Goal: Task Accomplishment & Management: Complete application form

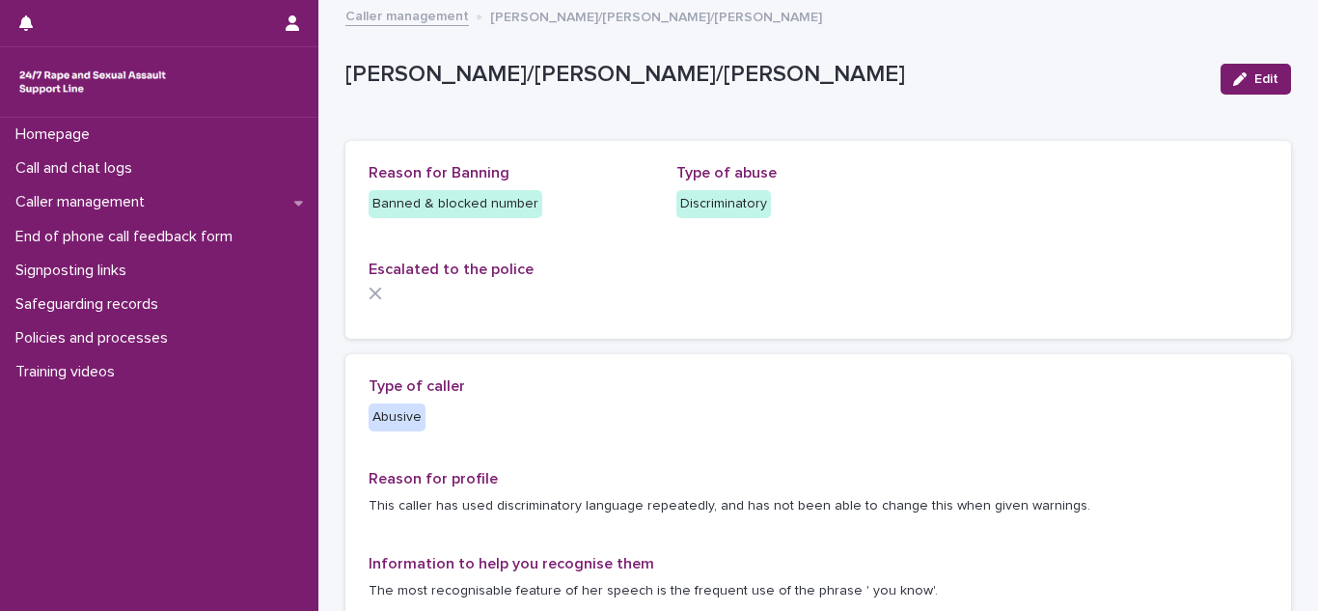
click at [617, 444] on div "Type of caller Abusive" at bounding box center [511, 411] width 285 height 69
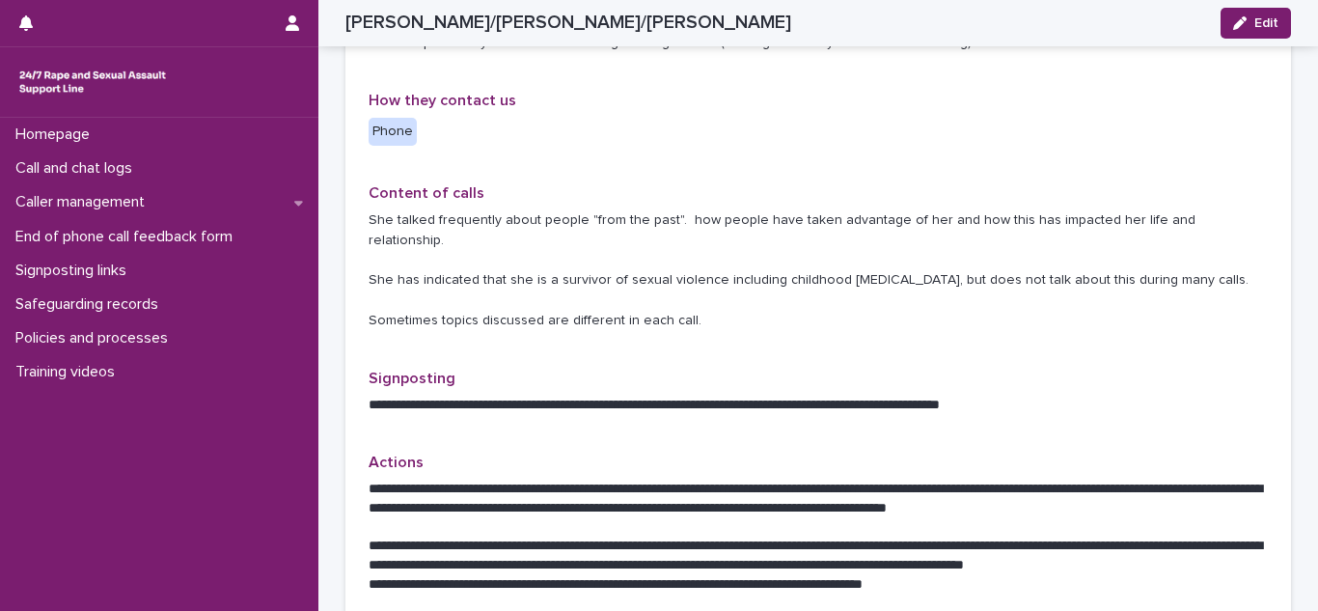
scroll to position [772, 0]
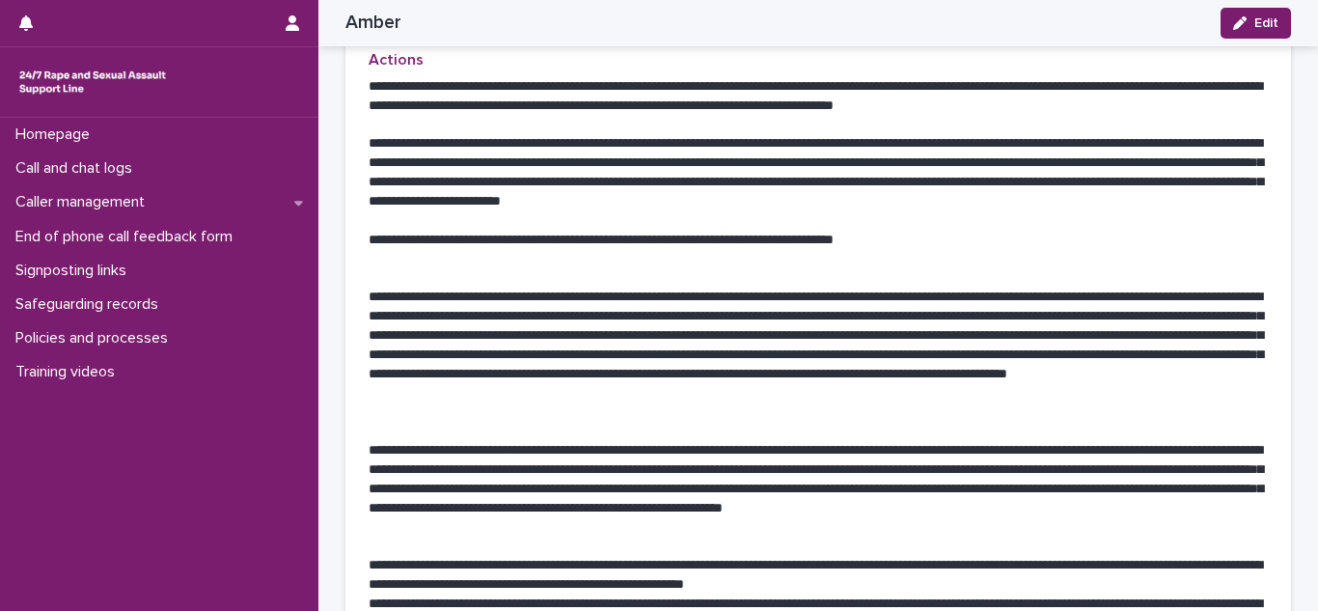
scroll to position [1042, 0]
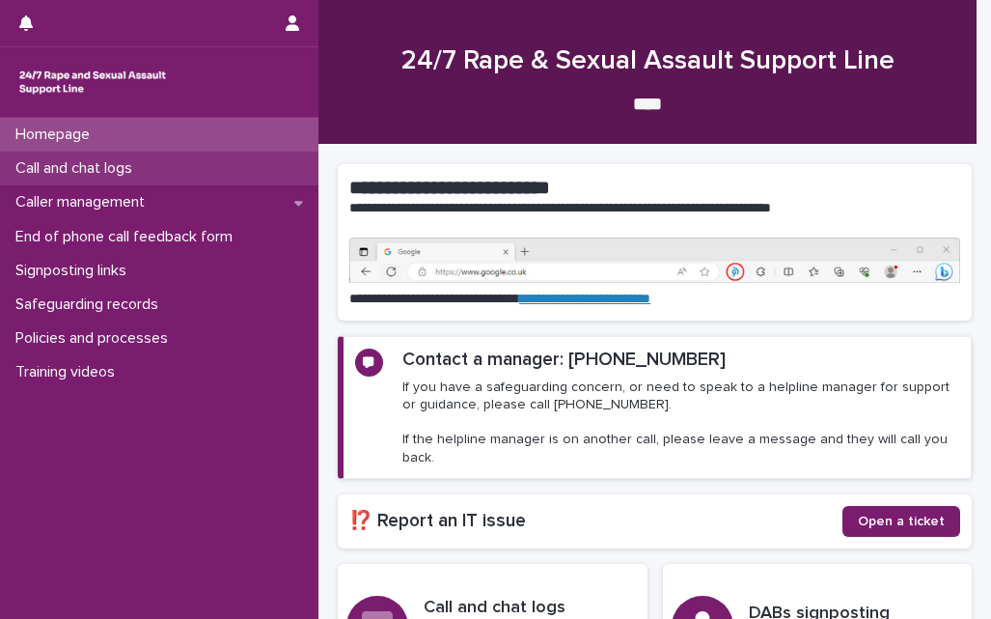
drag, startPoint x: 0, startPoint y: 0, endPoint x: 115, endPoint y: 166, distance: 201.8
click at [115, 166] on p "Call and chat logs" at bounding box center [78, 168] width 140 height 18
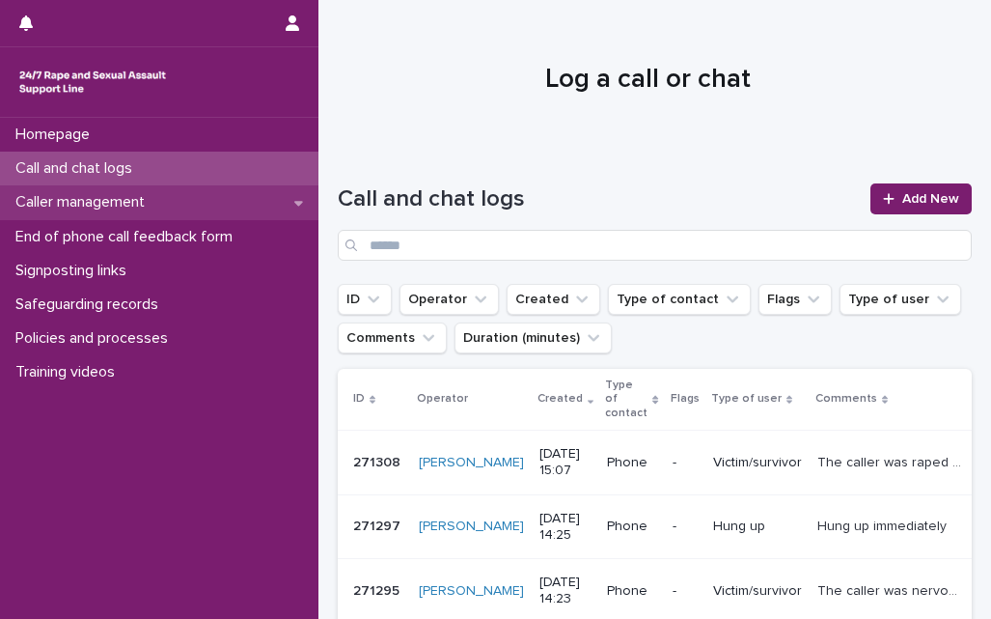
click at [106, 203] on p "Caller management" at bounding box center [84, 202] width 152 height 18
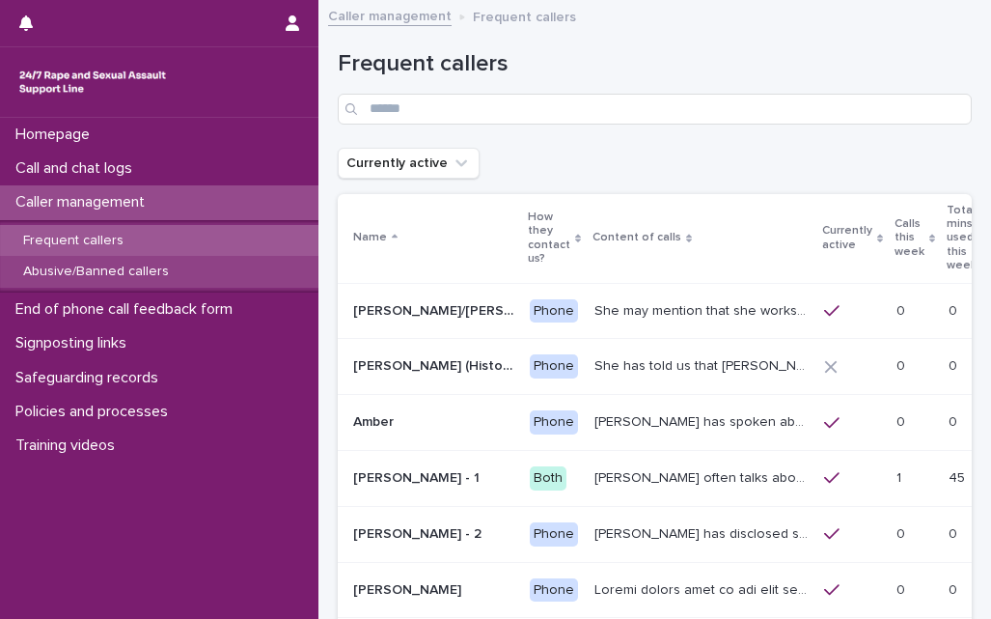
click at [132, 269] on p "Abusive/Banned callers" at bounding box center [96, 271] width 177 height 16
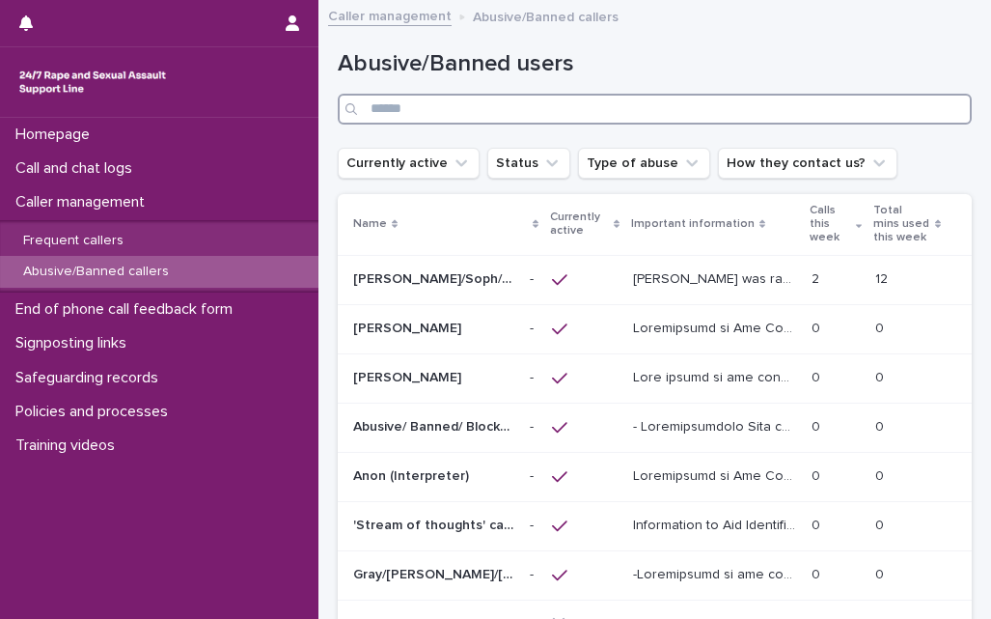
click at [400, 110] on input "Search" at bounding box center [655, 109] width 634 height 31
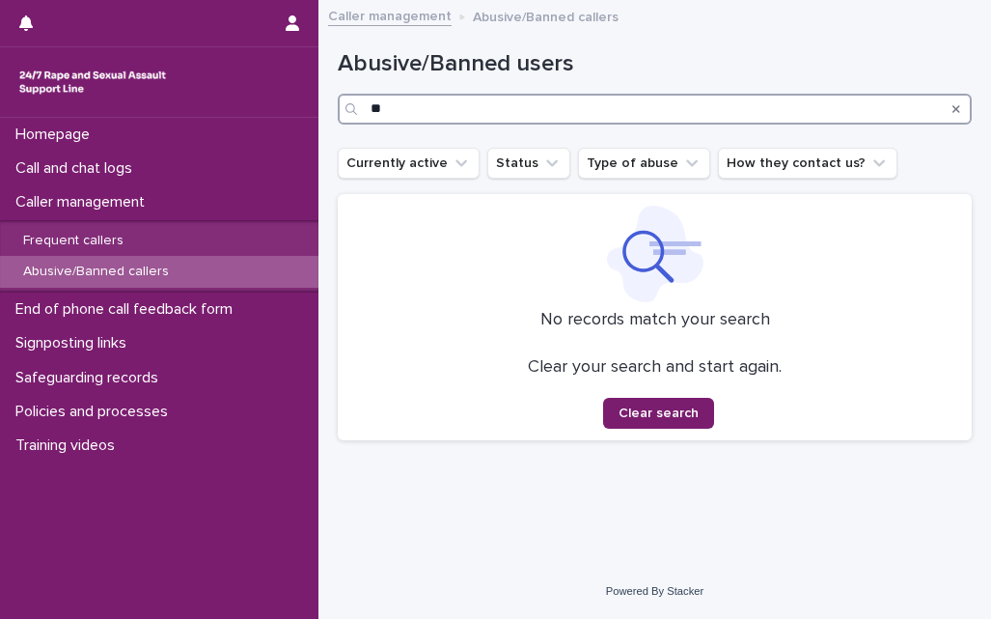
type input "*"
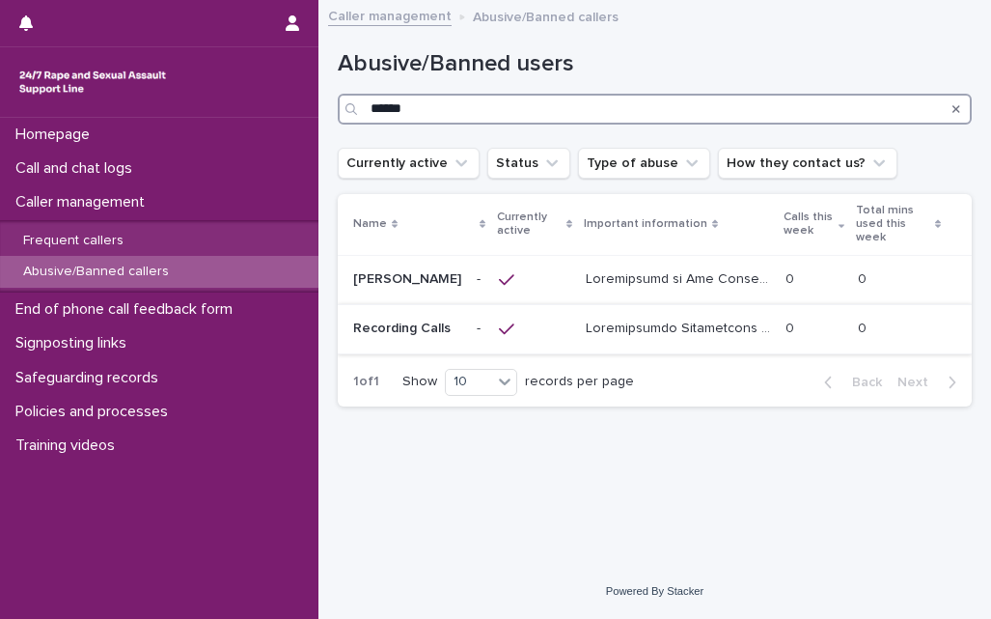
type input "******"
click at [388, 316] on p "Recording Calls" at bounding box center [403, 326] width 101 height 20
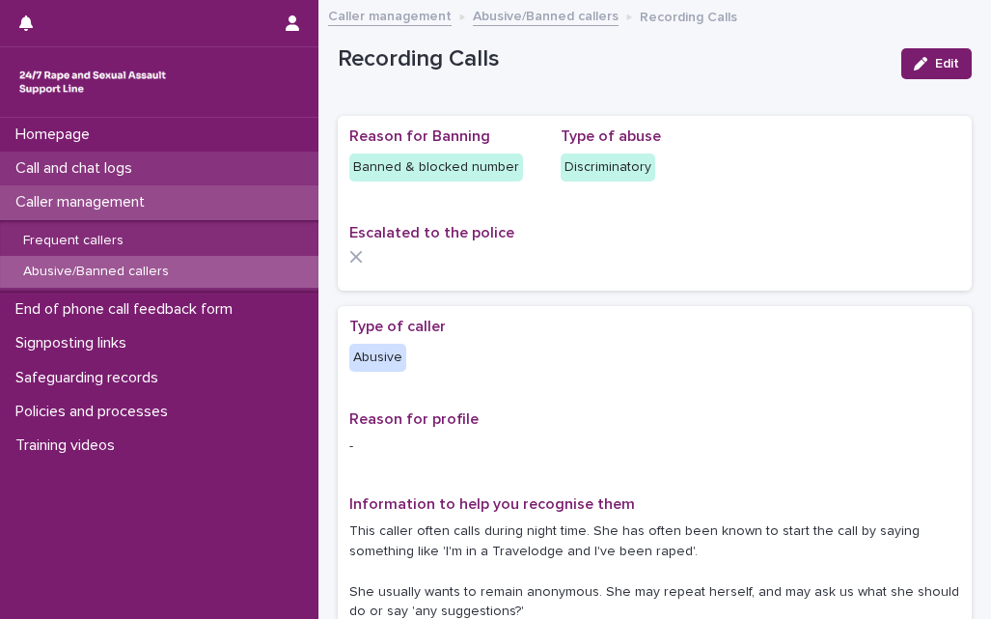
click at [119, 164] on p "Call and chat logs" at bounding box center [78, 168] width 140 height 18
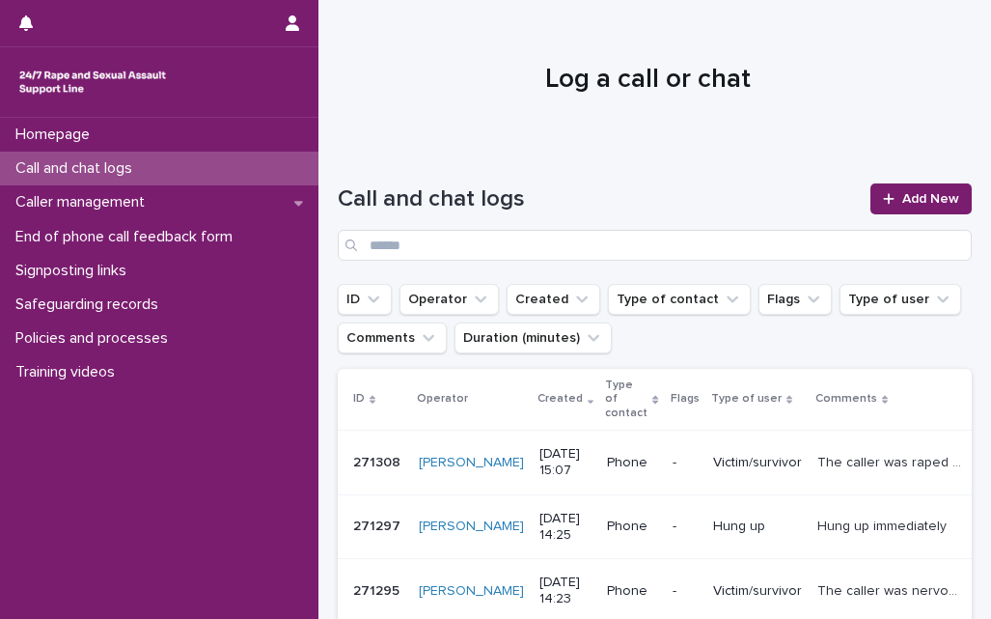
click at [391, 158] on div "Call and chat logs Add New" at bounding box center [655, 214] width 634 height 139
click at [883, 202] on icon at bounding box center [889, 199] width 12 height 14
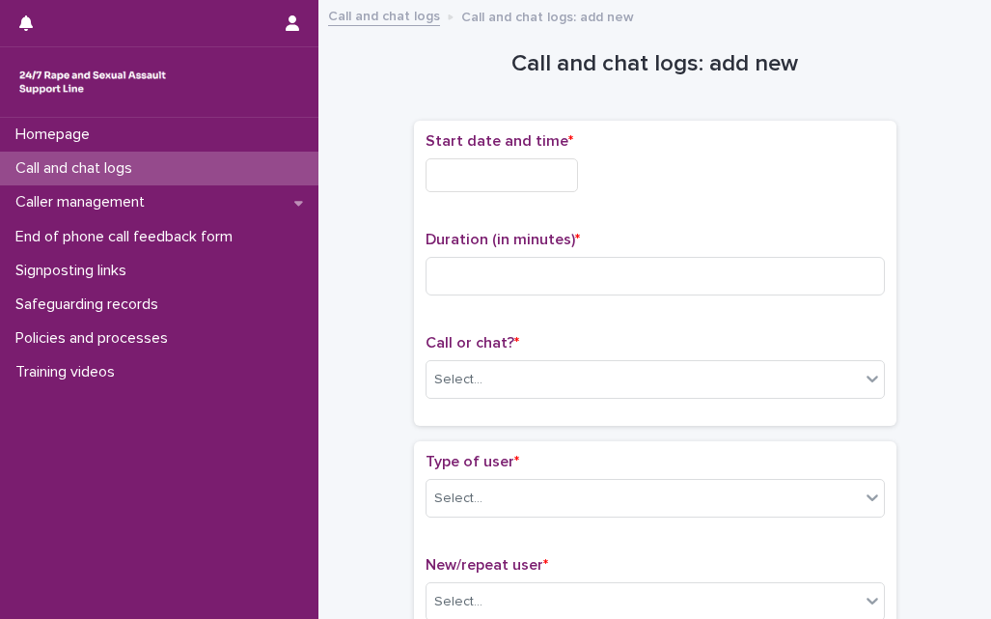
click at [498, 194] on div "Start date and time *" at bounding box center [655, 169] width 459 height 75
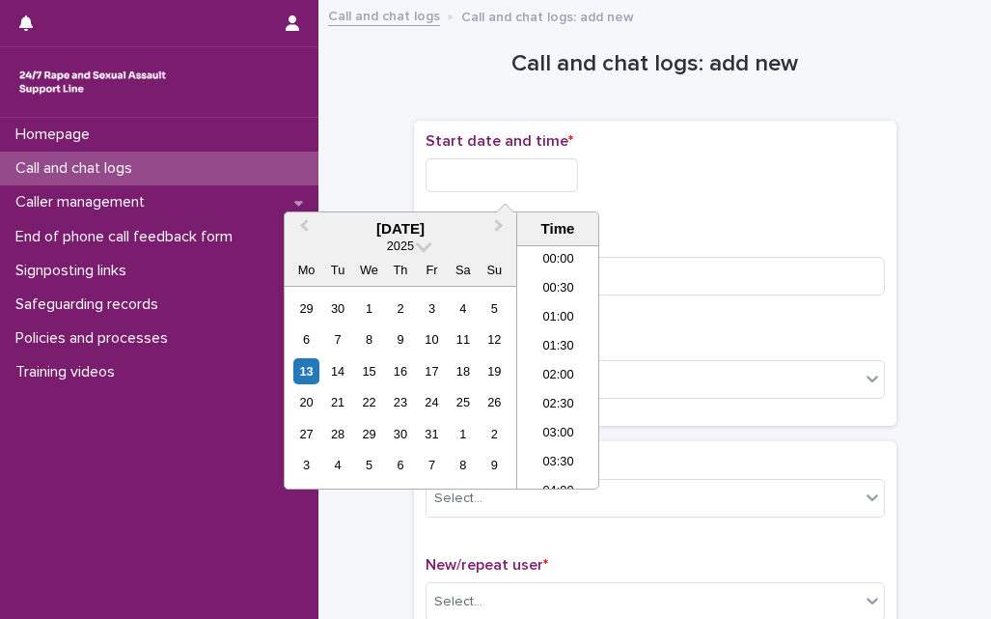
click at [499, 176] on input "text" at bounding box center [502, 175] width 152 height 34
click at [545, 338] on li "18:00" at bounding box center [558, 337] width 82 height 29
click at [534, 181] on input "**********" at bounding box center [502, 175] width 152 height 34
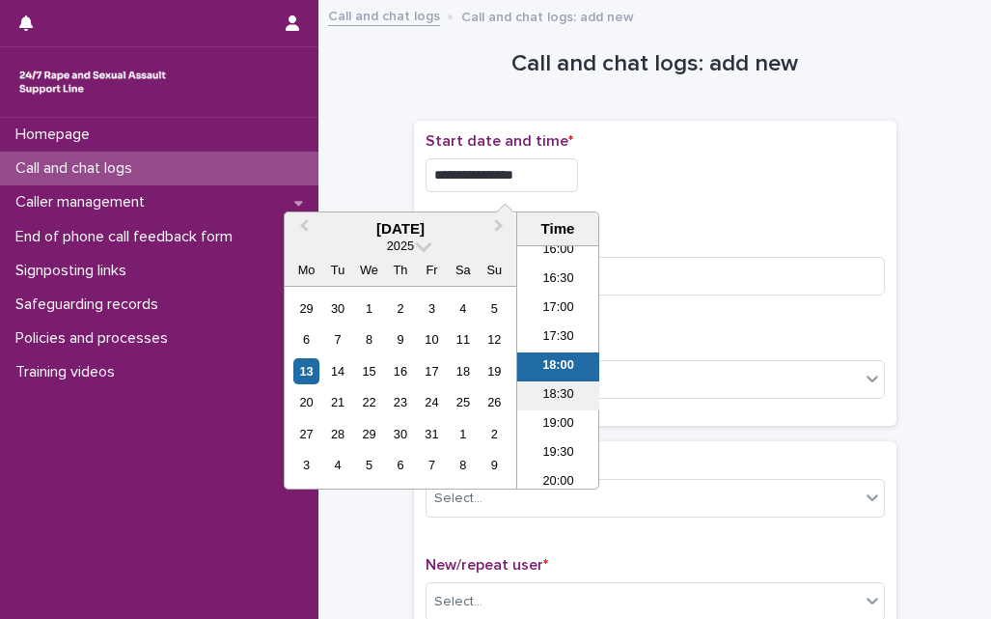
click at [560, 384] on li "18:30" at bounding box center [558, 395] width 82 height 29
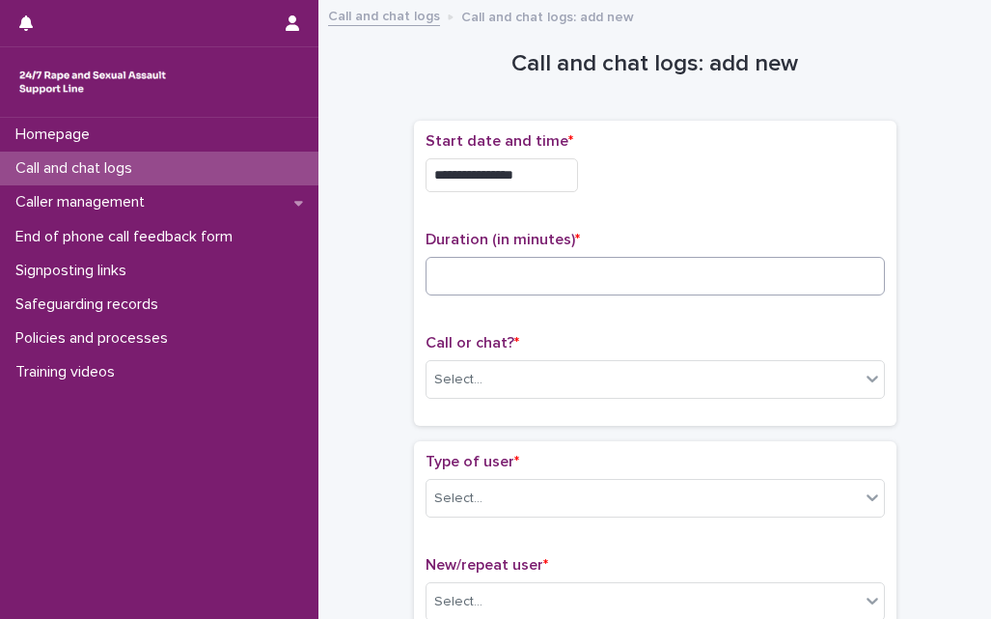
type input "**********"
click at [550, 280] on input at bounding box center [655, 276] width 459 height 39
type input "*"
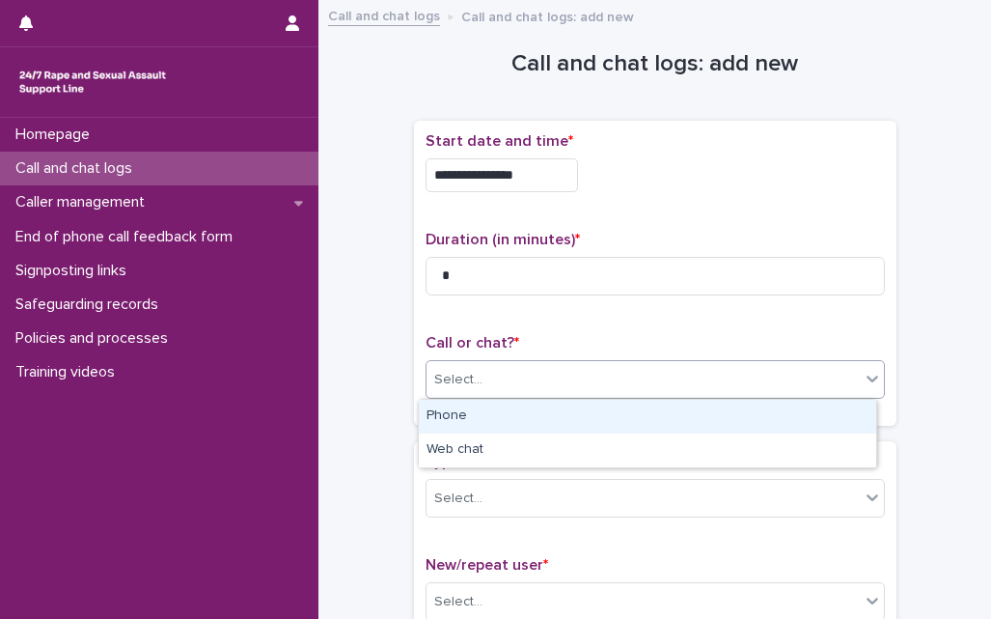
click at [508, 381] on div "Select..." at bounding box center [642, 380] width 433 height 32
click at [467, 414] on div "Phone" at bounding box center [647, 416] width 457 height 34
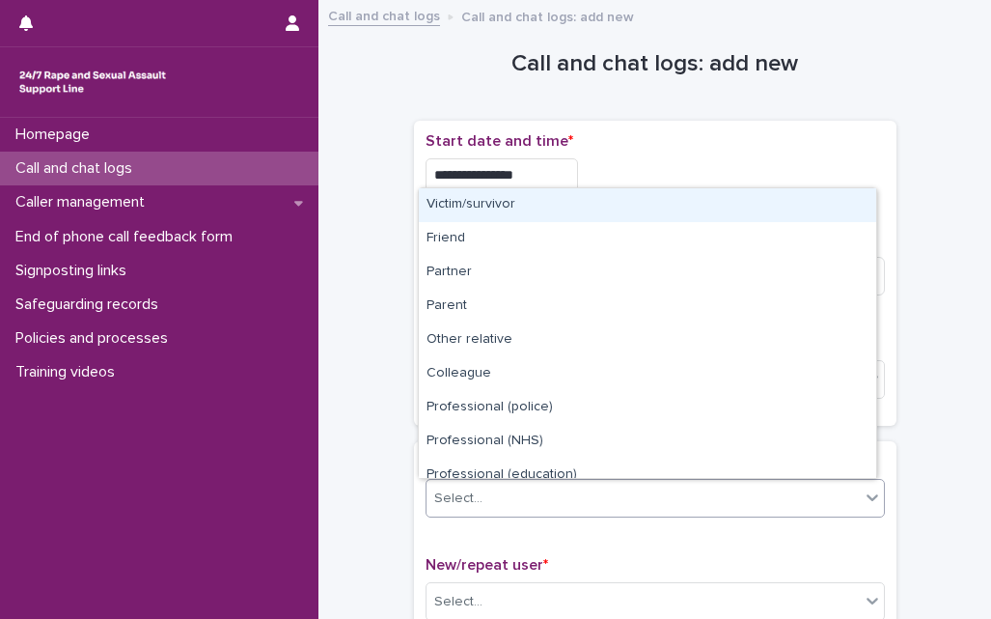
click at [472, 483] on div "Select..." at bounding box center [642, 498] width 433 height 32
click at [502, 214] on div "Victim/survivor" at bounding box center [647, 205] width 457 height 34
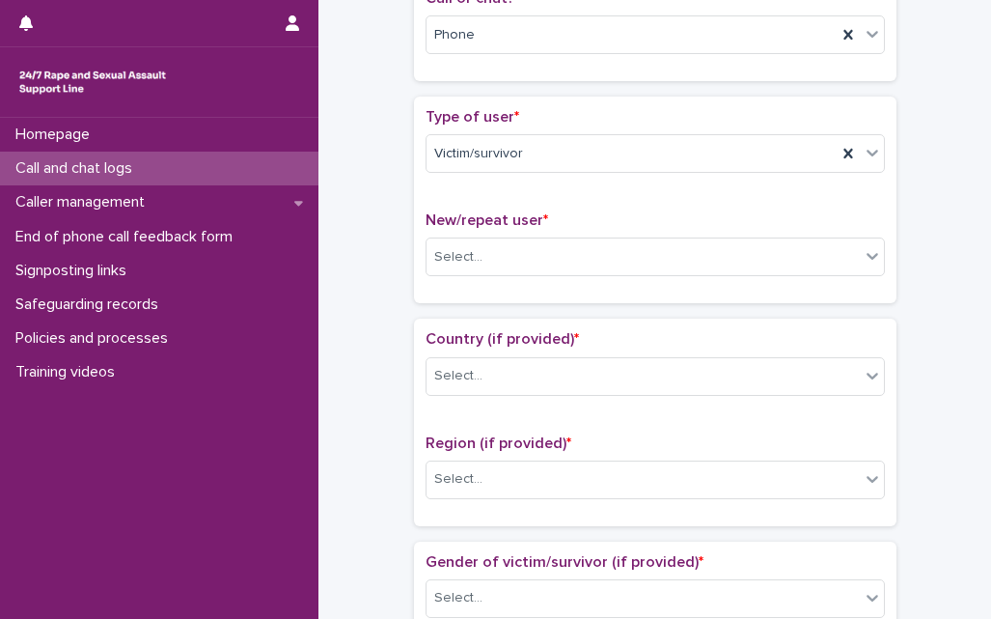
scroll to position [347, 0]
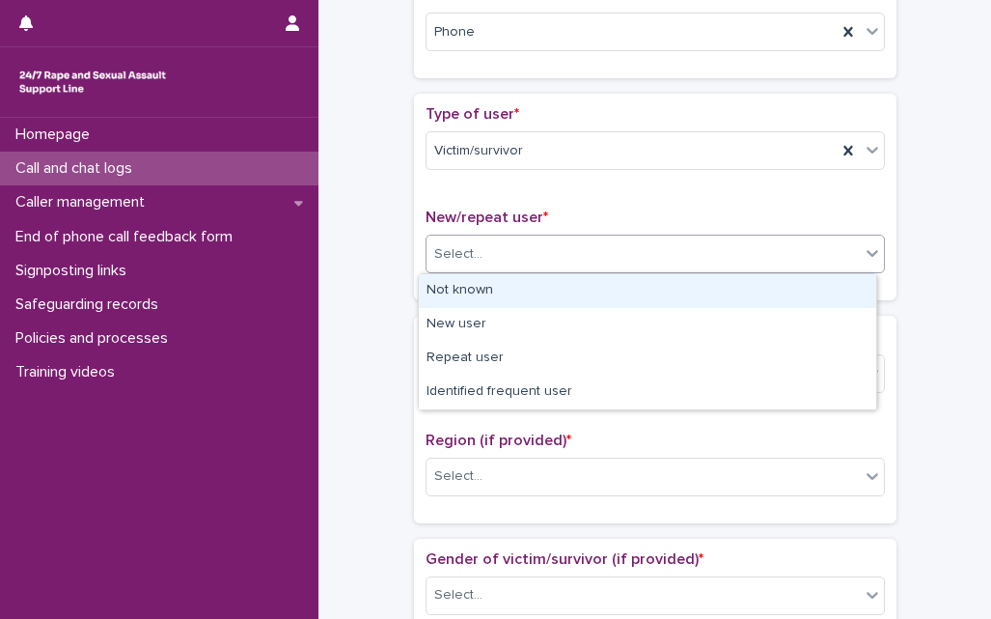
click at [502, 256] on div "Select..." at bounding box center [642, 254] width 433 height 32
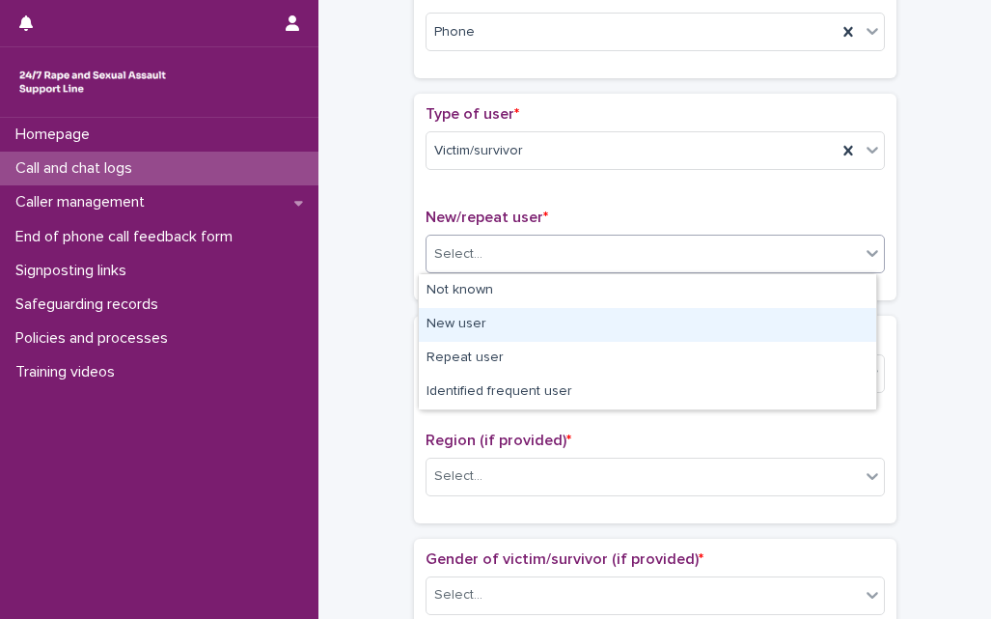
click at [481, 326] on div "New user" at bounding box center [647, 325] width 457 height 34
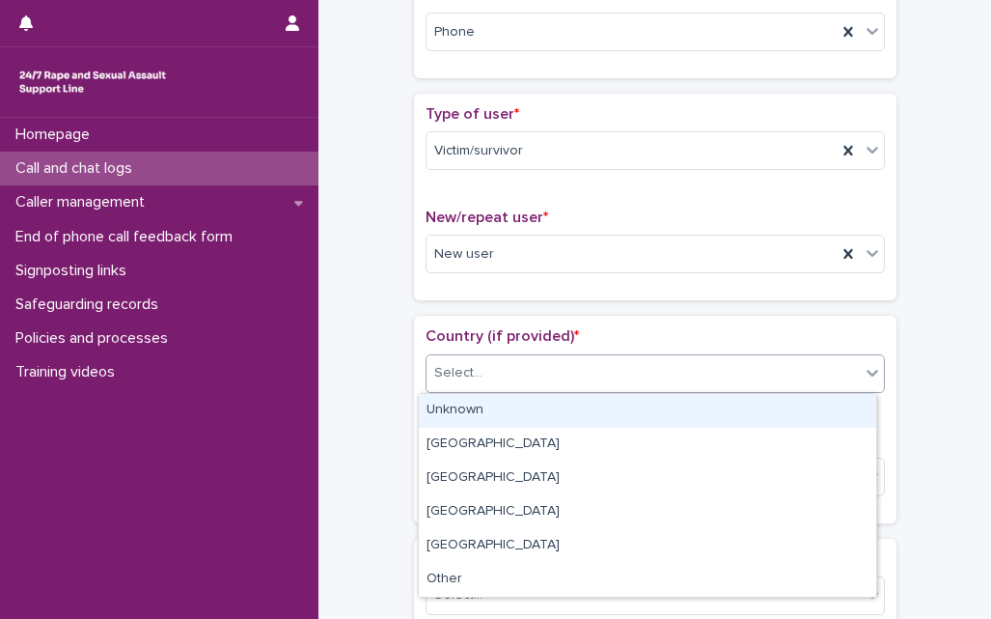
click at [487, 377] on div "Select..." at bounding box center [642, 373] width 433 height 32
click at [463, 420] on div "Unknown" at bounding box center [647, 411] width 457 height 34
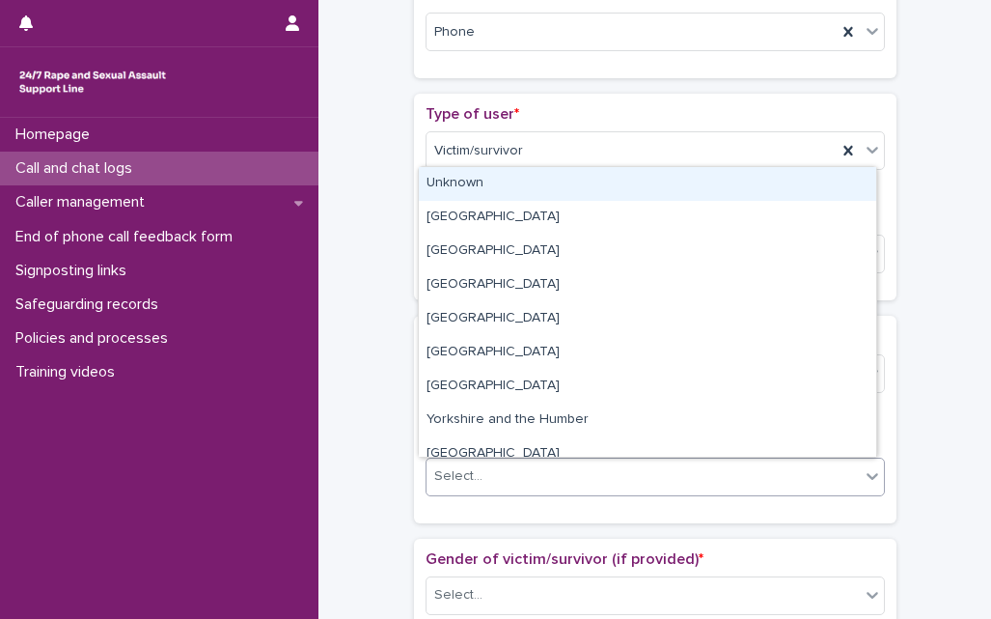
click at [467, 472] on div "Select..." at bounding box center [458, 476] width 48 height 20
click at [475, 186] on div "Unknown" at bounding box center [647, 184] width 457 height 34
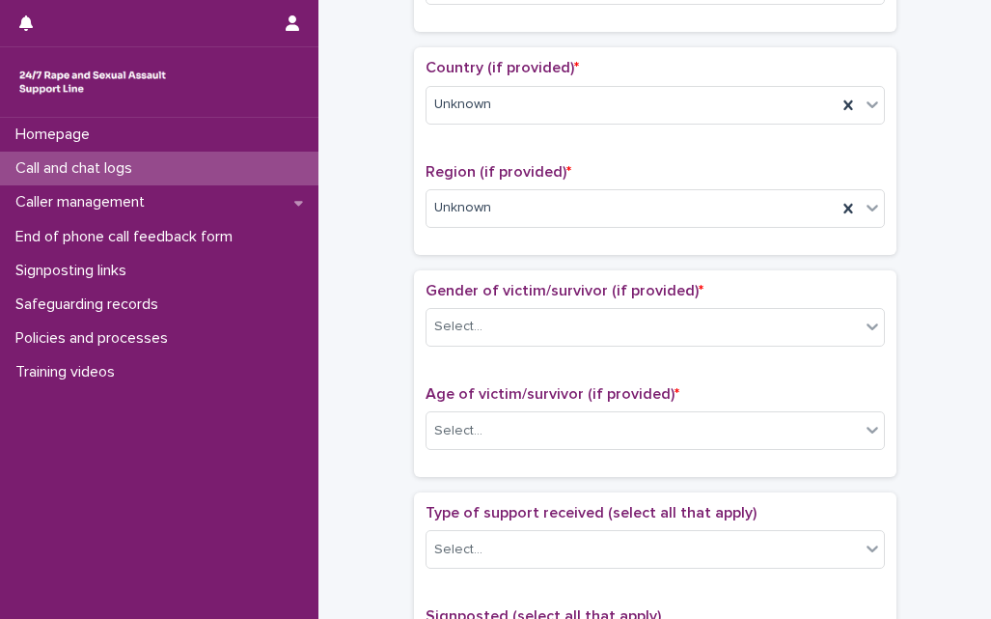
scroll to position [656, 0]
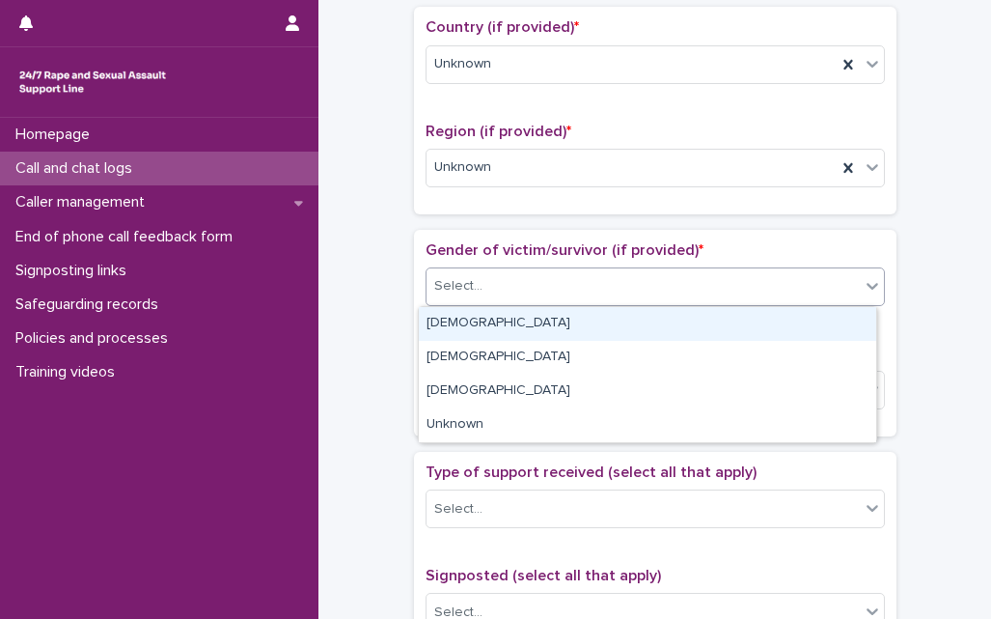
click at [487, 297] on div "Select..." at bounding box center [642, 286] width 433 height 32
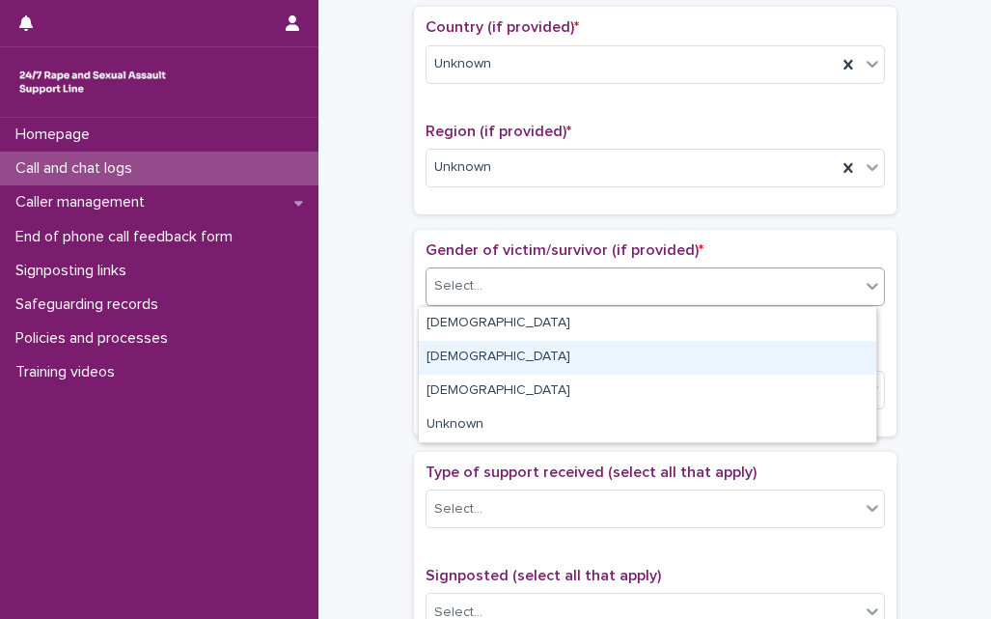
click at [458, 363] on div "[DEMOGRAPHIC_DATA]" at bounding box center [647, 358] width 457 height 34
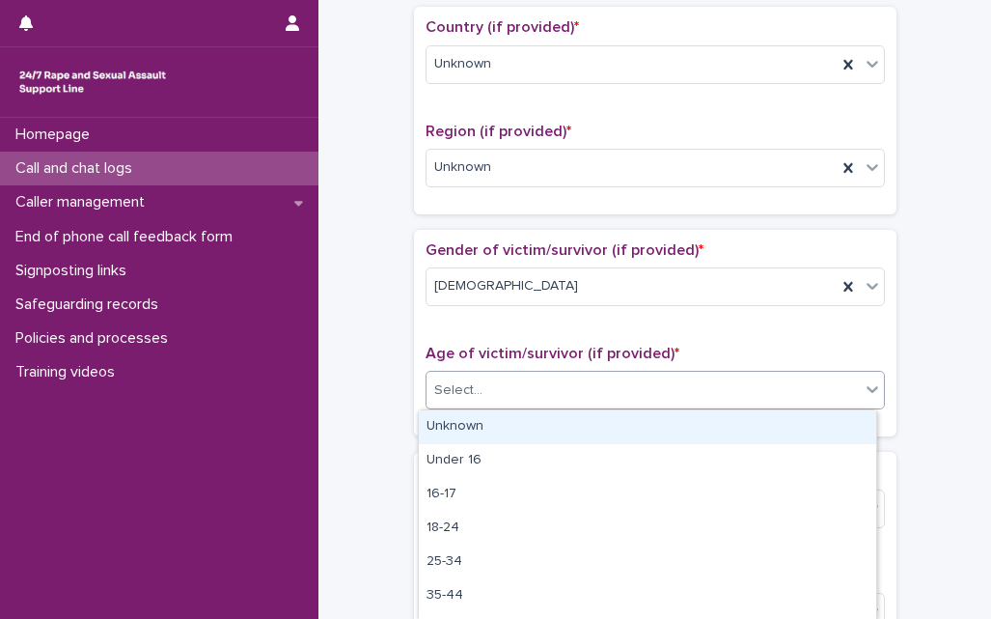
click at [469, 400] on div "Select..." at bounding box center [642, 390] width 433 height 32
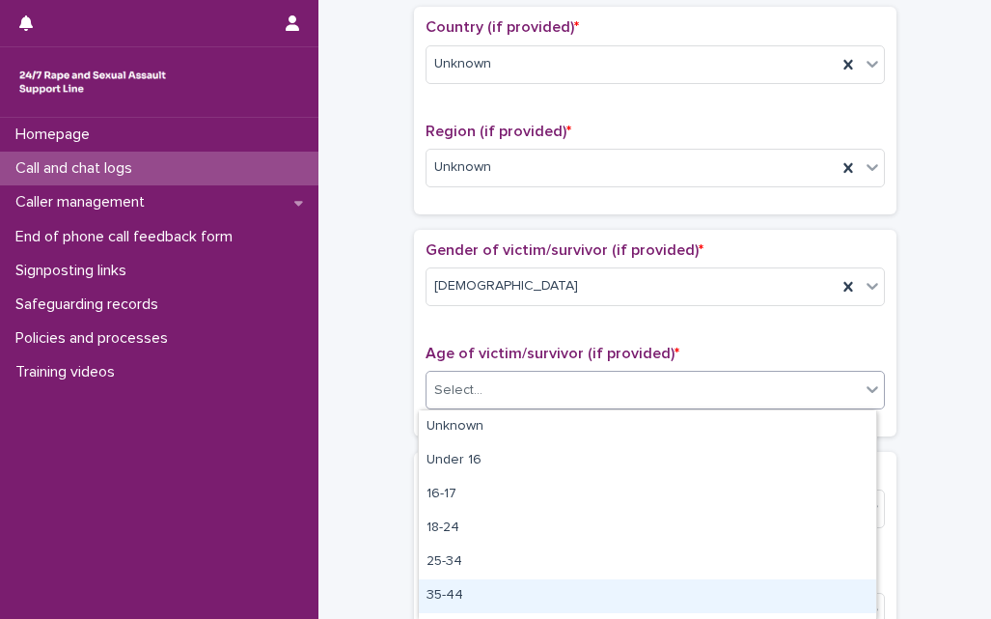
click at [454, 592] on div "35-44" at bounding box center [647, 596] width 457 height 34
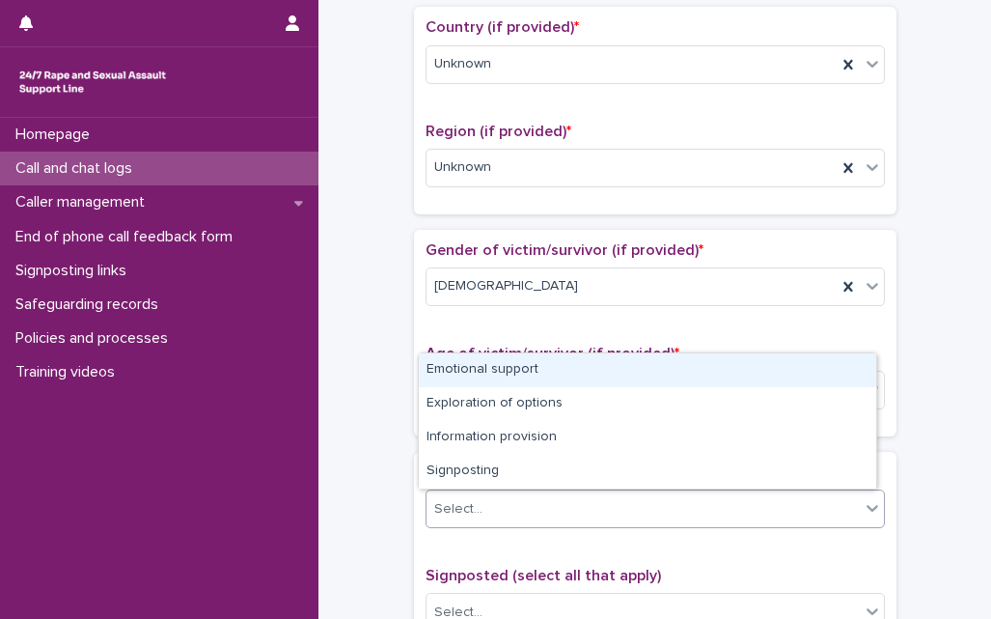
click at [480, 507] on div "Select..." at bounding box center [642, 509] width 433 height 32
click at [499, 372] on div "Emotional support" at bounding box center [647, 370] width 457 height 34
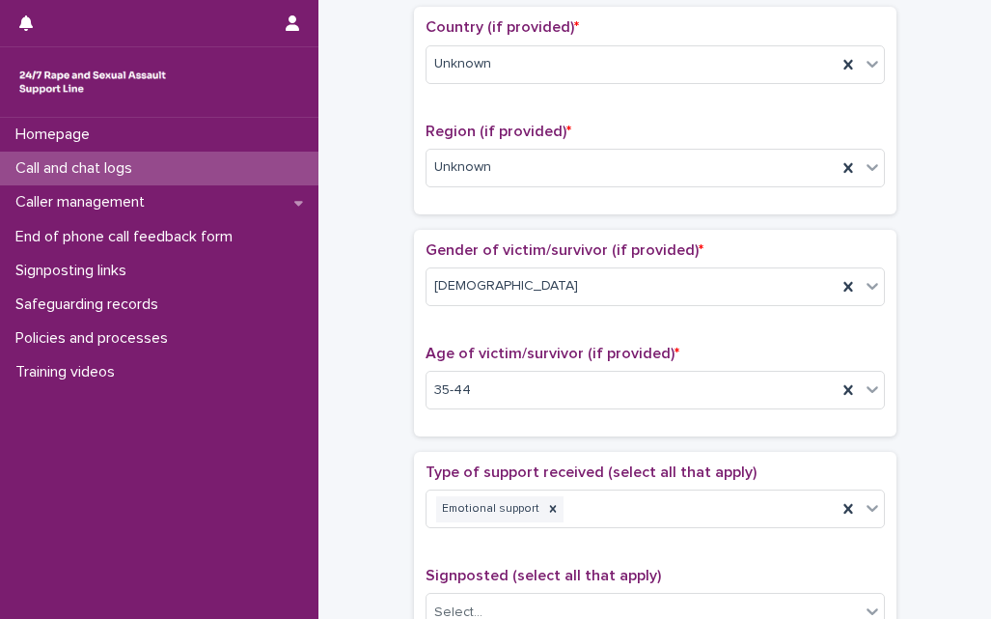
click at [360, 479] on div "**********" at bounding box center [655, 341] width 634 height 1973
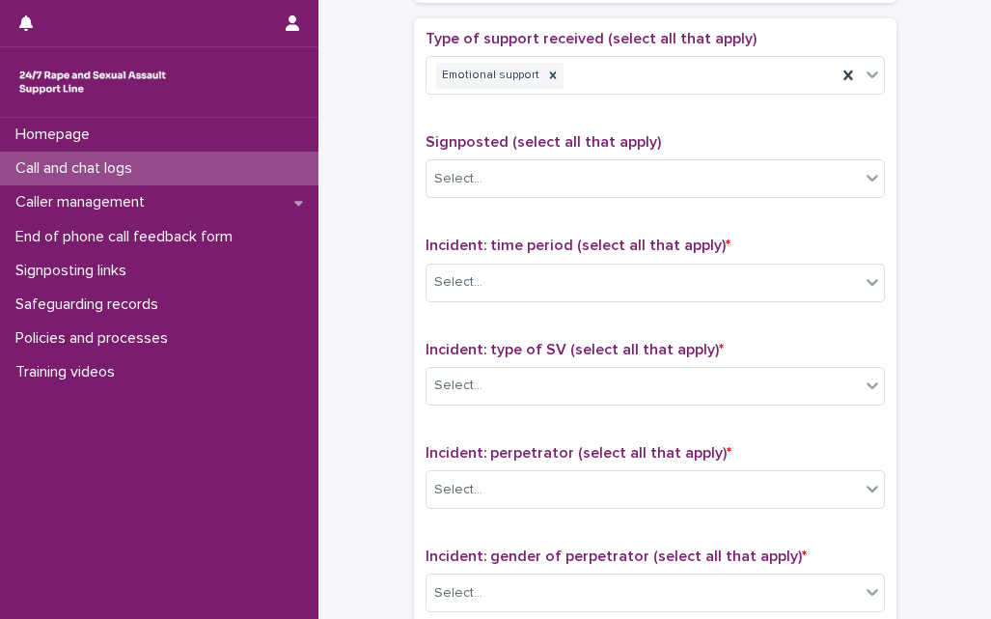
scroll to position [1158, 0]
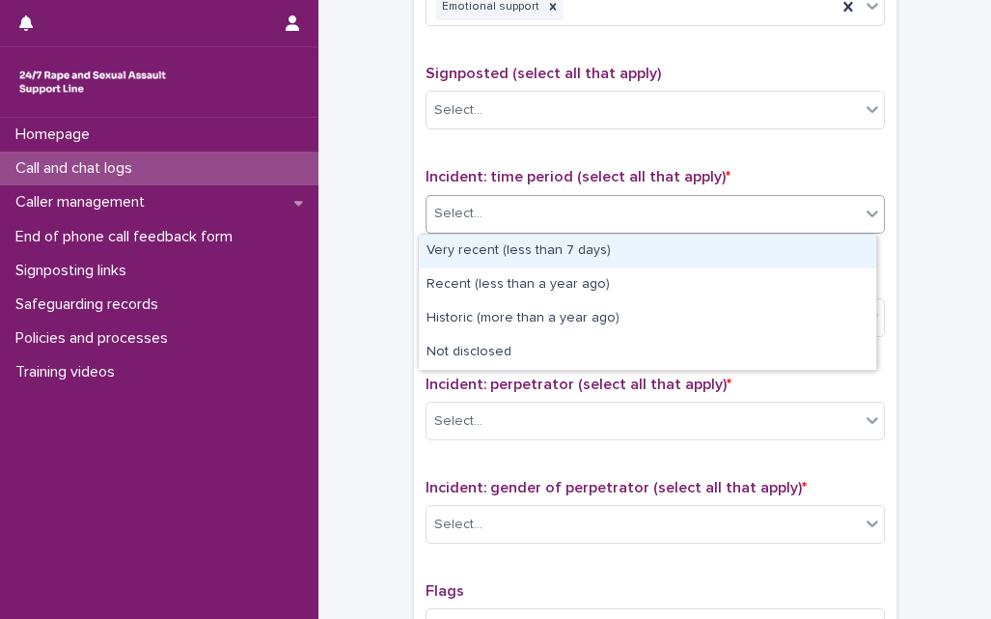
click at [498, 231] on div "Select..." at bounding box center [655, 214] width 459 height 39
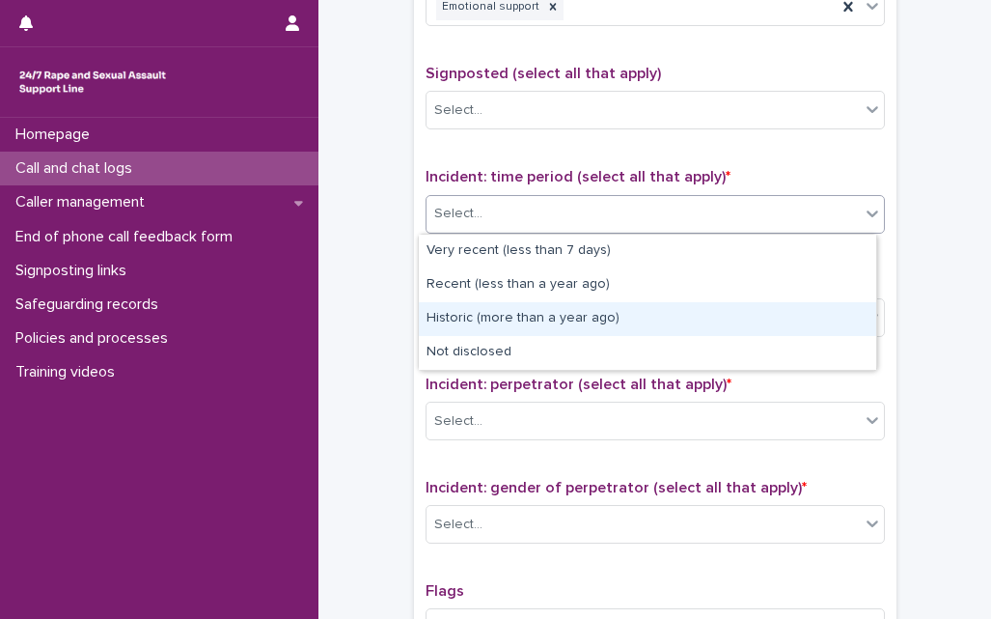
click at [497, 322] on div "Historic (more than a year ago)" at bounding box center [647, 319] width 457 height 34
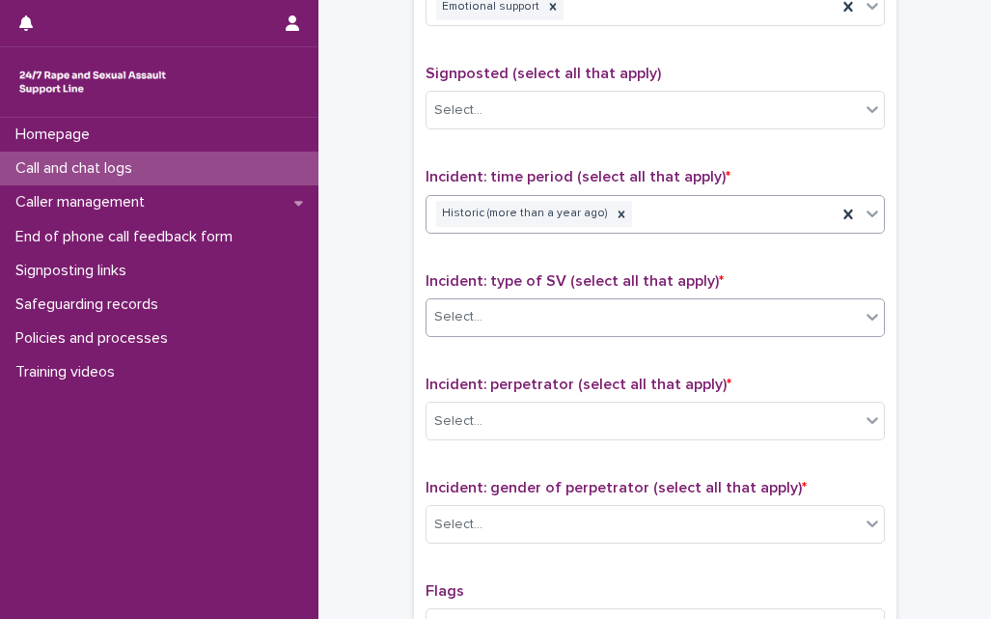
click at [502, 316] on div "Select..." at bounding box center [642, 317] width 433 height 32
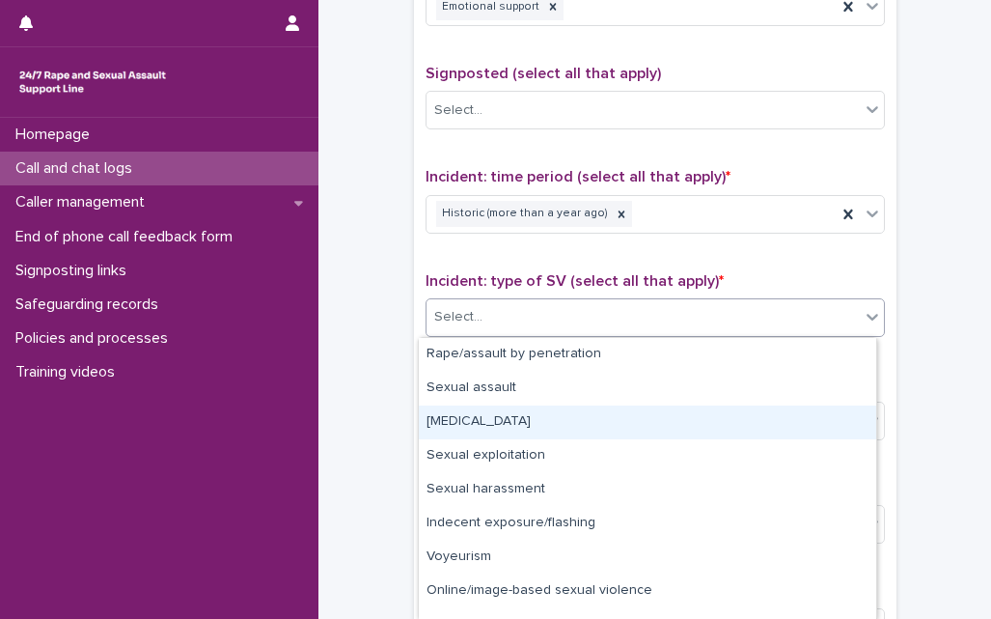
click at [489, 429] on div "[MEDICAL_DATA]" at bounding box center [647, 422] width 457 height 34
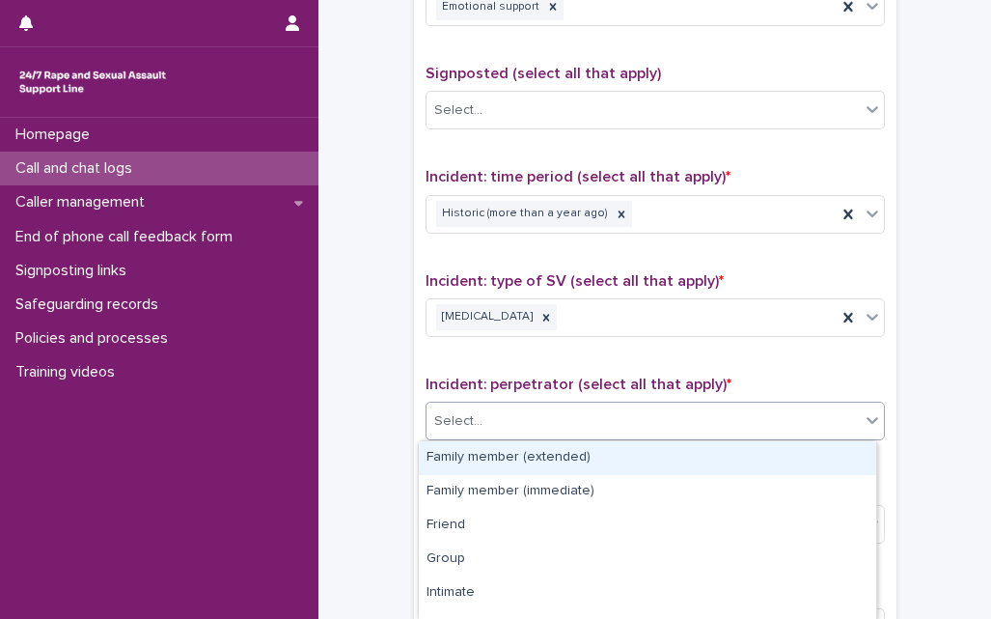
click at [502, 434] on div "Select..." at bounding box center [642, 421] width 433 height 32
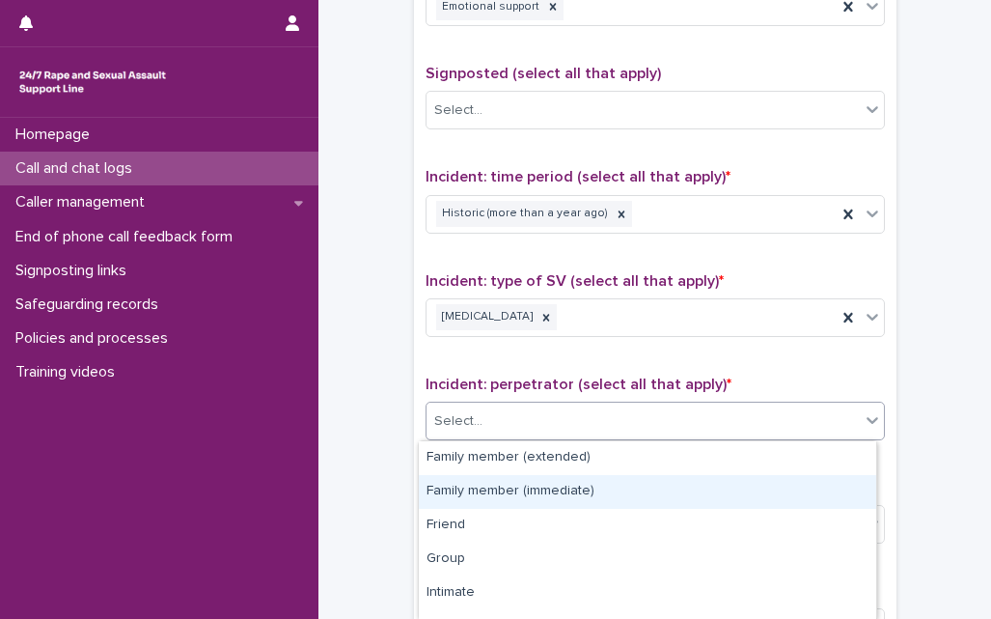
click at [499, 494] on div "Family member (immediate)" at bounding box center [647, 492] width 457 height 34
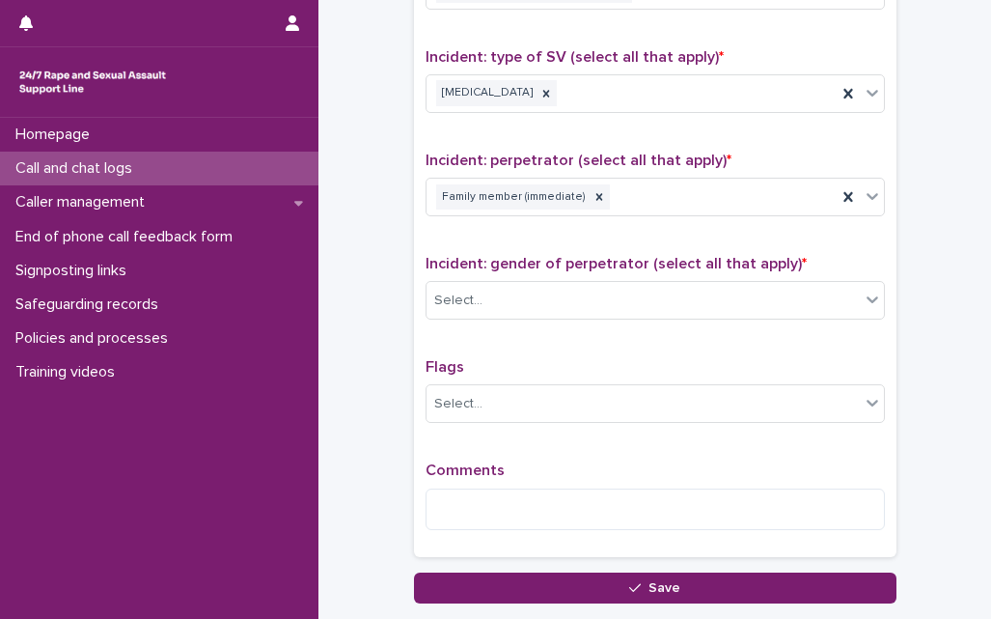
scroll to position [1467, 0]
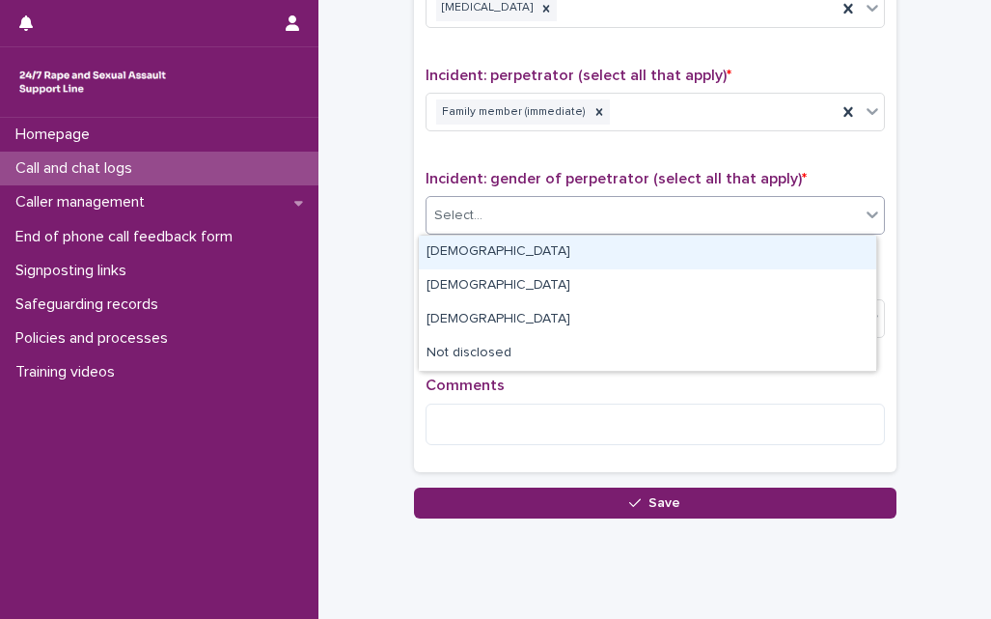
click at [524, 205] on div "Select..." at bounding box center [642, 216] width 433 height 32
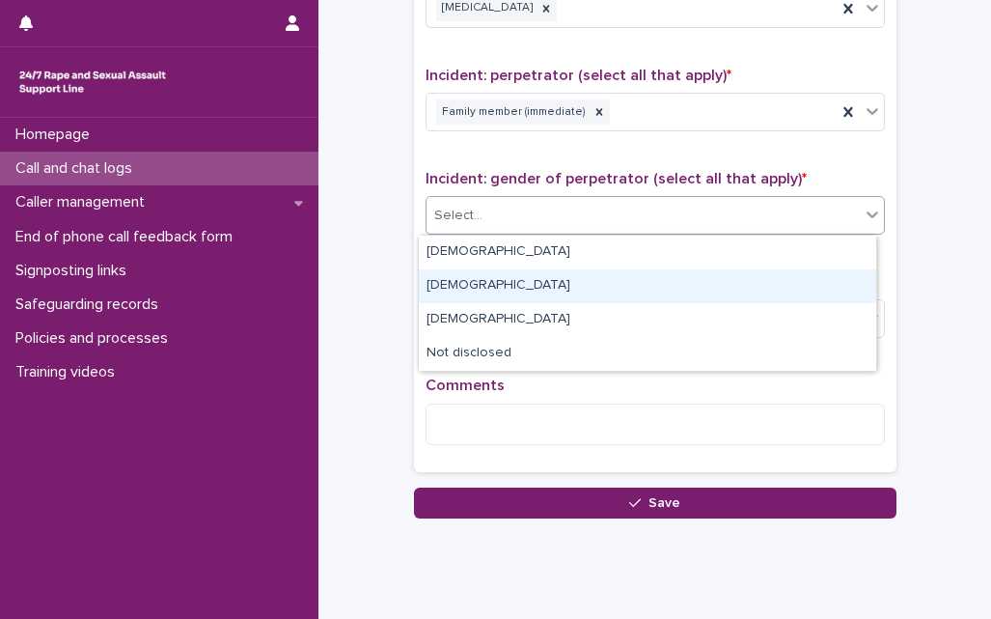
click at [472, 283] on div "[DEMOGRAPHIC_DATA]" at bounding box center [647, 286] width 457 height 34
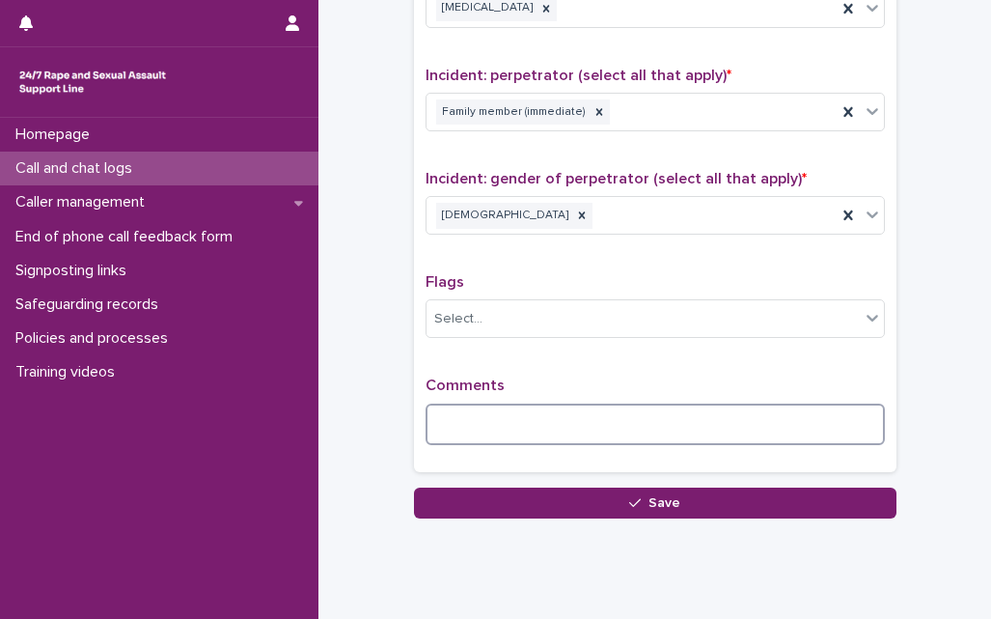
click at [455, 405] on textarea at bounding box center [655, 423] width 459 height 41
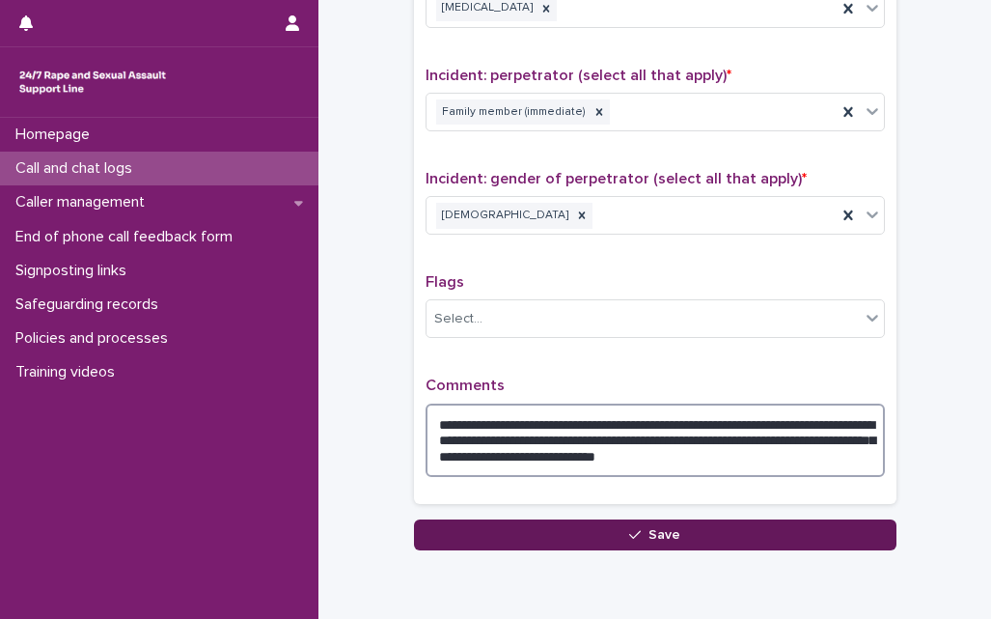
type textarea "**********"
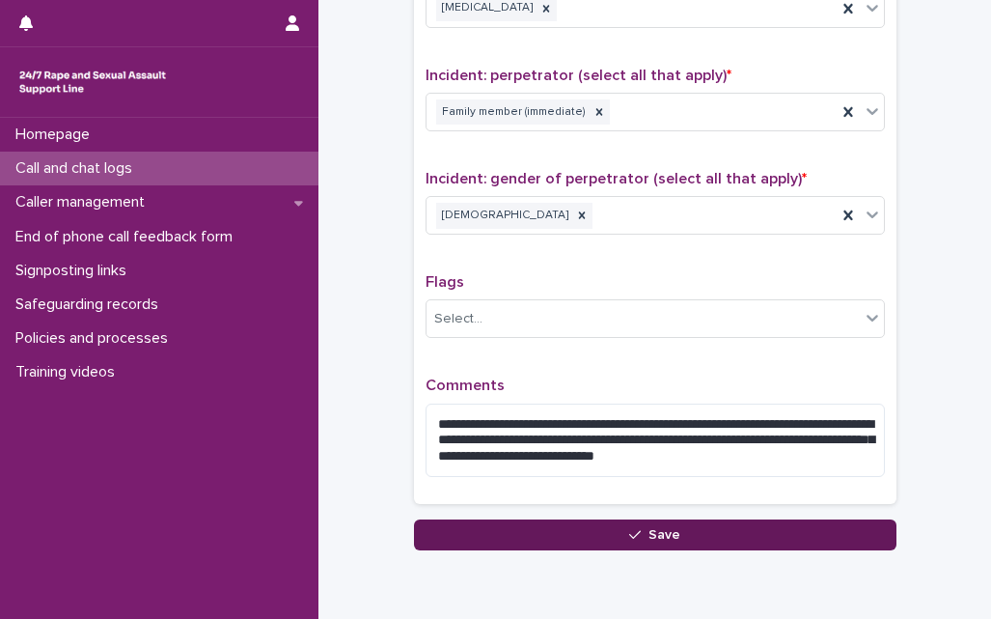
click at [521, 535] on button "Save" at bounding box center [655, 534] width 482 height 31
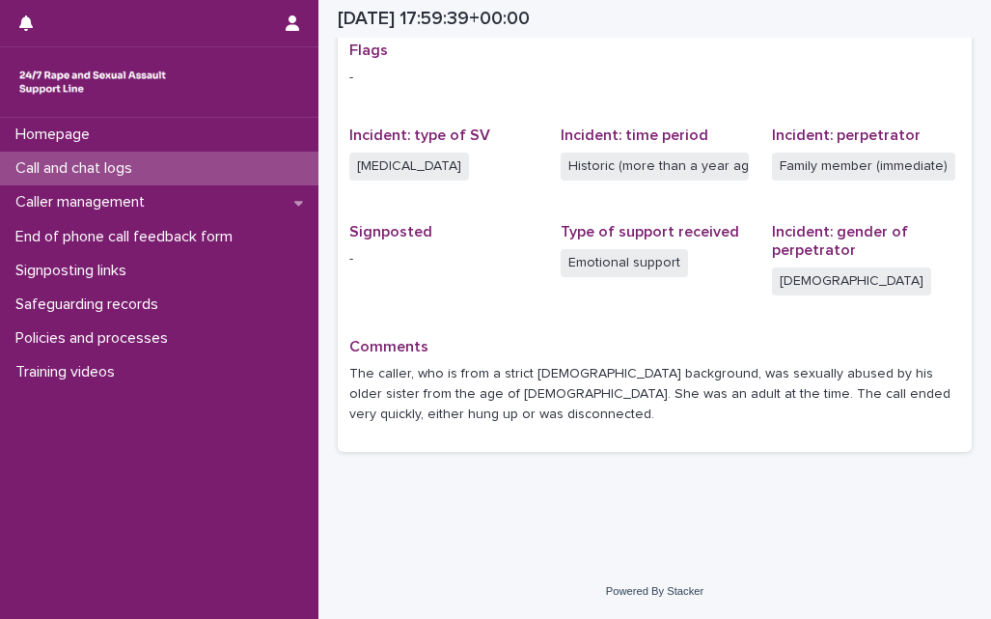
scroll to position [408, 0]
click at [109, 158] on div "Call and chat logs" at bounding box center [159, 168] width 318 height 34
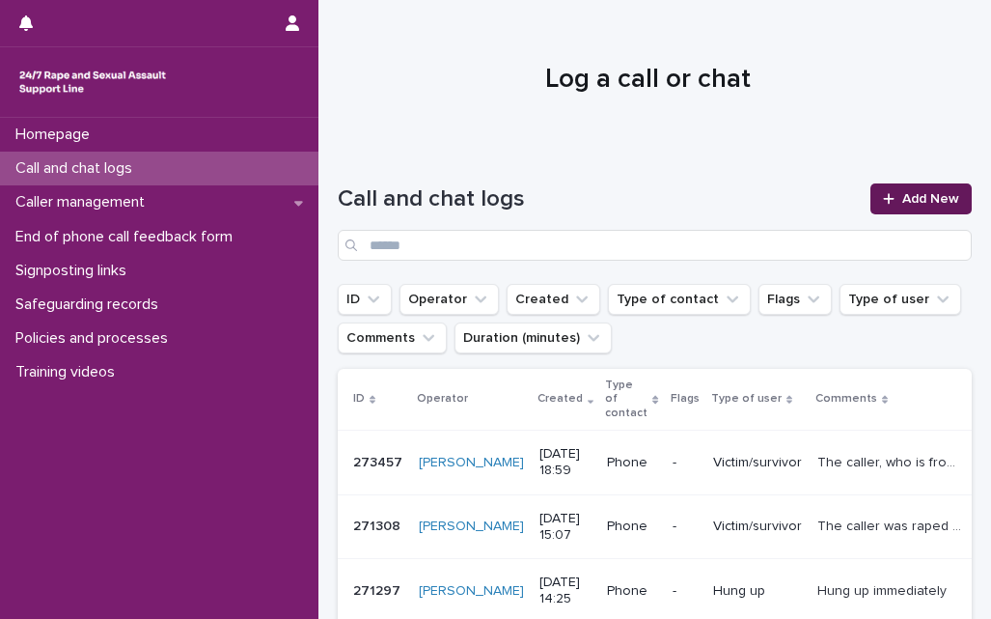
click at [904, 193] on span "Add New" at bounding box center [930, 199] width 57 height 14
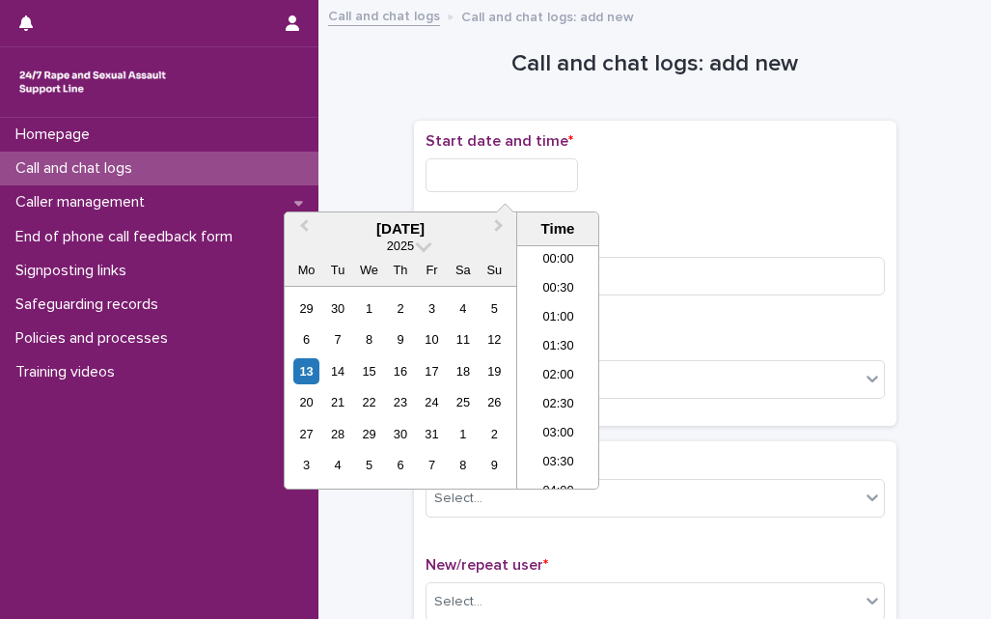
click at [540, 162] on input "text" at bounding box center [502, 175] width 152 height 34
click at [560, 344] on li "19:00" at bounding box center [558, 337] width 82 height 29
type input "**********"
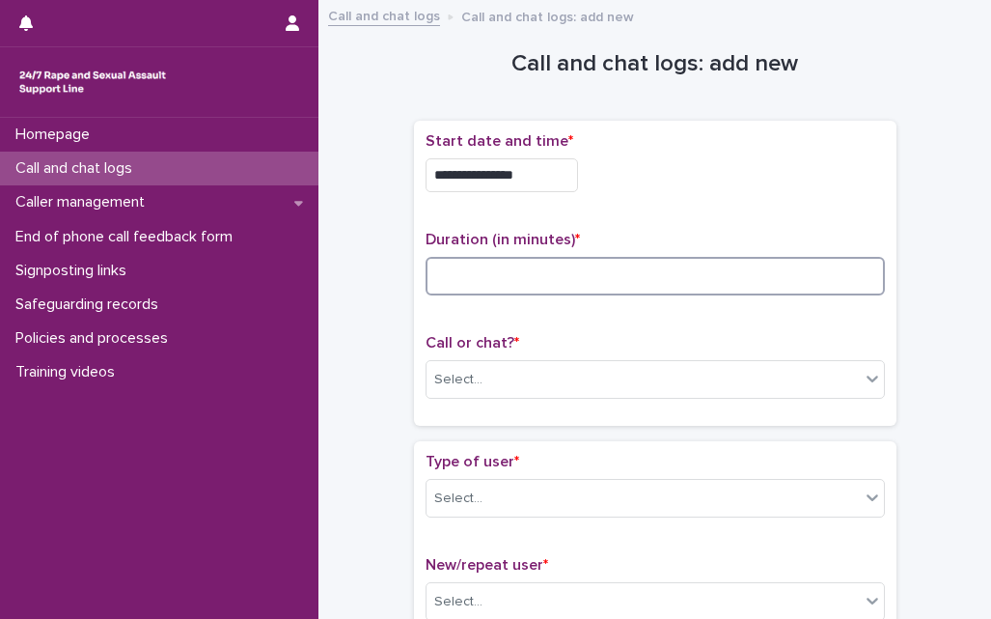
click at [558, 275] on input at bounding box center [655, 276] width 459 height 39
type input "**"
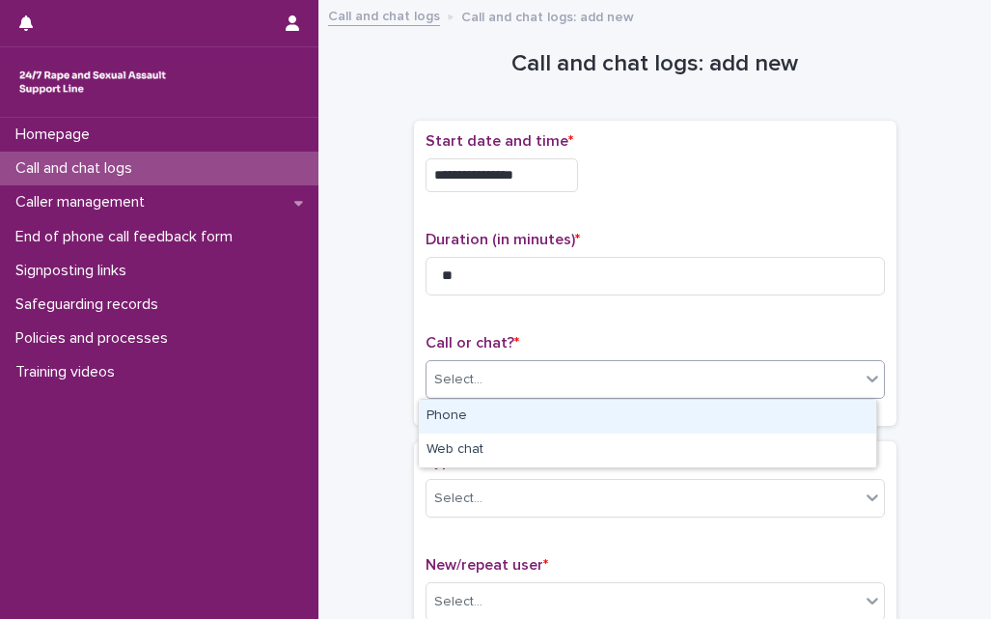
click at [504, 387] on div "Select..." at bounding box center [642, 380] width 433 height 32
click at [500, 407] on div "Phone" at bounding box center [647, 416] width 457 height 34
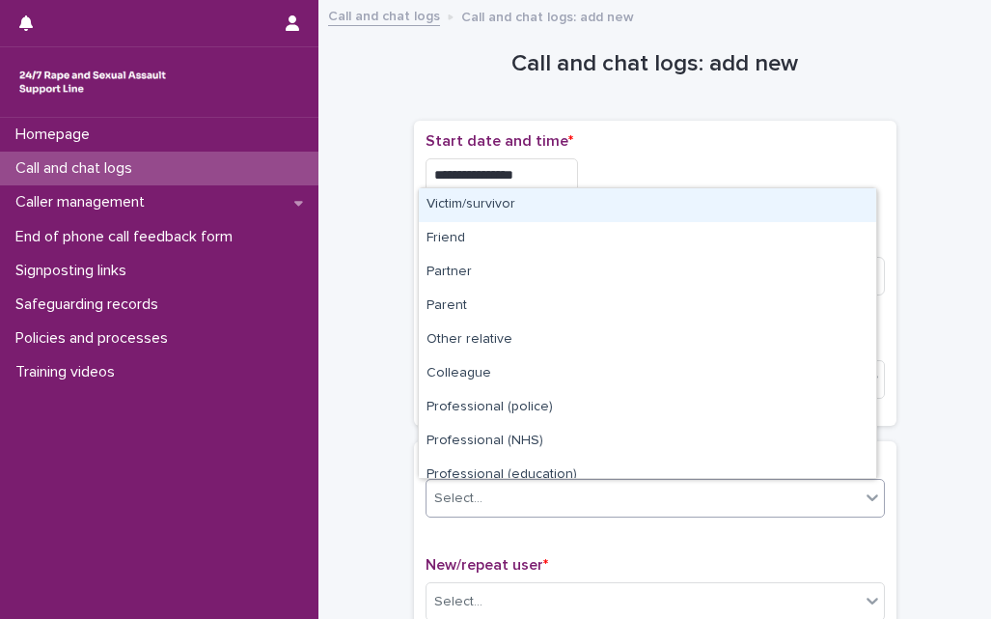
click at [482, 509] on div "Select..." at bounding box center [642, 498] width 433 height 32
click at [504, 199] on div "Victim/survivor" at bounding box center [647, 205] width 457 height 34
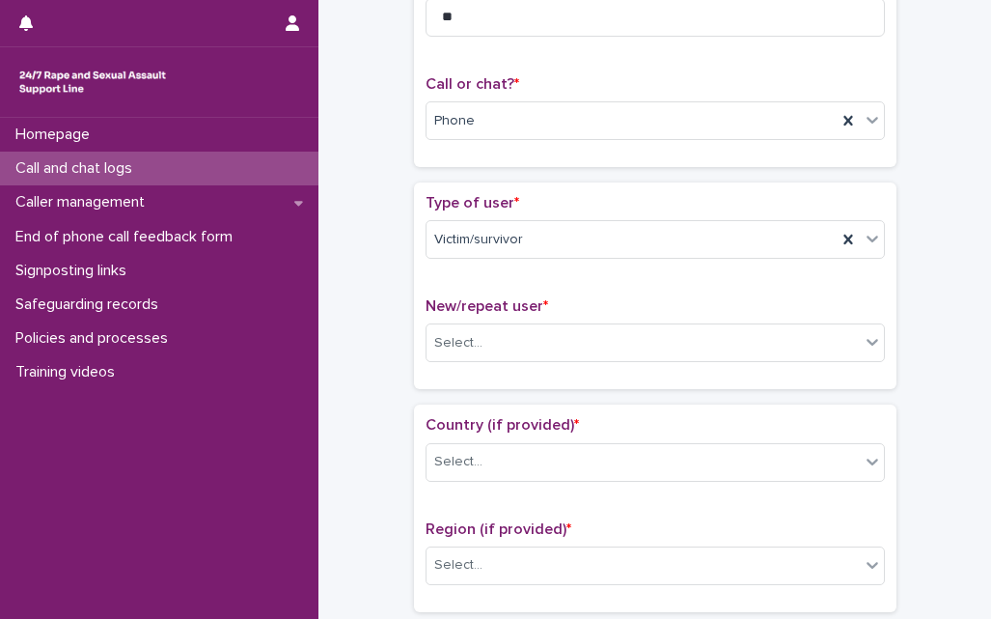
scroll to position [386, 0]
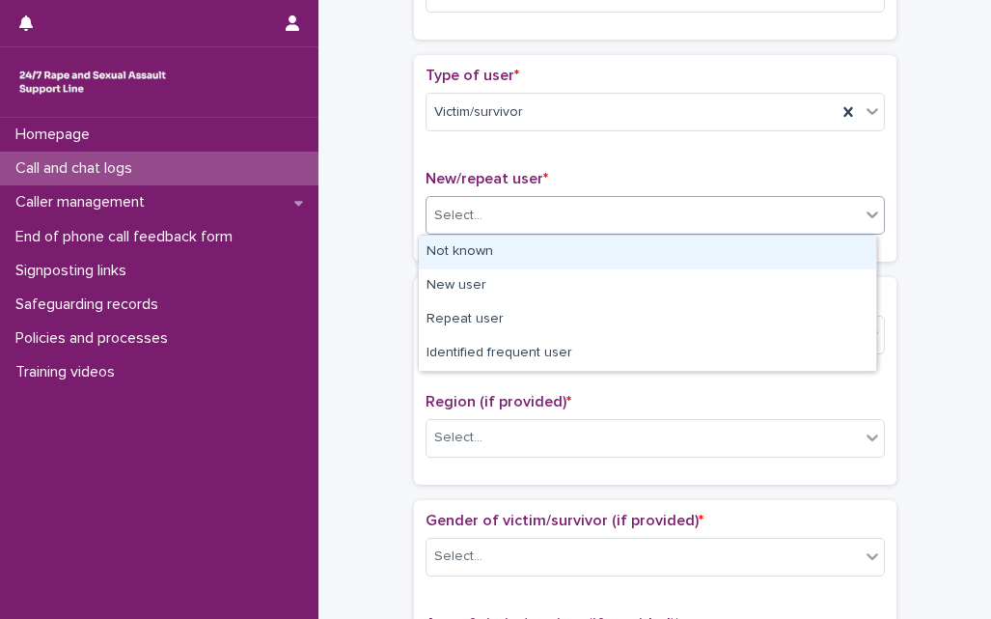
click at [501, 222] on div "Select..." at bounding box center [642, 216] width 433 height 32
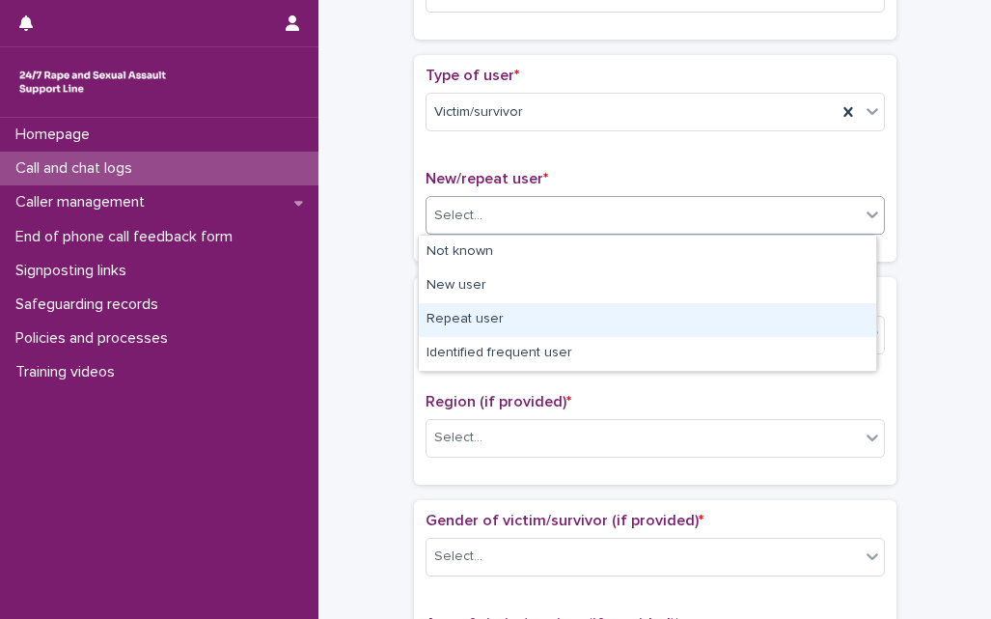
click at [457, 321] on div "Repeat user" at bounding box center [647, 320] width 457 height 34
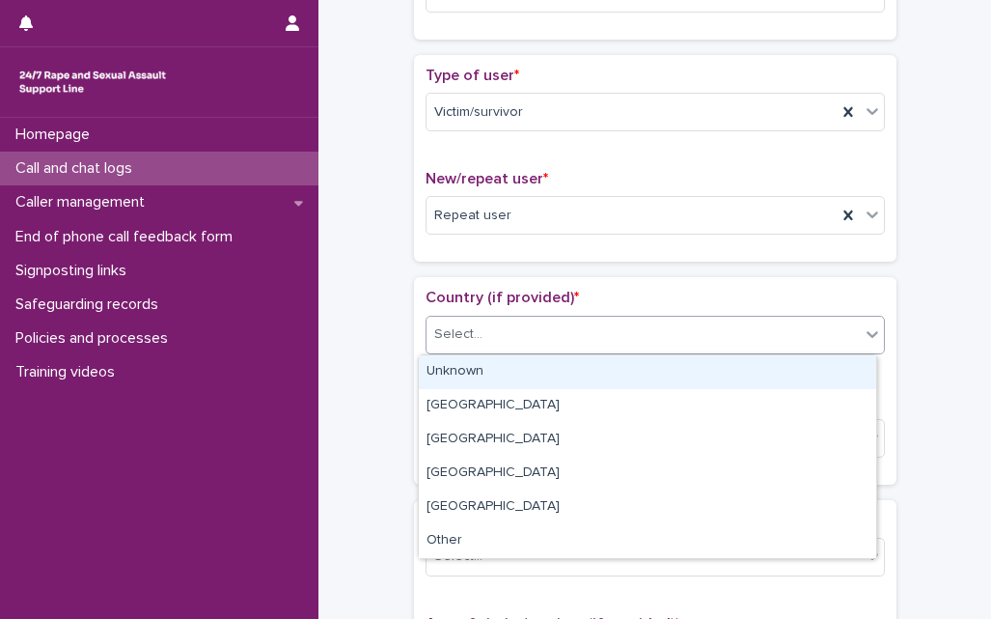
click at [457, 321] on div "Select..." at bounding box center [642, 334] width 433 height 32
click at [457, 376] on div "Unknown" at bounding box center [647, 372] width 457 height 34
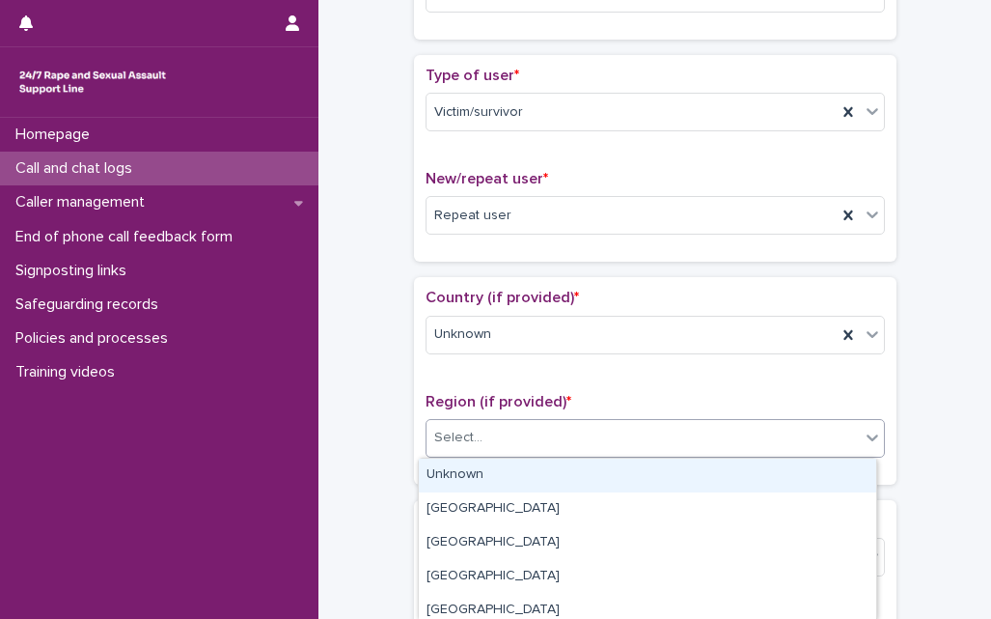
click at [468, 434] on div "Select..." at bounding box center [458, 437] width 48 height 20
click at [467, 468] on div "Unknown" at bounding box center [647, 475] width 457 height 34
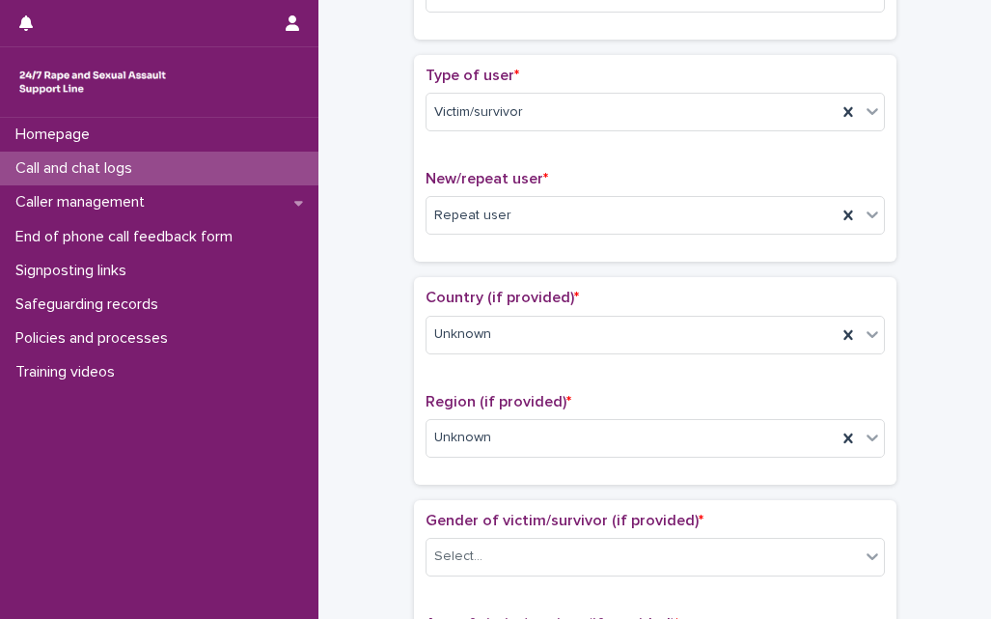
click at [344, 479] on div "**********" at bounding box center [655, 612] width 634 height 1973
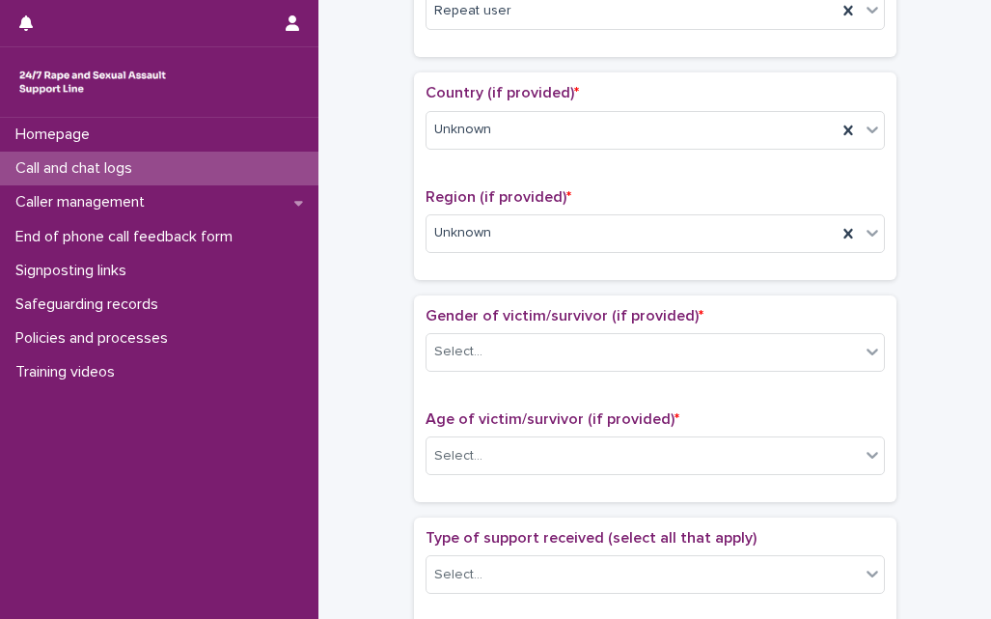
scroll to position [772, 0]
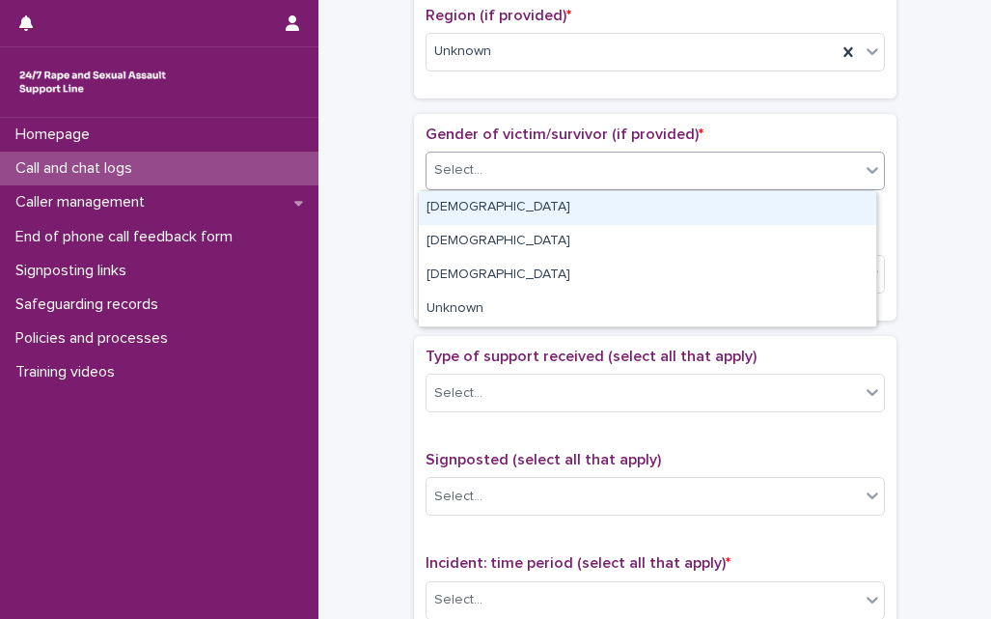
click at [518, 164] on div "Select..." at bounding box center [642, 170] width 433 height 32
click at [479, 213] on div "[DEMOGRAPHIC_DATA]" at bounding box center [647, 208] width 457 height 34
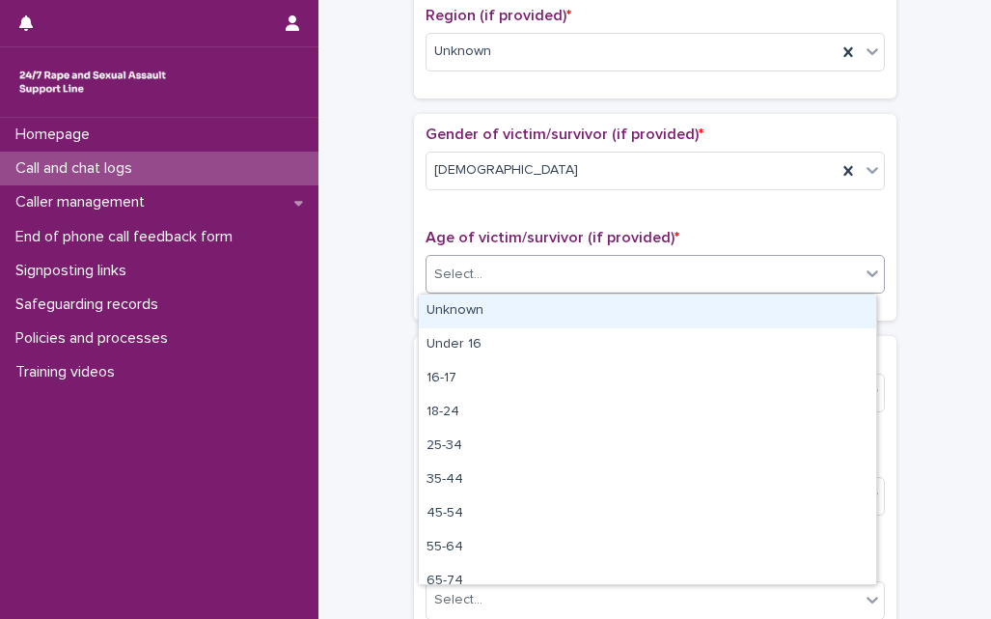
click at [488, 293] on body "**********" at bounding box center [495, 309] width 991 height 619
click at [480, 320] on div "Unknown" at bounding box center [647, 311] width 457 height 34
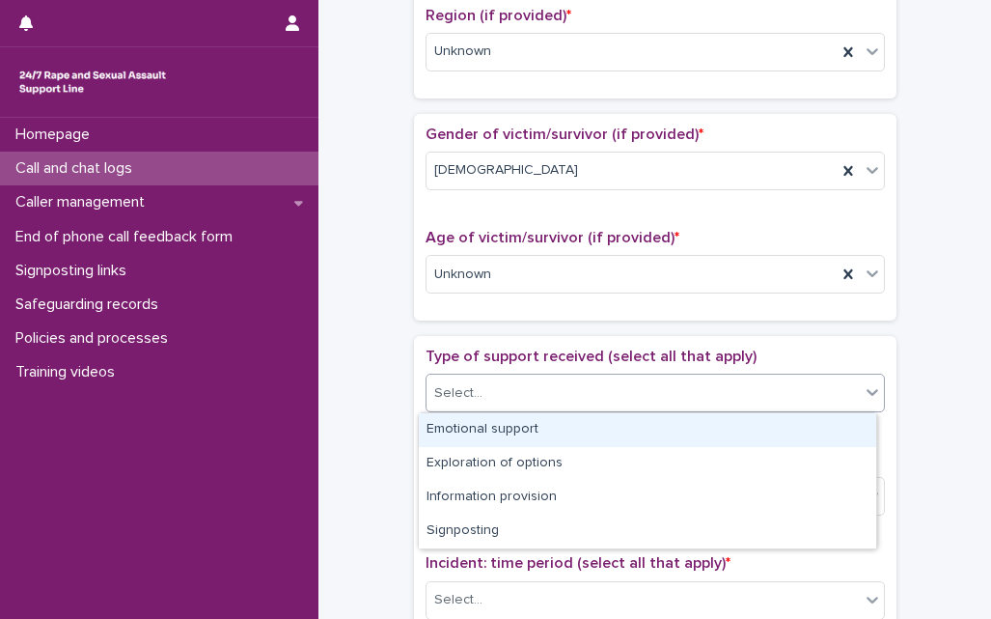
click at [481, 386] on div "Select..." at bounding box center [642, 393] width 433 height 32
click at [483, 430] on div "Emotional support" at bounding box center [647, 430] width 457 height 34
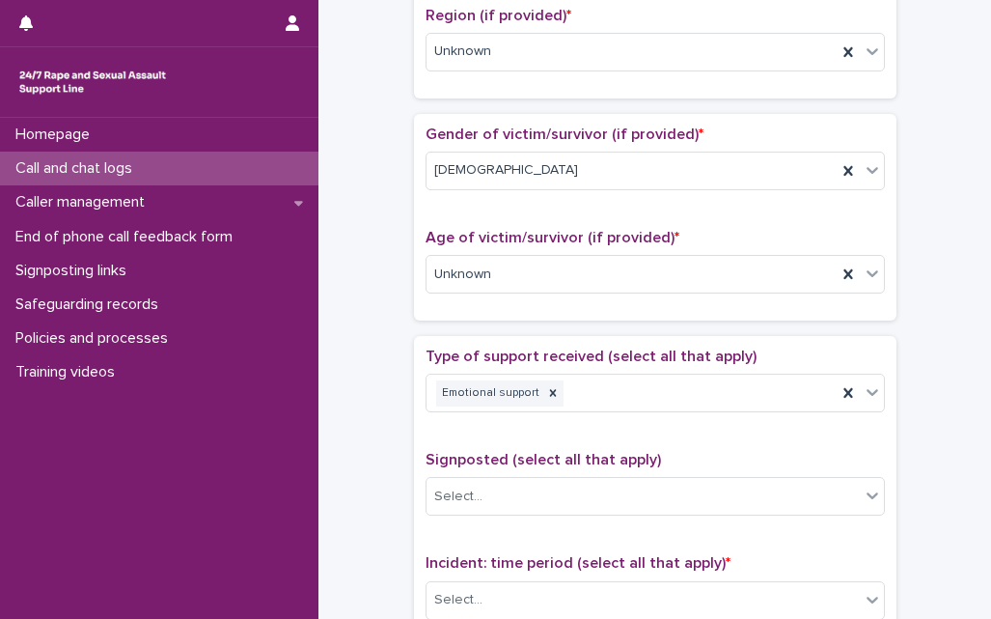
click at [356, 463] on div "**********" at bounding box center [655, 226] width 634 height 1973
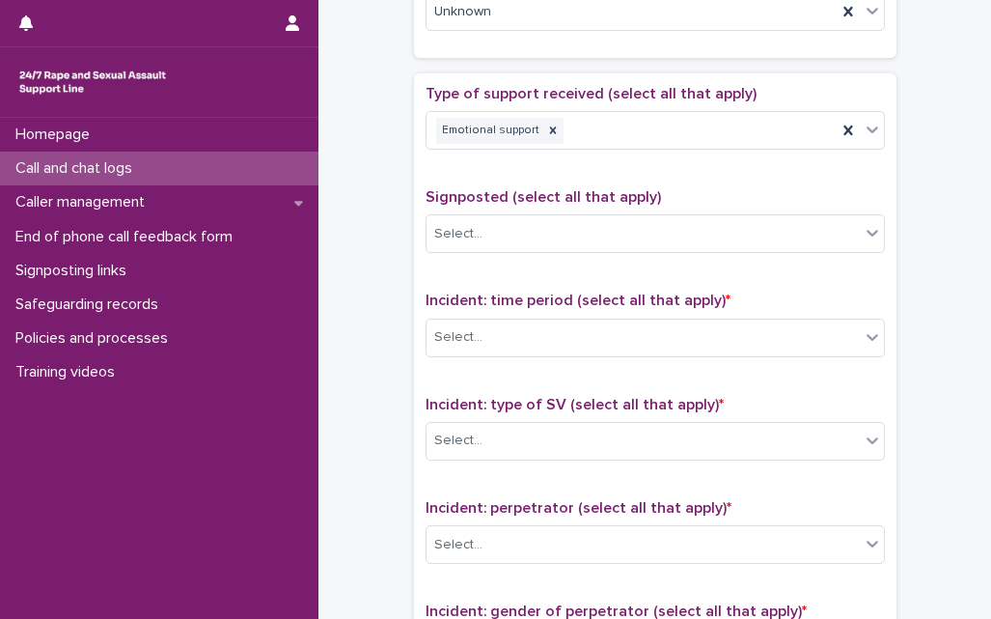
scroll to position [1119, 0]
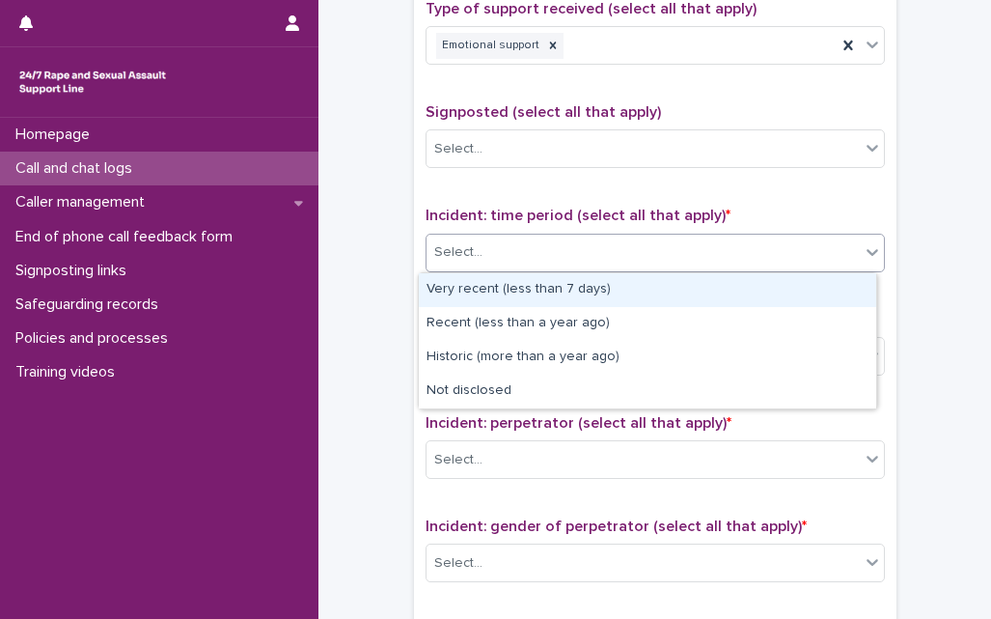
click at [535, 251] on div "Select..." at bounding box center [642, 252] width 433 height 32
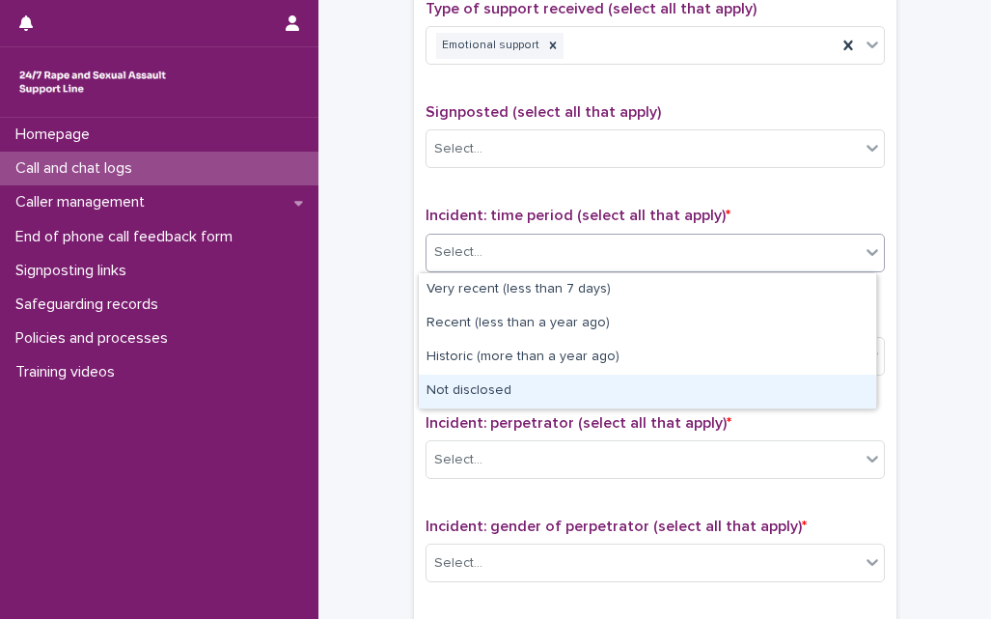
click at [473, 390] on div "Not disclosed" at bounding box center [647, 391] width 457 height 34
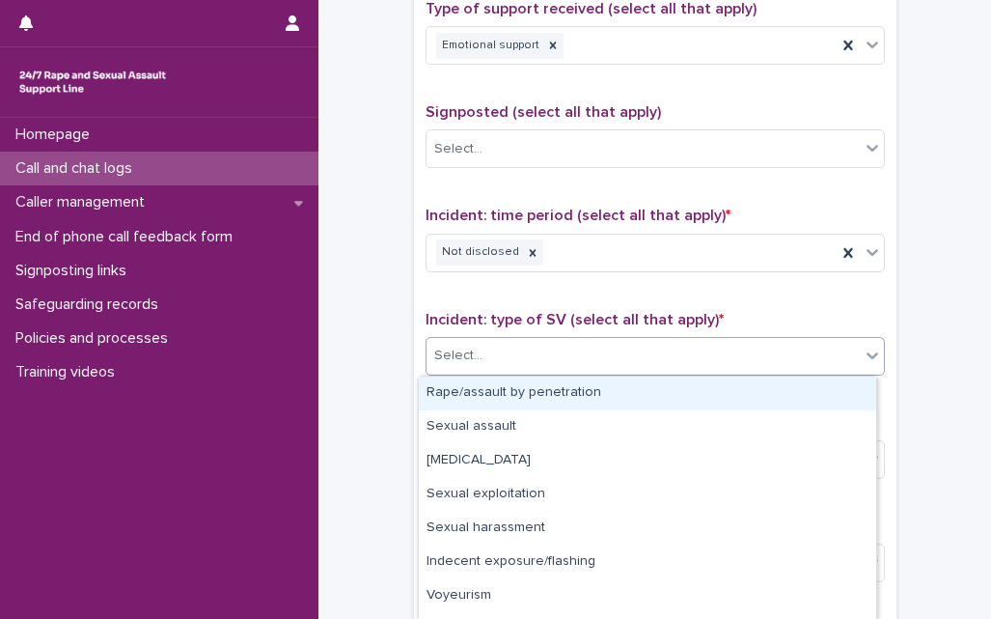
click at [514, 363] on div "Select..." at bounding box center [642, 356] width 433 height 32
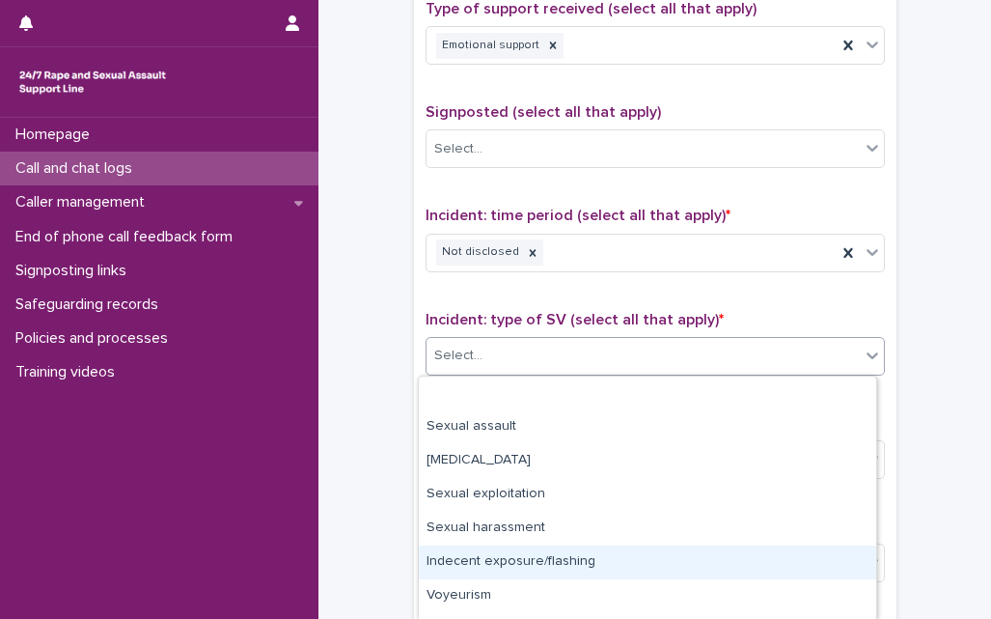
scroll to position [95, 0]
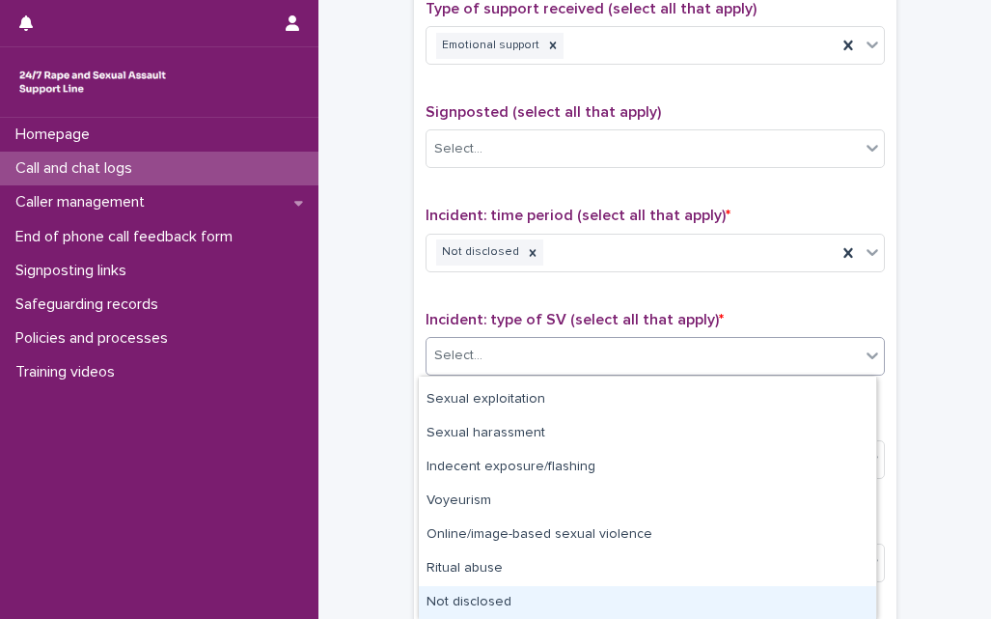
click at [462, 598] on div "Not disclosed" at bounding box center [647, 603] width 457 height 34
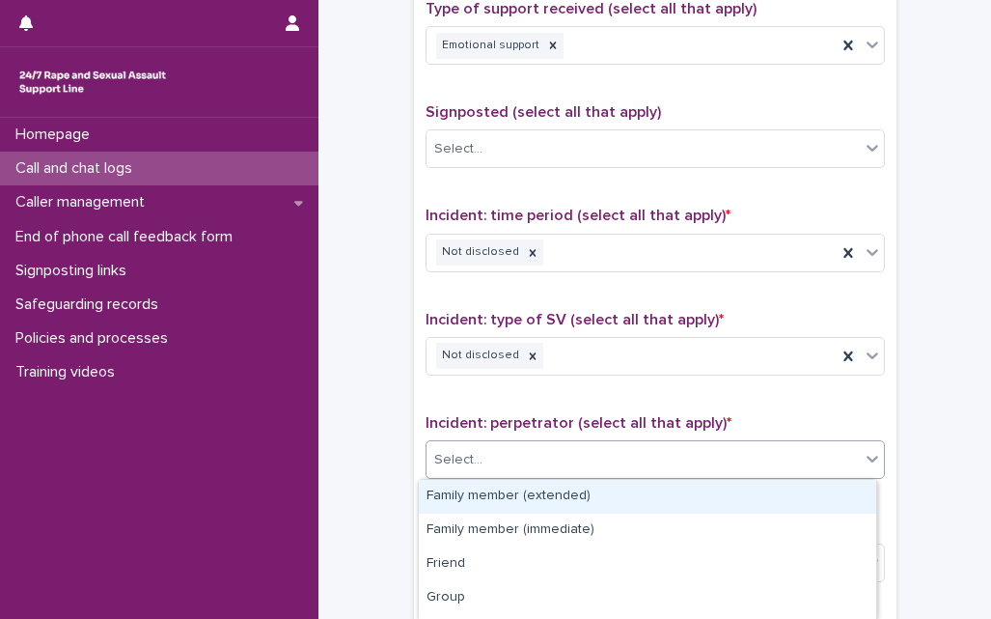
click at [470, 463] on div "Select..." at bounding box center [458, 460] width 48 height 20
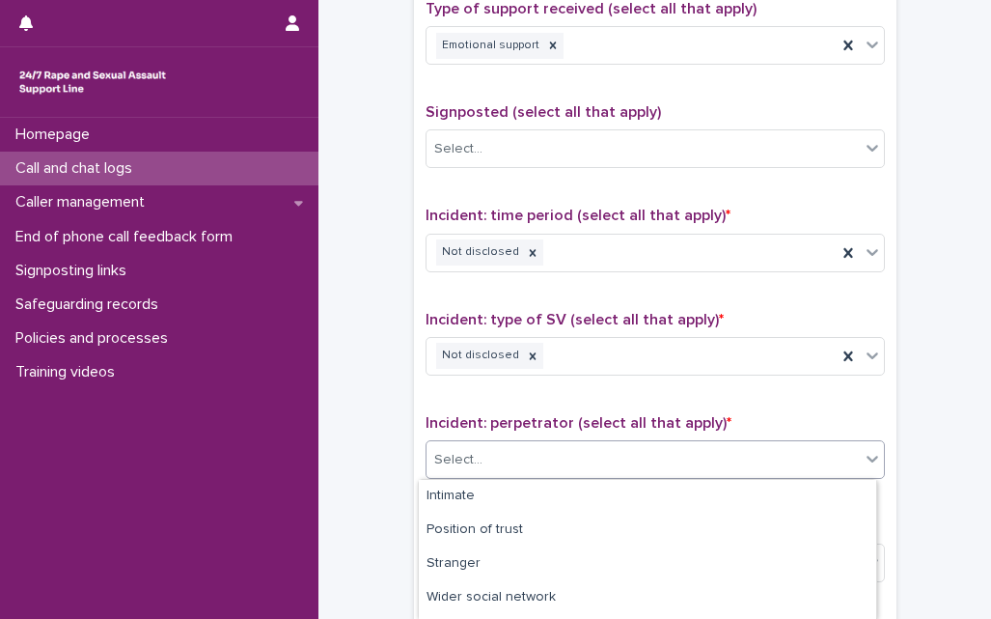
scroll to position [229, 0]
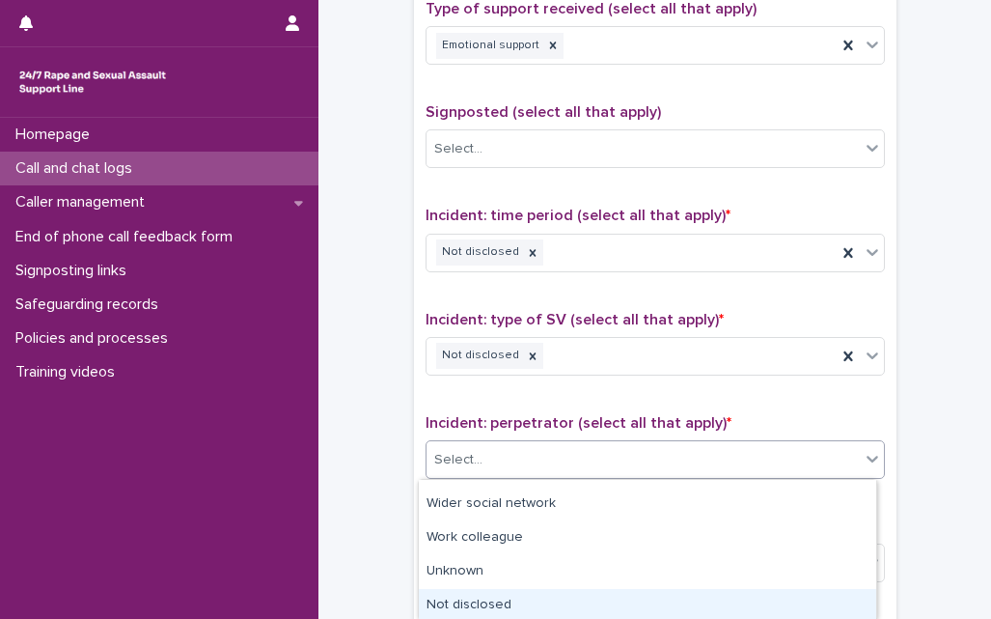
click at [541, 597] on div "Not disclosed" at bounding box center [647, 606] width 457 height 34
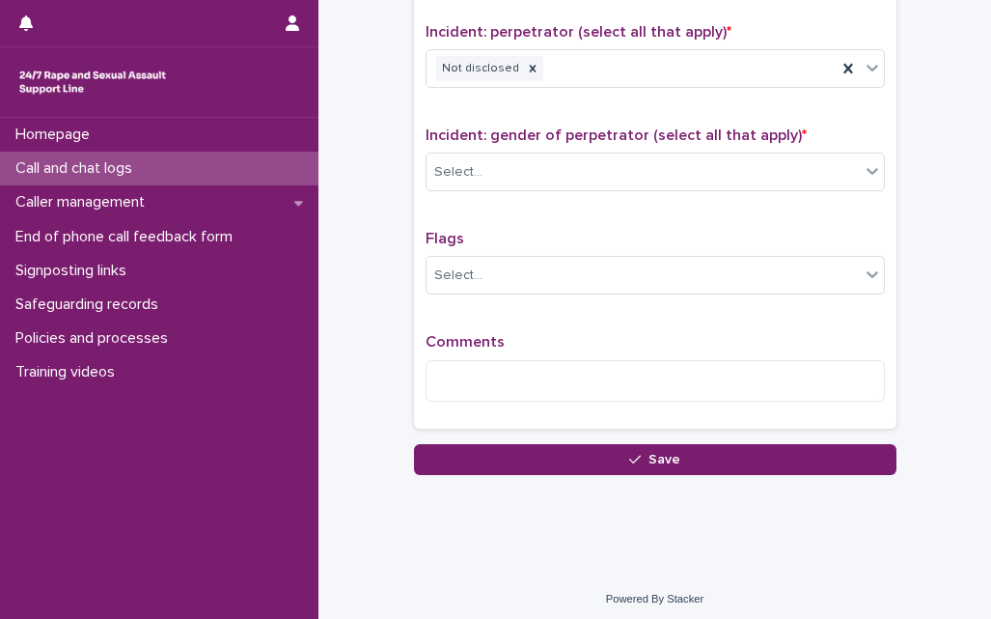
scroll to position [1517, 0]
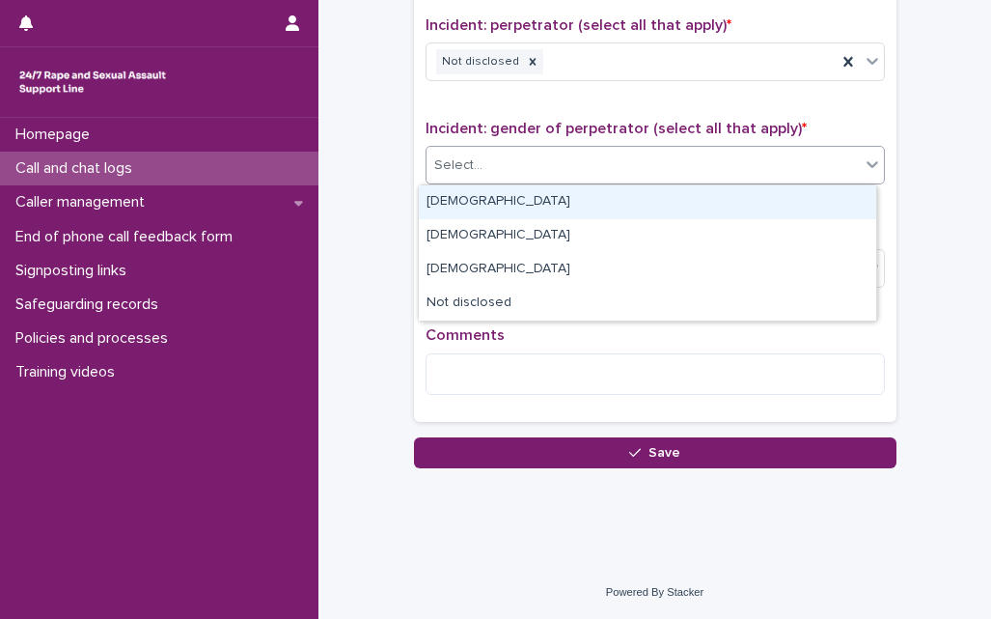
click at [496, 172] on div "Select..." at bounding box center [642, 166] width 433 height 32
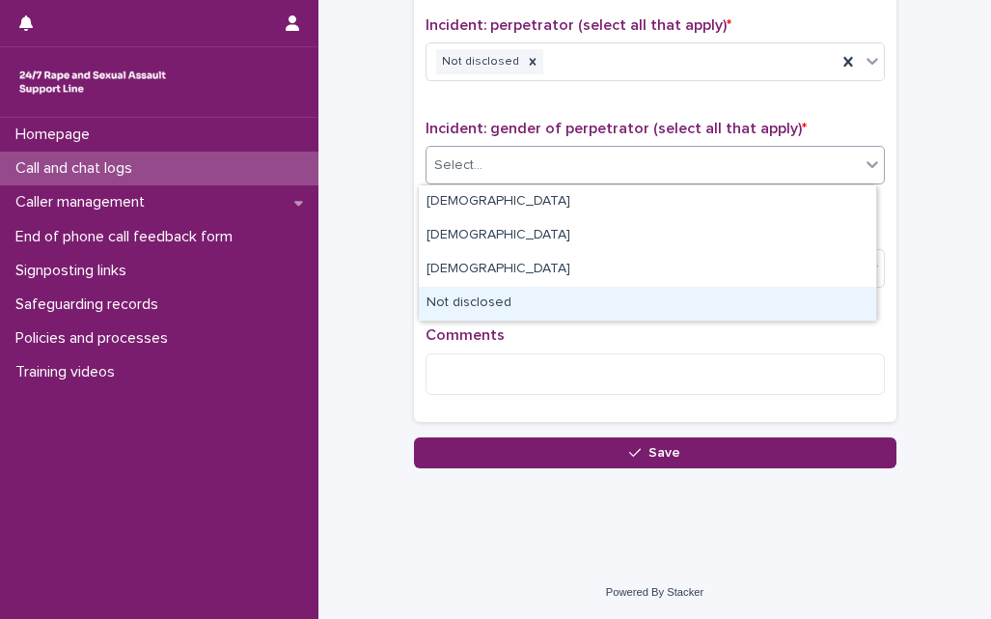
click at [462, 304] on div "Not disclosed" at bounding box center [647, 304] width 457 height 34
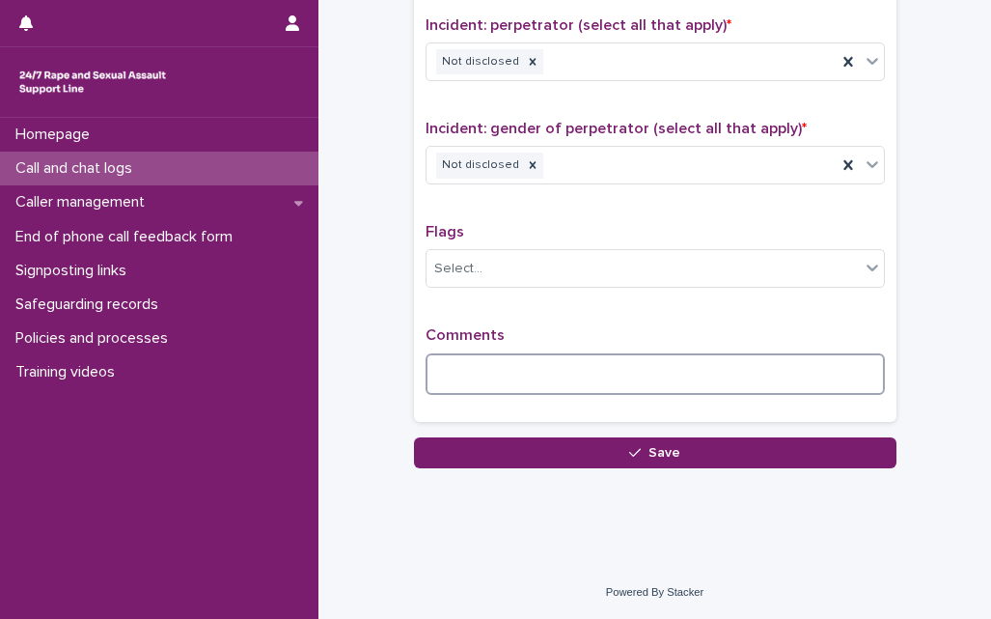
click at [449, 386] on textarea at bounding box center [655, 373] width 459 height 41
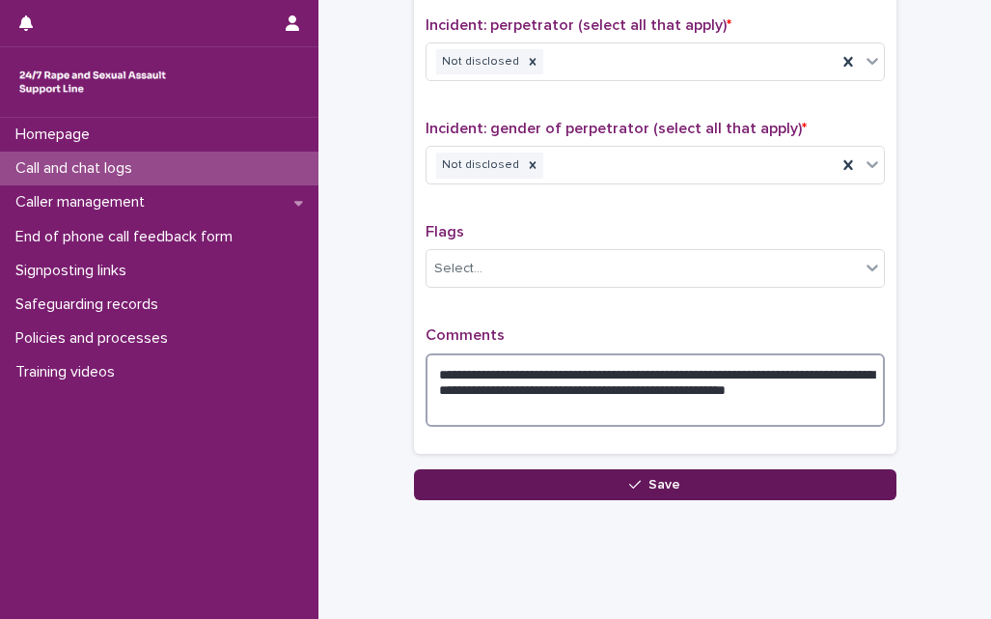
type textarea "**********"
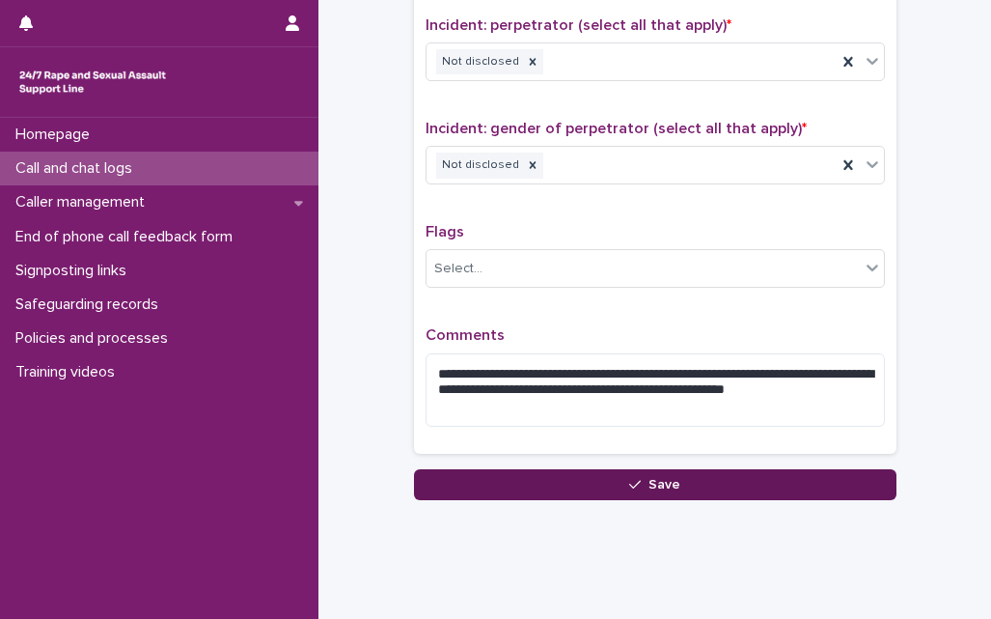
click at [606, 487] on button "Save" at bounding box center [655, 484] width 482 height 31
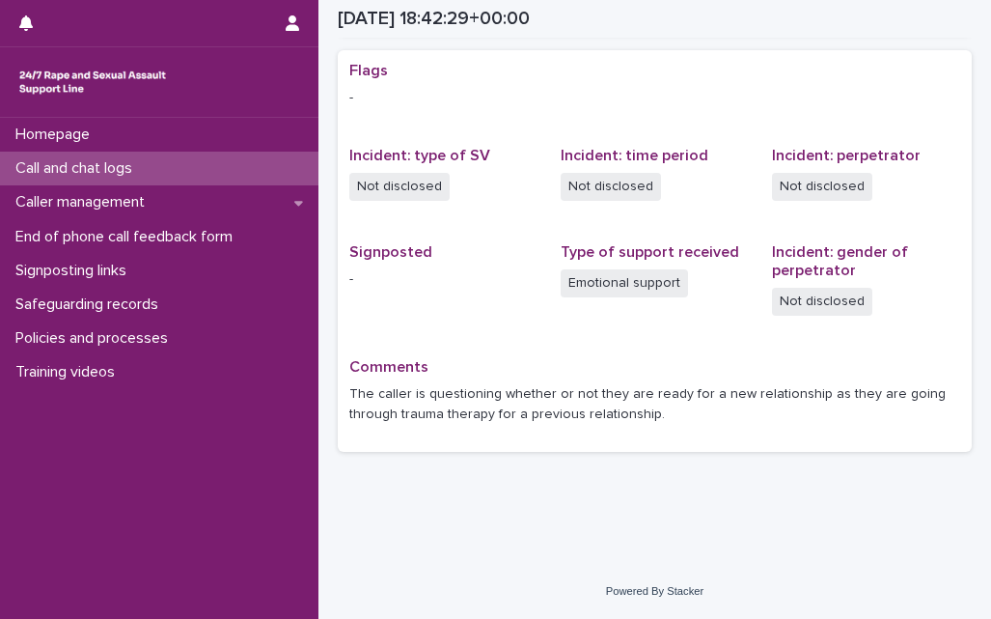
scroll to position [388, 0]
click at [138, 167] on p "Call and chat logs" at bounding box center [78, 168] width 140 height 18
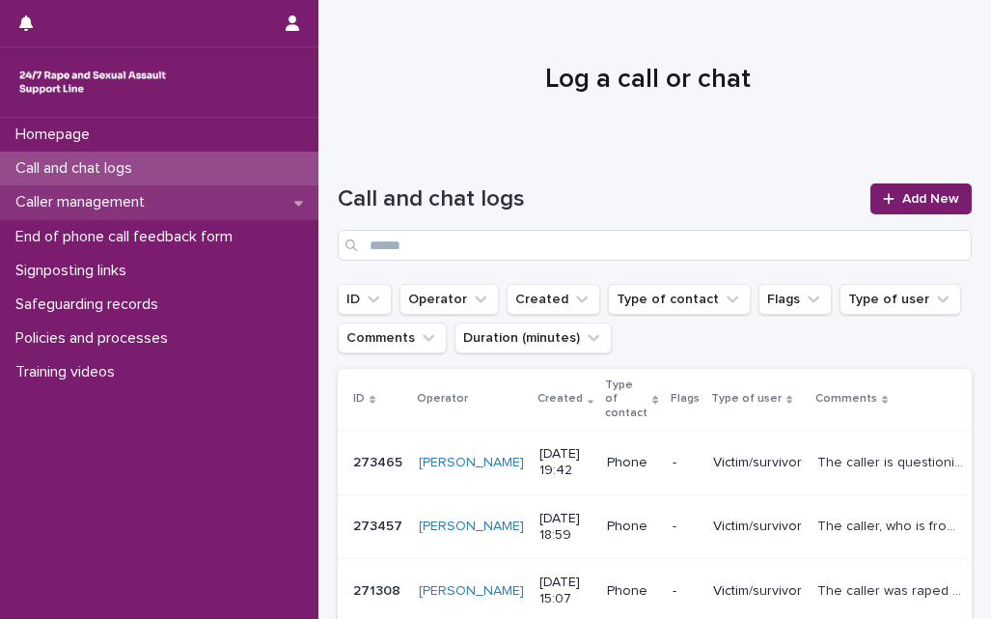
click at [290, 199] on div "Caller management" at bounding box center [159, 202] width 318 height 34
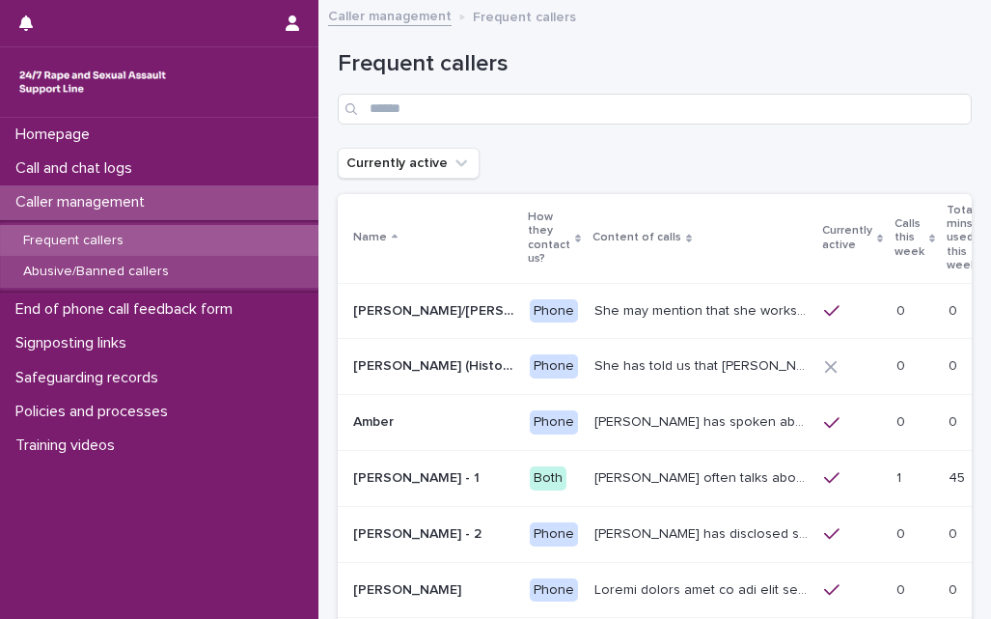
click at [114, 283] on div "Abusive/Banned callers" at bounding box center [159, 272] width 318 height 32
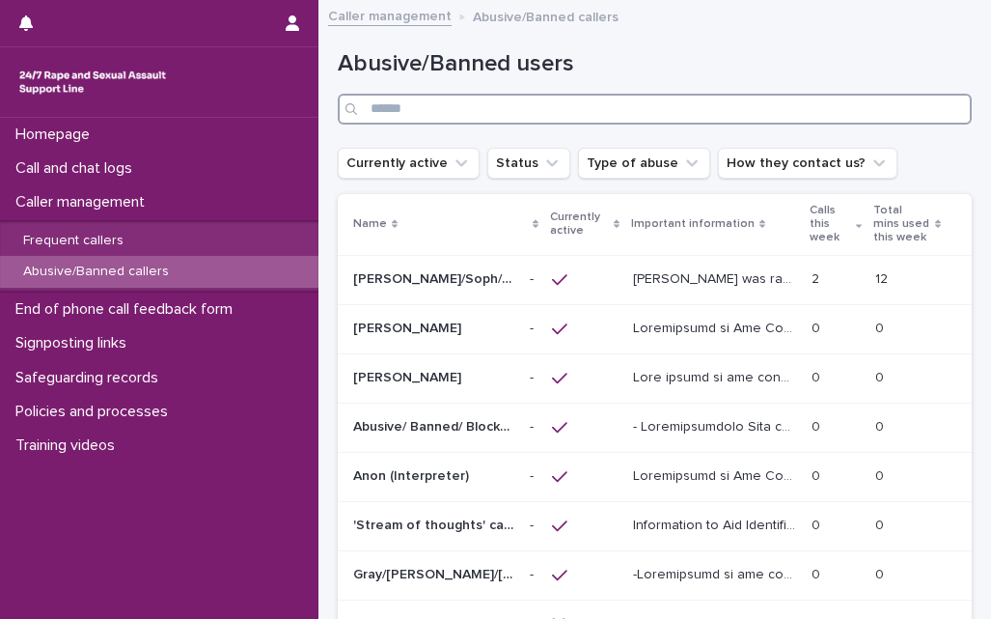
click at [462, 117] on input "Search" at bounding box center [655, 109] width 634 height 31
type input "*"
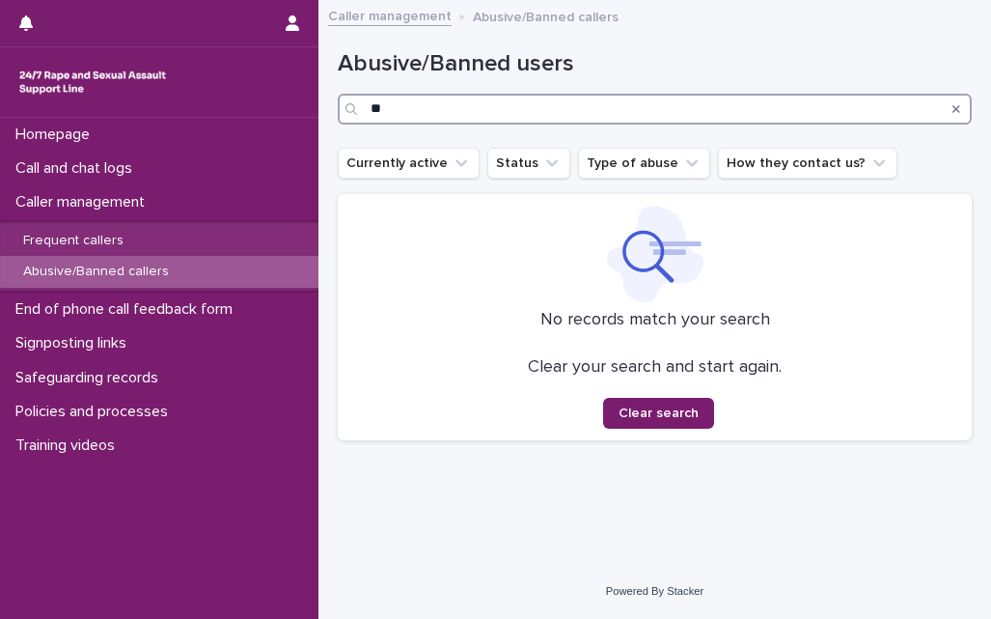
type input "*"
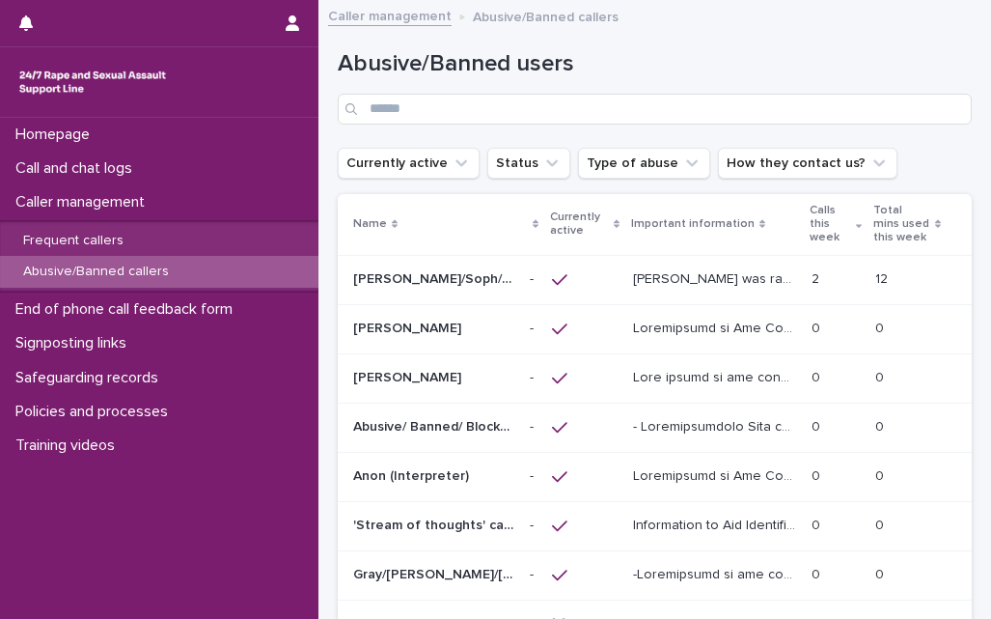
click at [383, 327] on p "[PERSON_NAME]" at bounding box center [409, 326] width 112 height 20
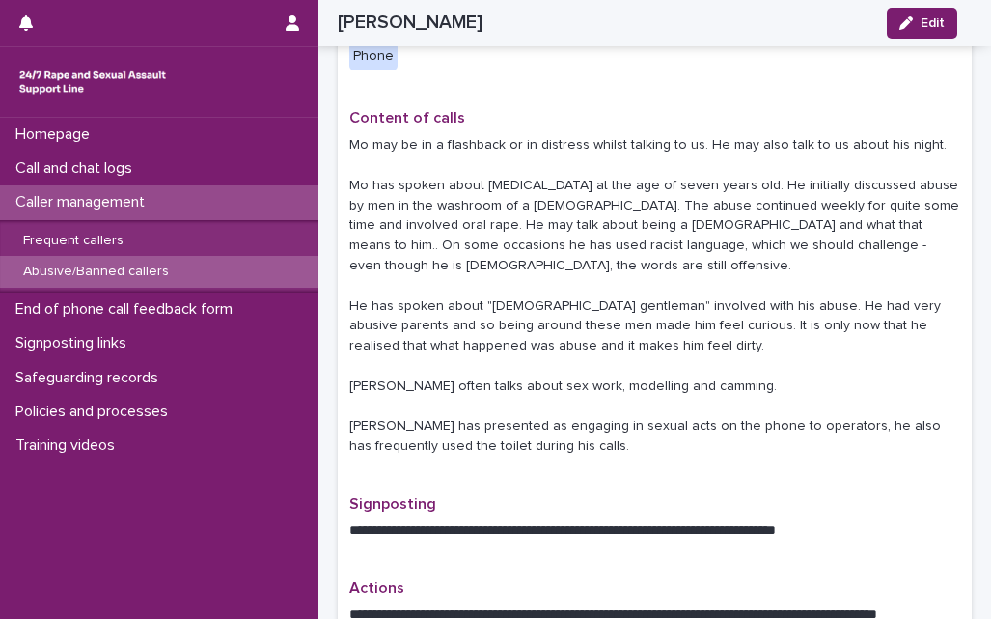
scroll to position [772, 0]
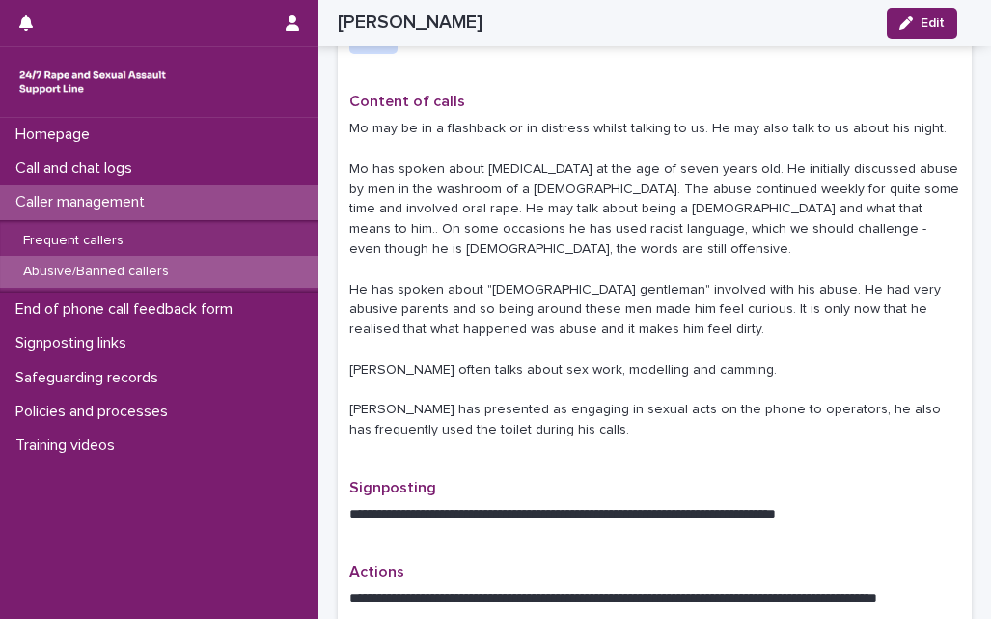
click at [124, 198] on p "Caller management" at bounding box center [84, 202] width 152 height 18
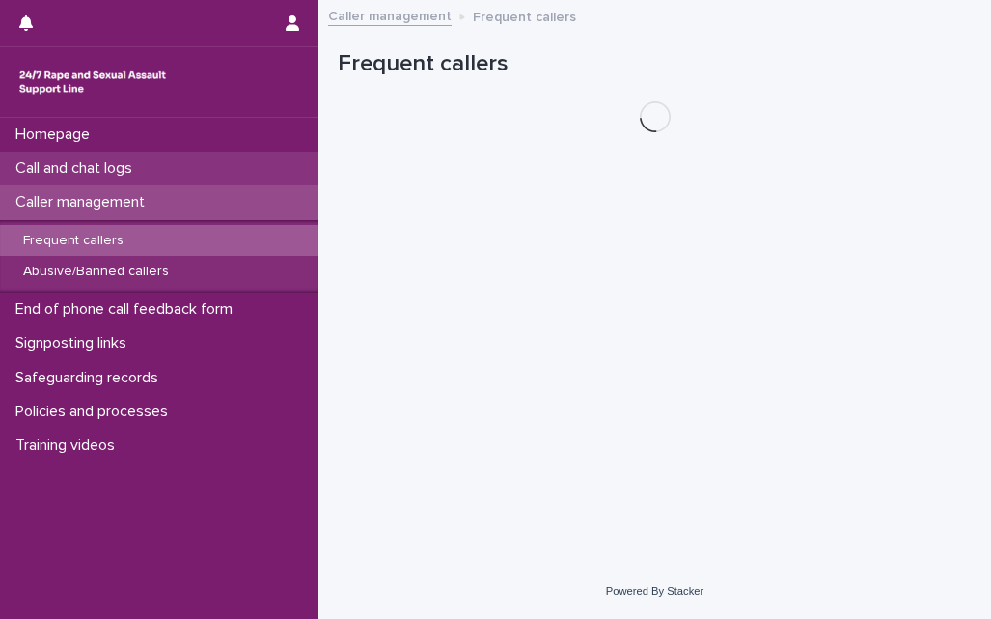
click at [122, 170] on p "Call and chat logs" at bounding box center [78, 168] width 140 height 18
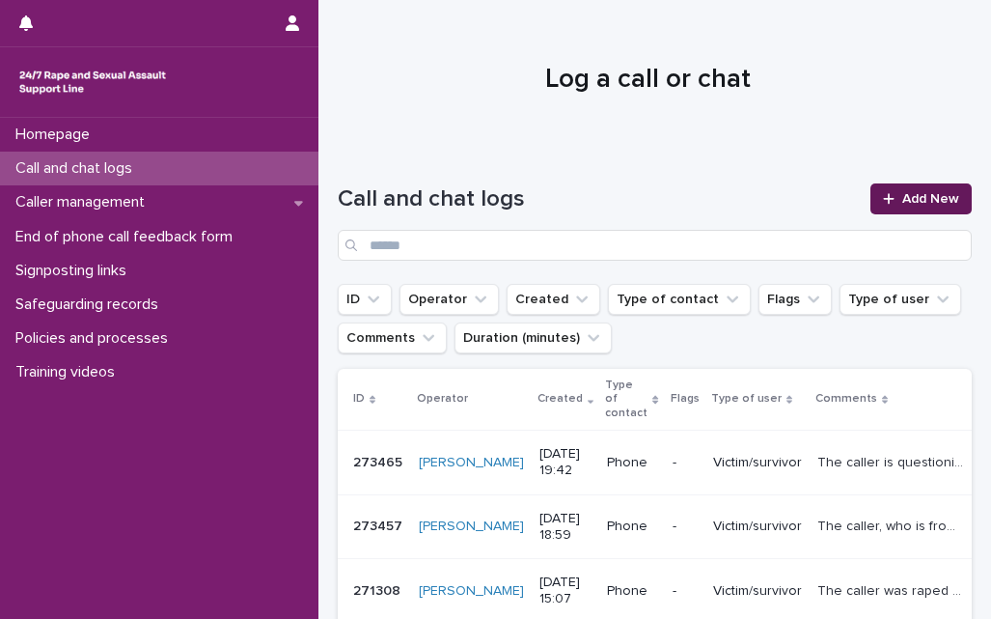
click at [902, 200] on span "Add New" at bounding box center [930, 199] width 57 height 14
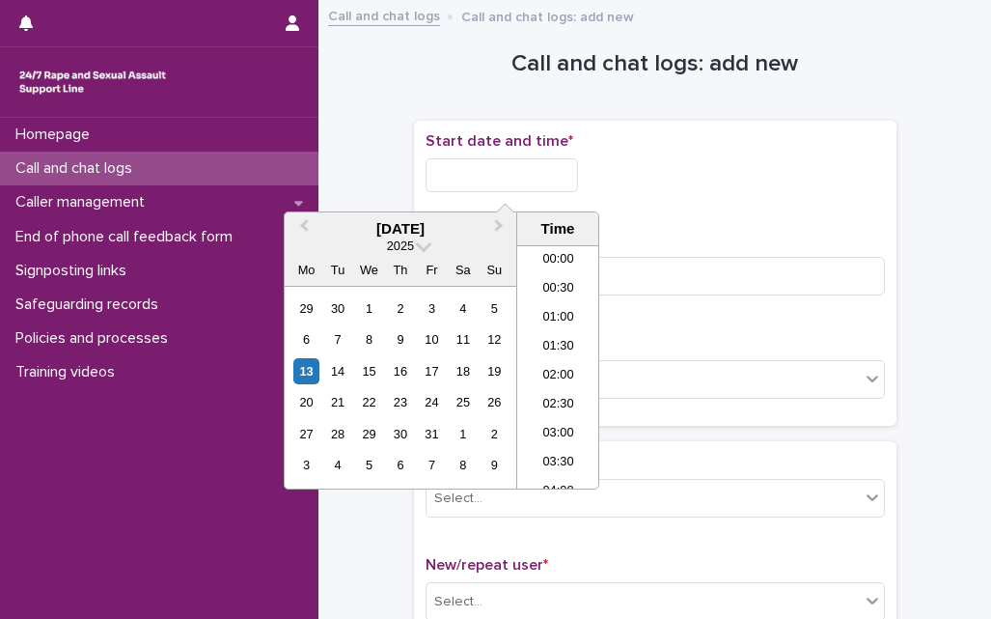
click at [444, 175] on input "text" at bounding box center [502, 175] width 152 height 34
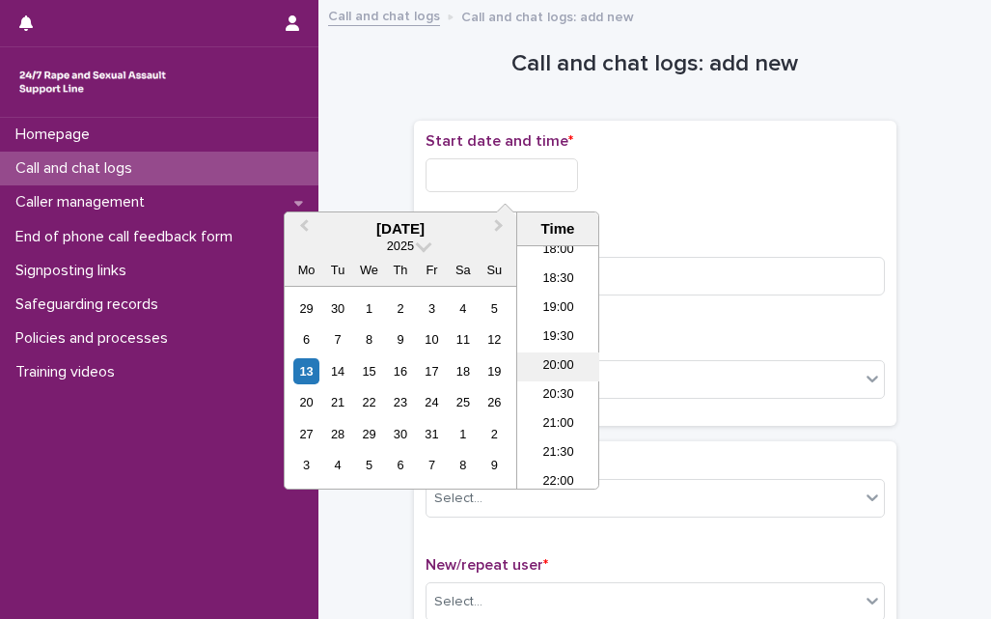
click at [535, 379] on li "20:00" at bounding box center [558, 366] width 82 height 29
type input "**********"
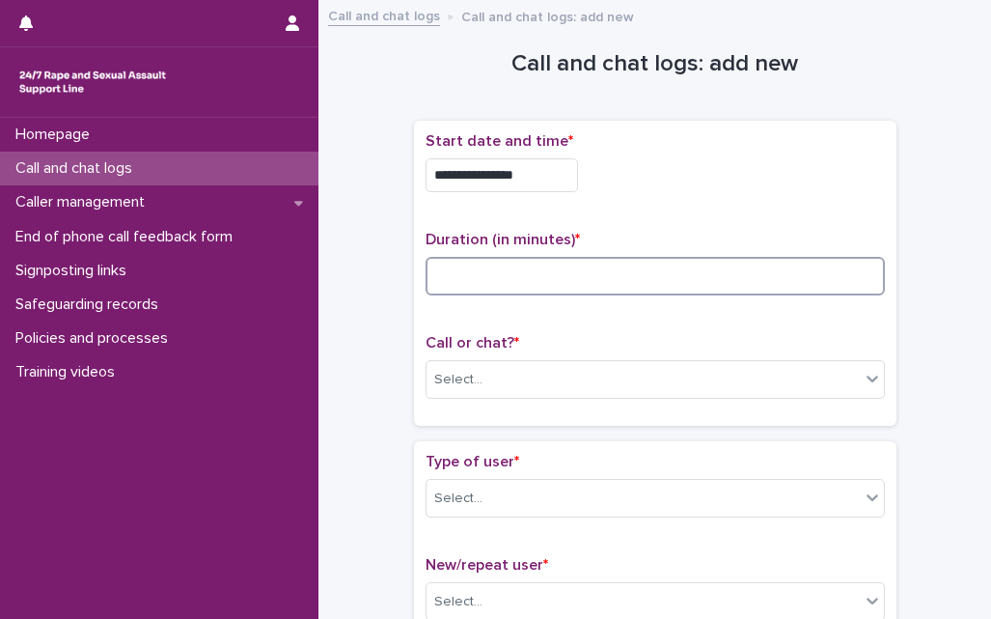
click at [487, 285] on input at bounding box center [655, 276] width 459 height 39
type input "**"
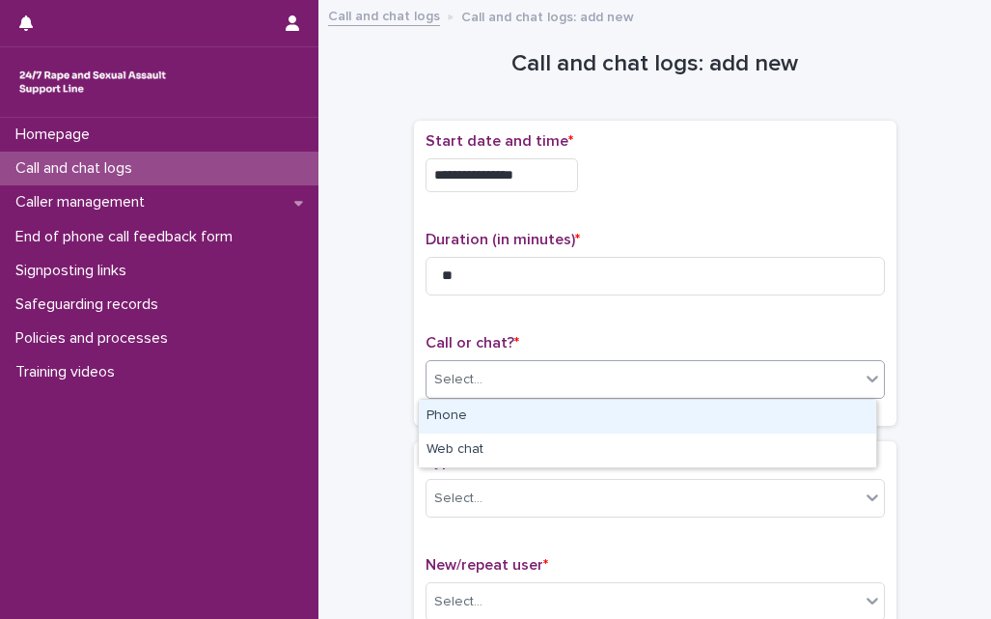
click at [479, 385] on div "Select..." at bounding box center [642, 380] width 433 height 32
click at [476, 411] on div "Phone" at bounding box center [647, 416] width 457 height 34
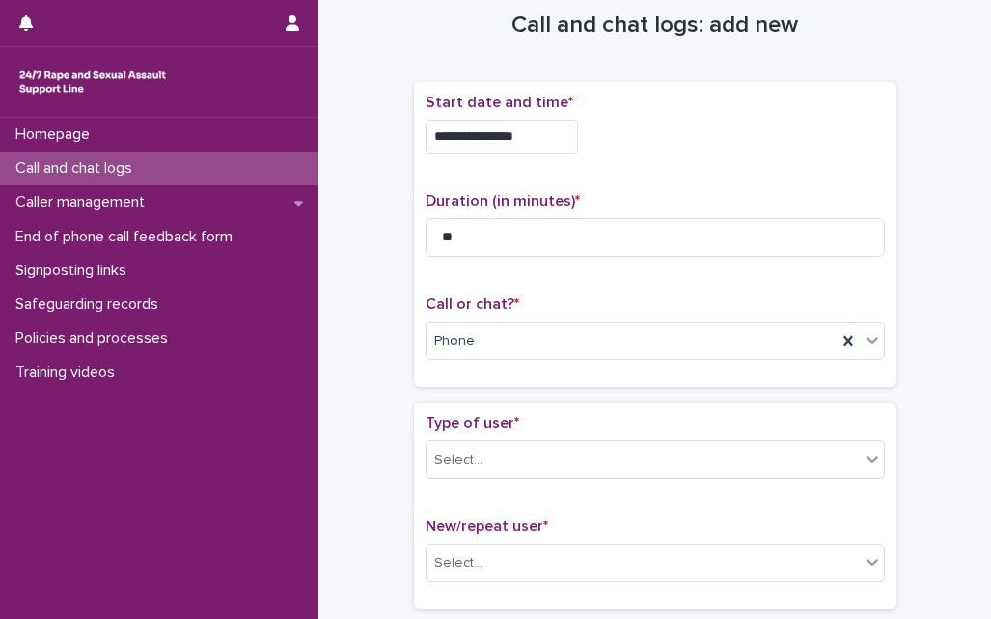
scroll to position [154, 0]
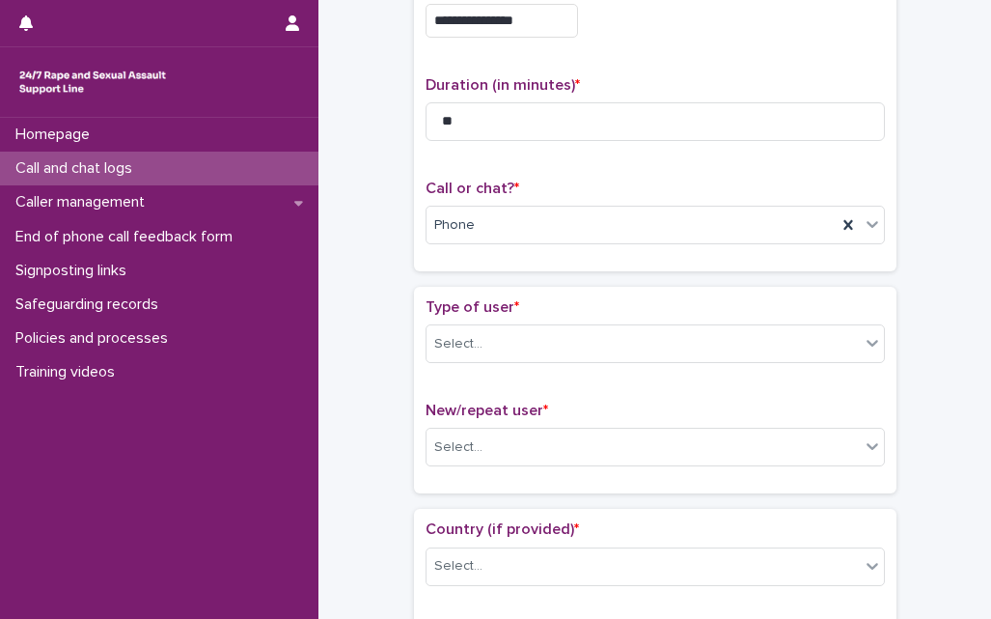
click at [464, 371] on div "Type of user * Select..." at bounding box center [655, 338] width 459 height 80
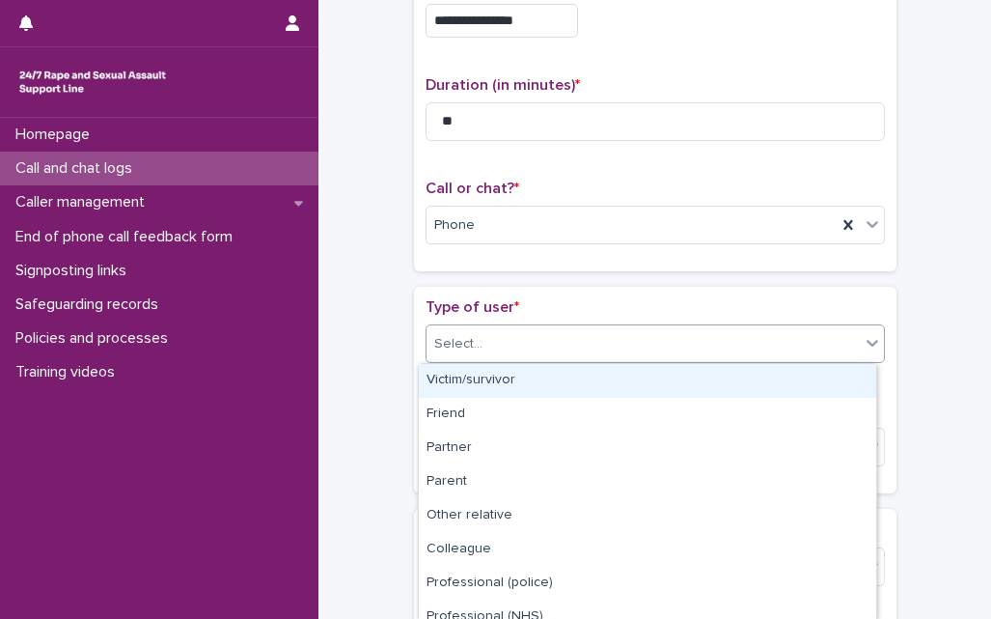
click at [484, 344] on input "text" at bounding box center [485, 344] width 2 height 16
click at [470, 376] on div "Victim/survivor" at bounding box center [647, 381] width 457 height 34
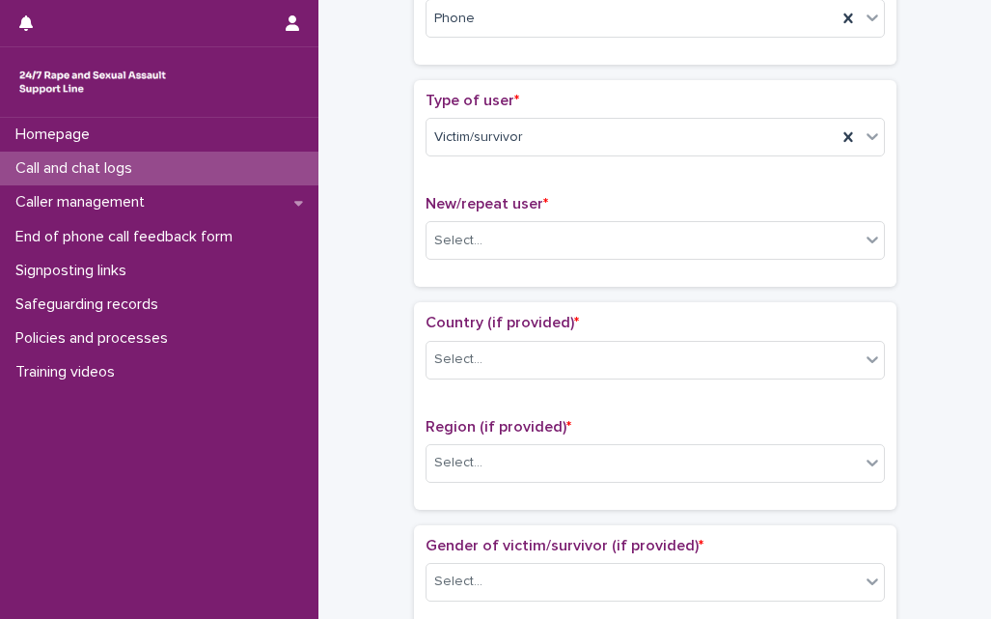
scroll to position [386, 0]
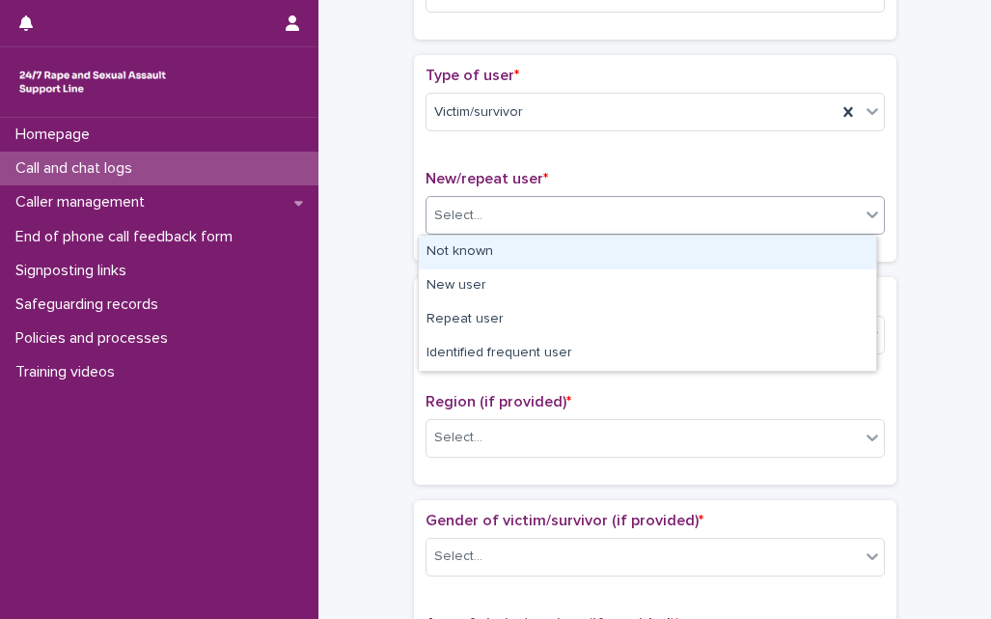
click at [484, 218] on div "Select..." at bounding box center [642, 216] width 433 height 32
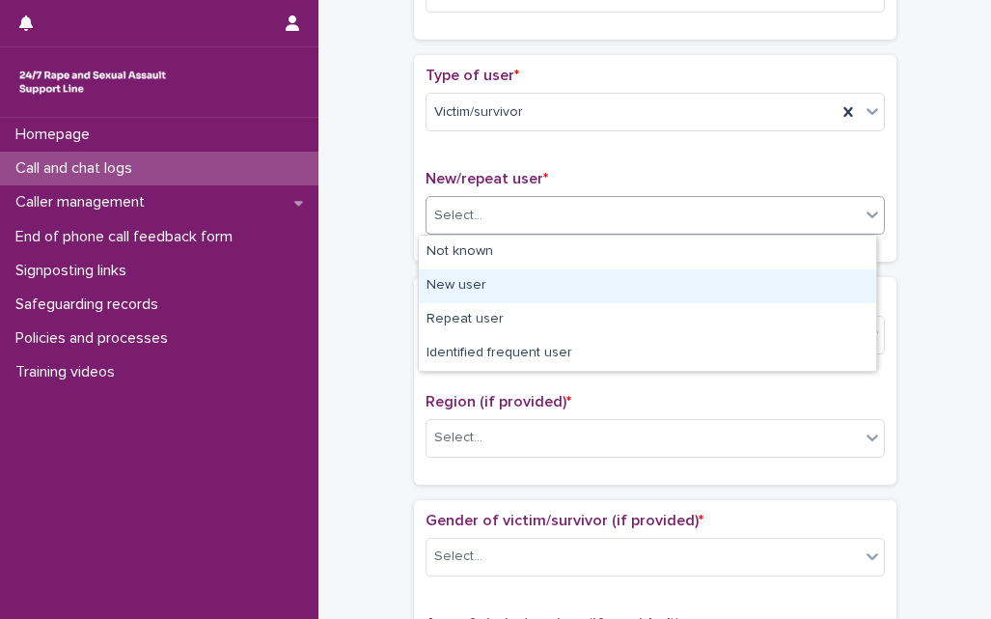
click at [472, 281] on div "New user" at bounding box center [647, 286] width 457 height 34
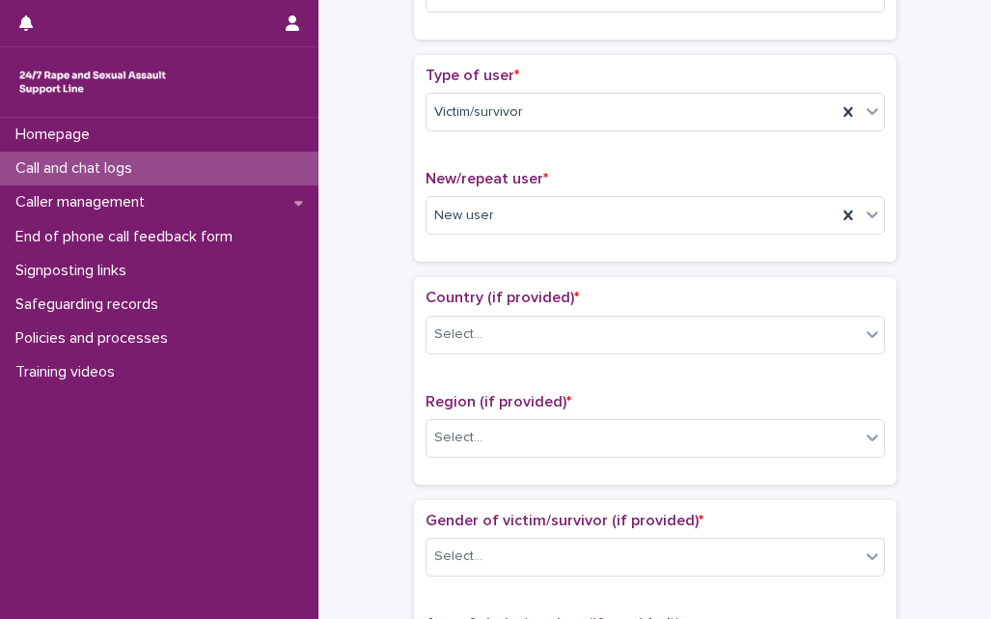
click at [366, 253] on div "**********" at bounding box center [655, 612] width 634 height 1973
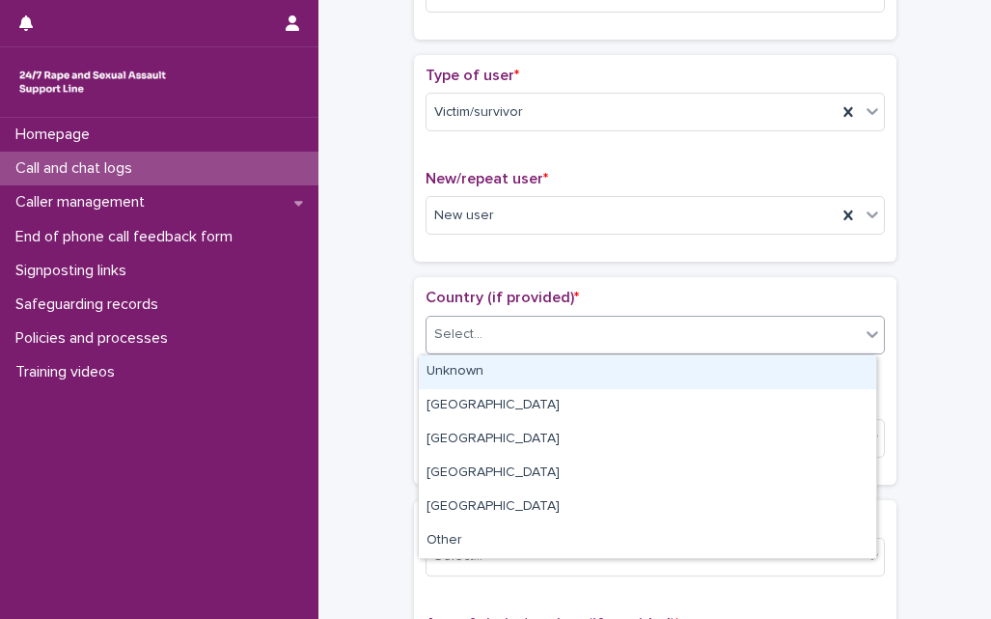
click at [486, 344] on div "Select..." at bounding box center [642, 334] width 433 height 32
click at [485, 365] on div "Unknown" at bounding box center [647, 372] width 457 height 34
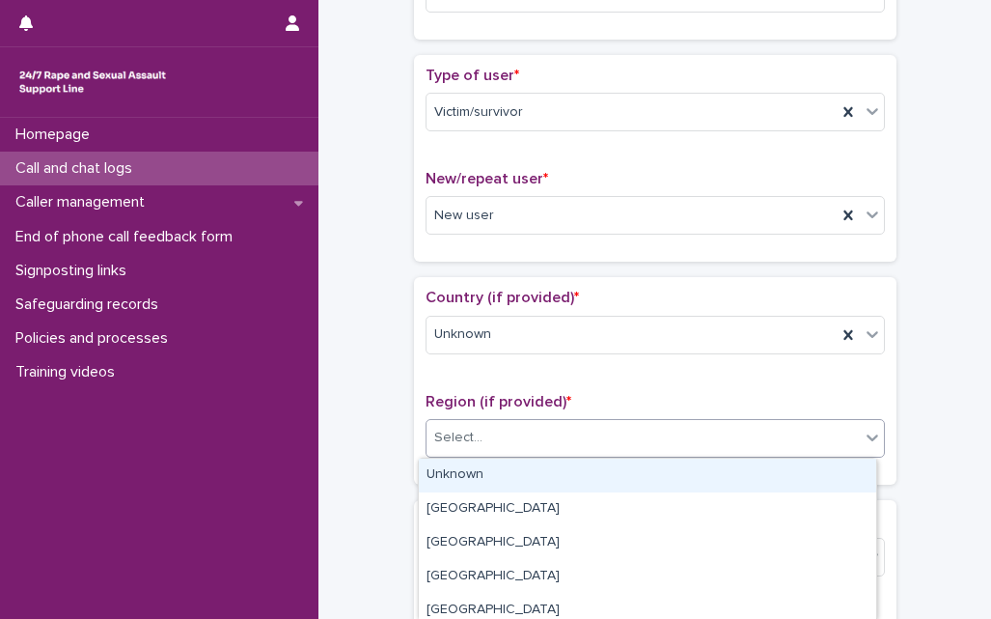
click at [473, 428] on div "Select..." at bounding box center [642, 438] width 433 height 32
click at [468, 467] on div "Unknown" at bounding box center [647, 475] width 457 height 34
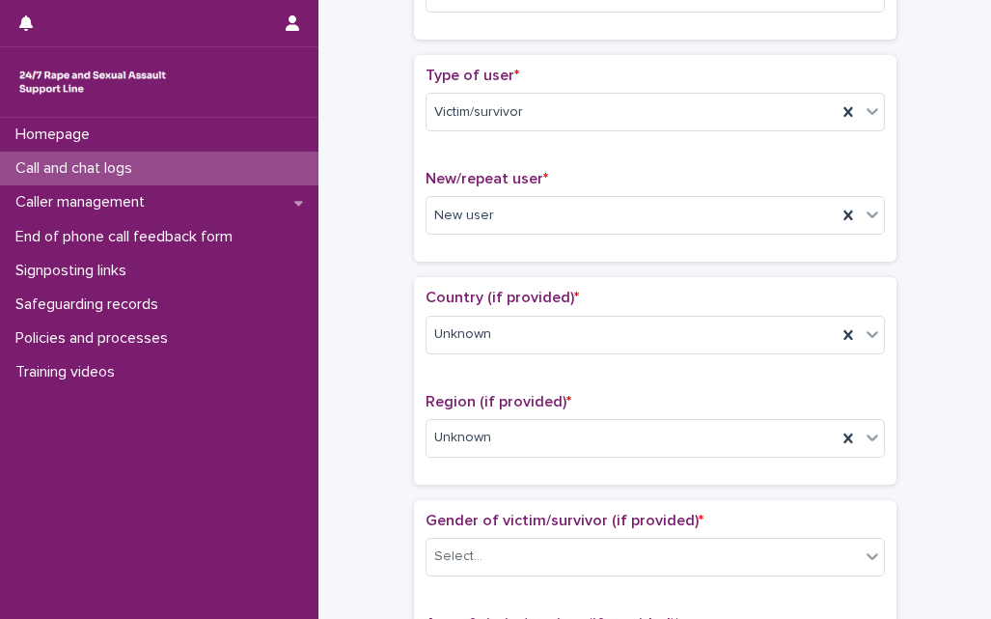
click at [346, 481] on div "**********" at bounding box center [655, 612] width 634 height 1973
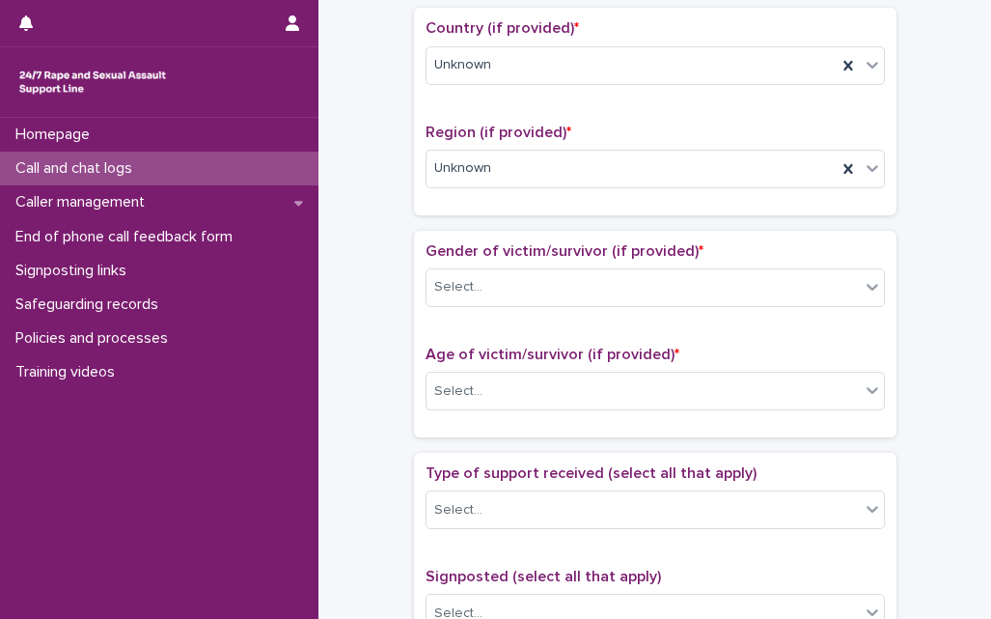
scroll to position [695, 0]
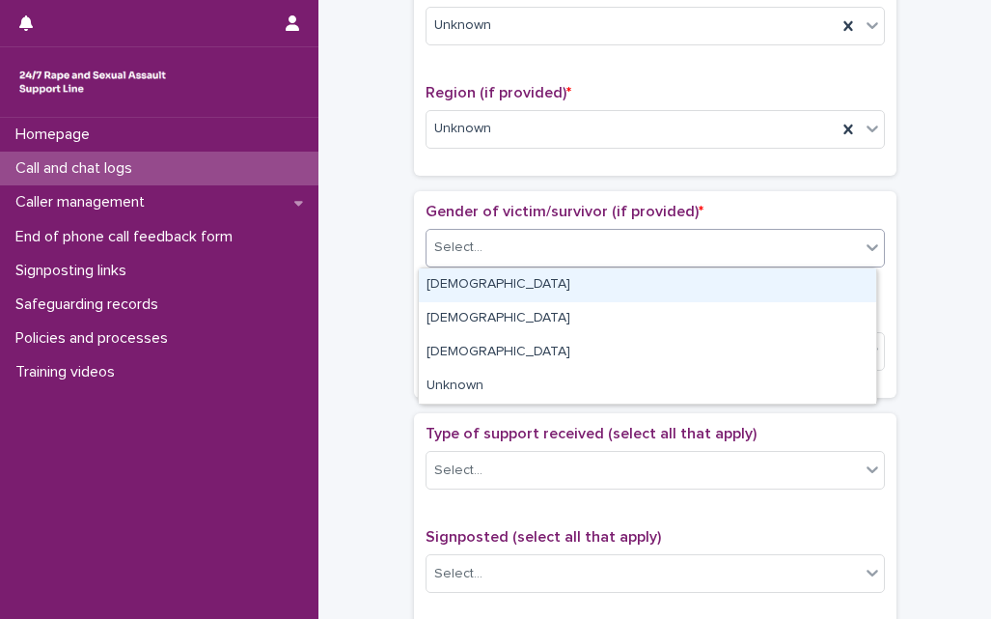
click at [528, 246] on div "Select..." at bounding box center [642, 248] width 433 height 32
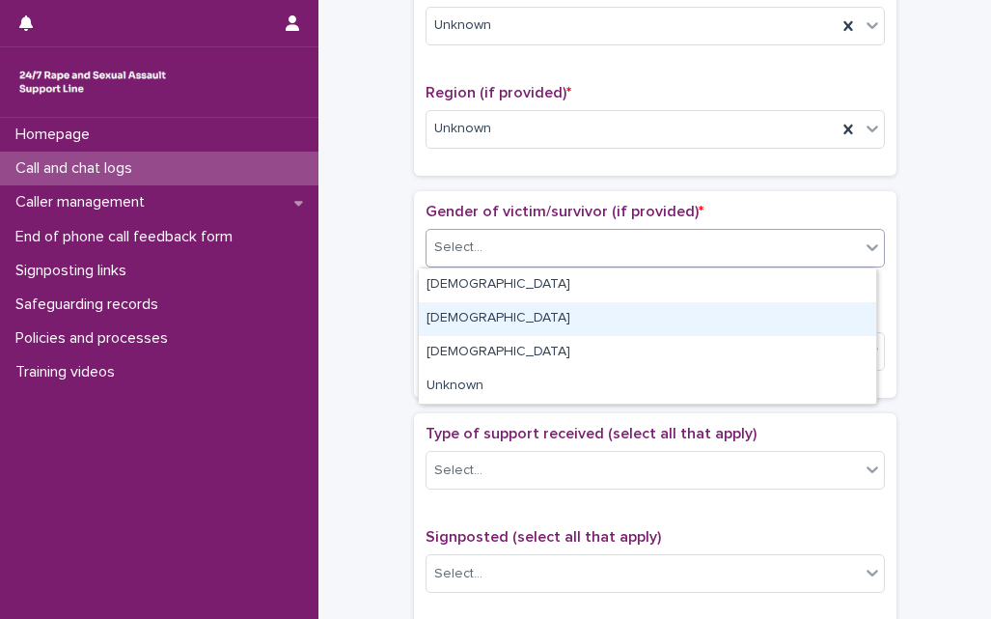
click at [449, 315] on div "[DEMOGRAPHIC_DATA]" at bounding box center [647, 319] width 457 height 34
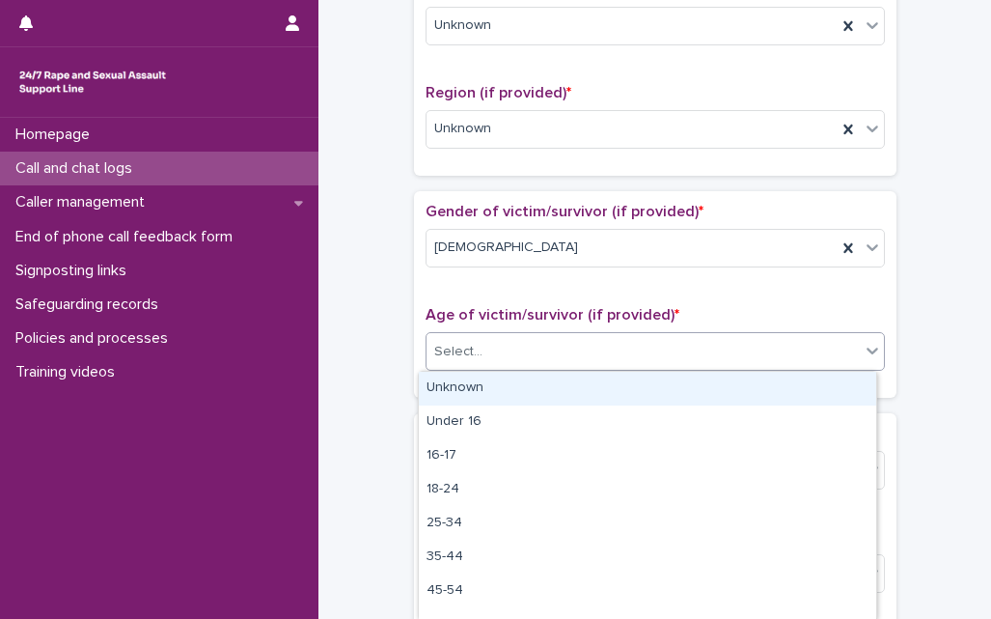
click at [502, 361] on div "Select..." at bounding box center [642, 352] width 433 height 32
click at [478, 393] on div "Unknown" at bounding box center [647, 388] width 457 height 34
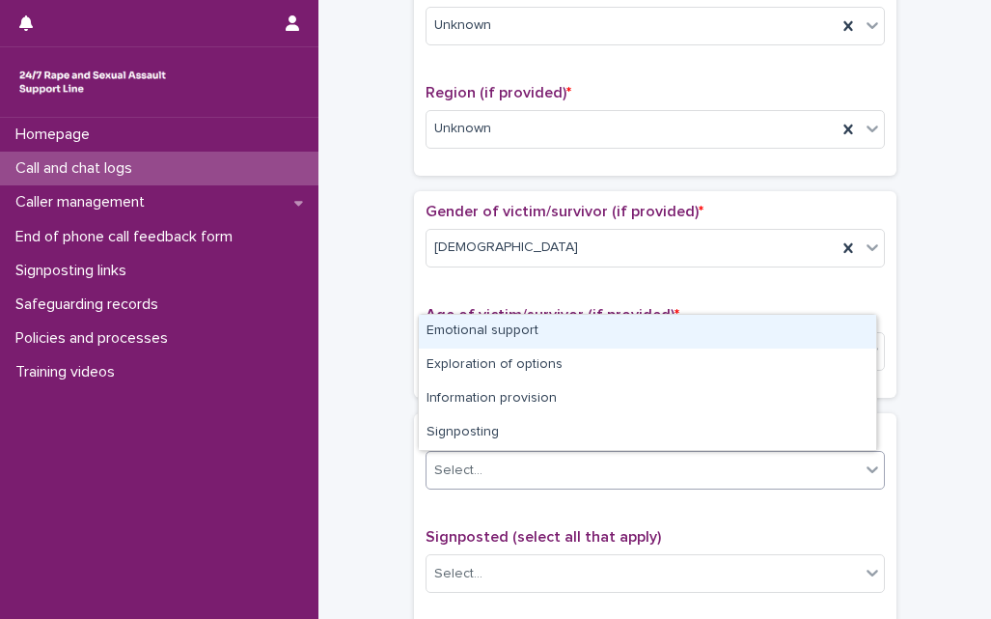
click at [466, 466] on div "Select..." at bounding box center [458, 470] width 48 height 20
click at [464, 344] on div "Emotional support" at bounding box center [647, 332] width 457 height 34
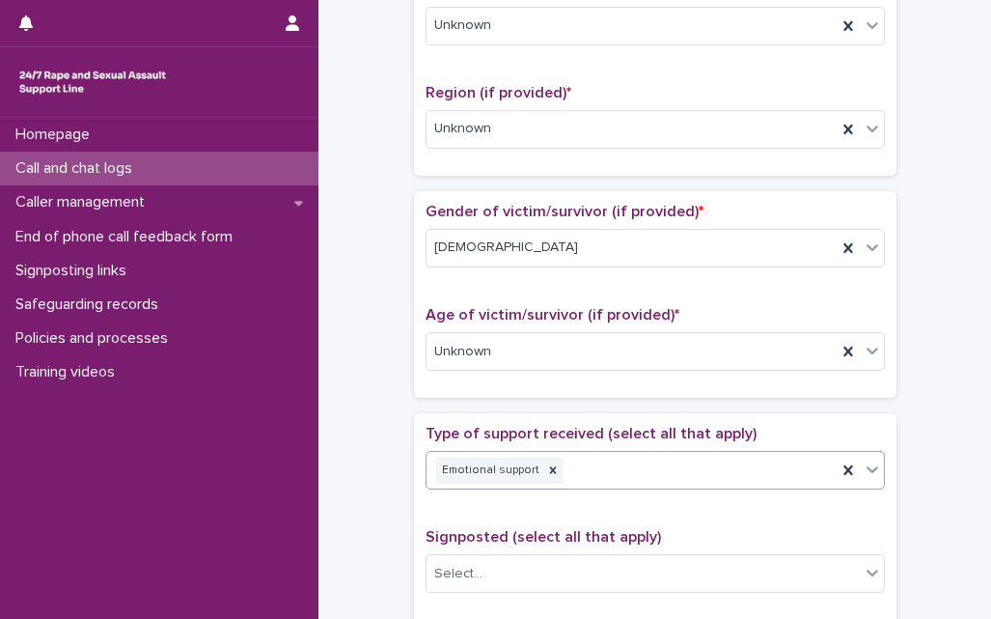
click at [347, 430] on div "**********" at bounding box center [655, 303] width 634 height 1973
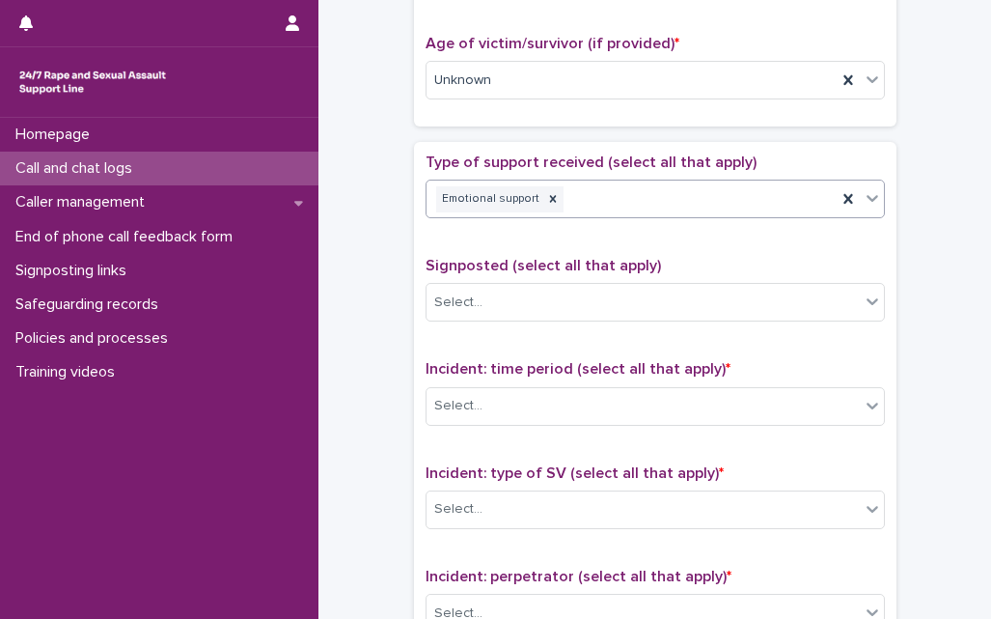
scroll to position [1119, 0]
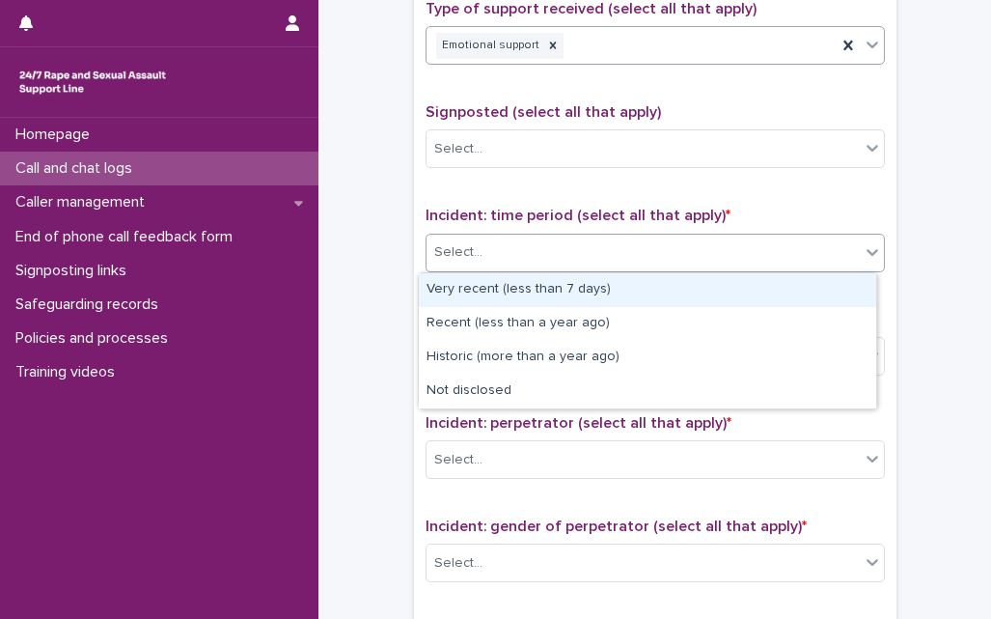
click at [481, 259] on div "Select..." at bounding box center [642, 252] width 433 height 32
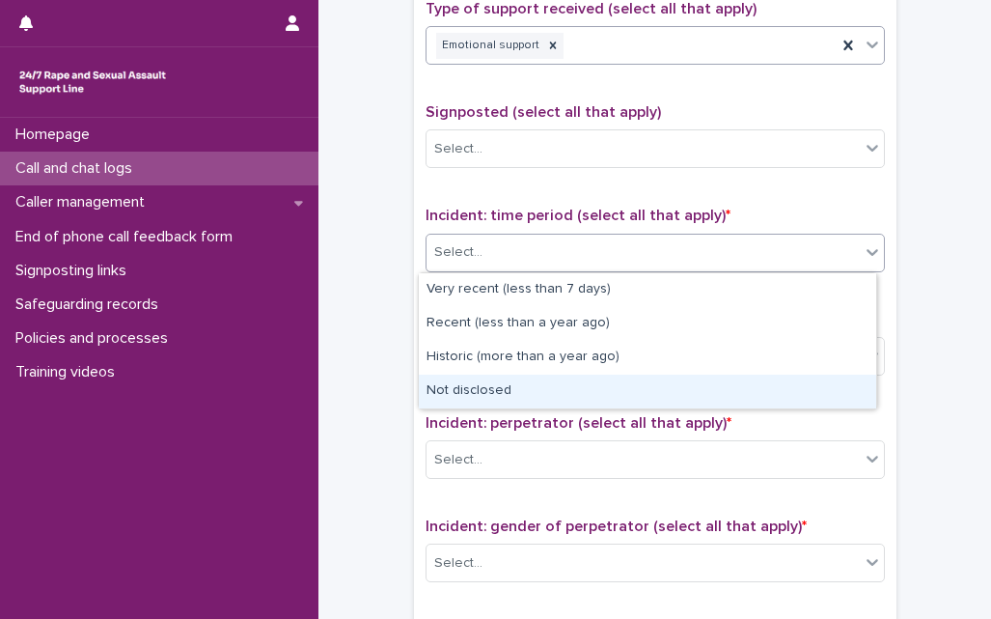
click at [466, 392] on div "Not disclosed" at bounding box center [647, 391] width 457 height 34
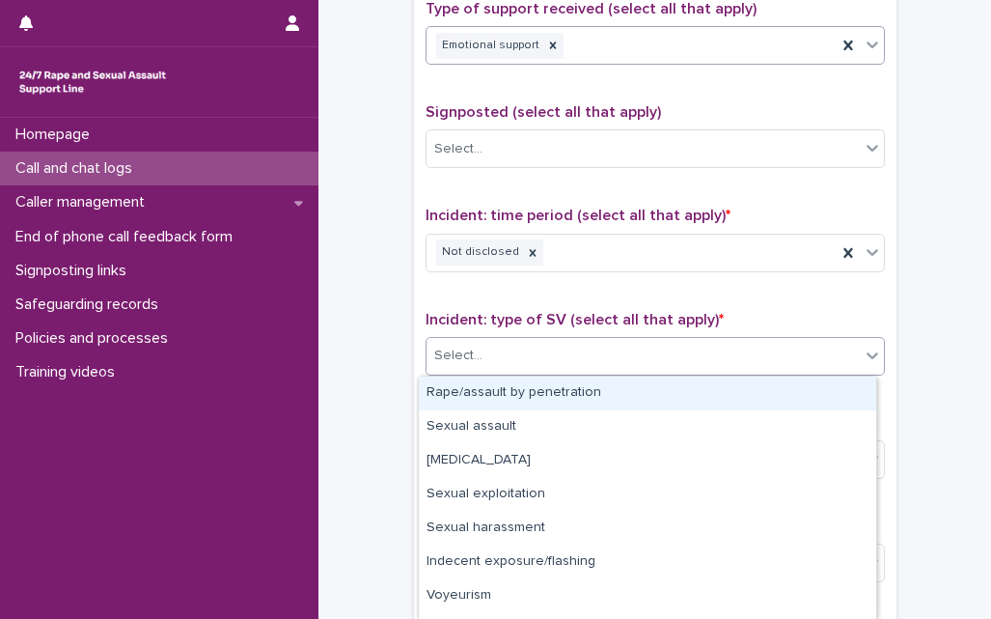
click at [479, 350] on div "Select..." at bounding box center [642, 356] width 433 height 32
click at [490, 397] on div "Rape/assault by penetration" at bounding box center [647, 393] width 457 height 34
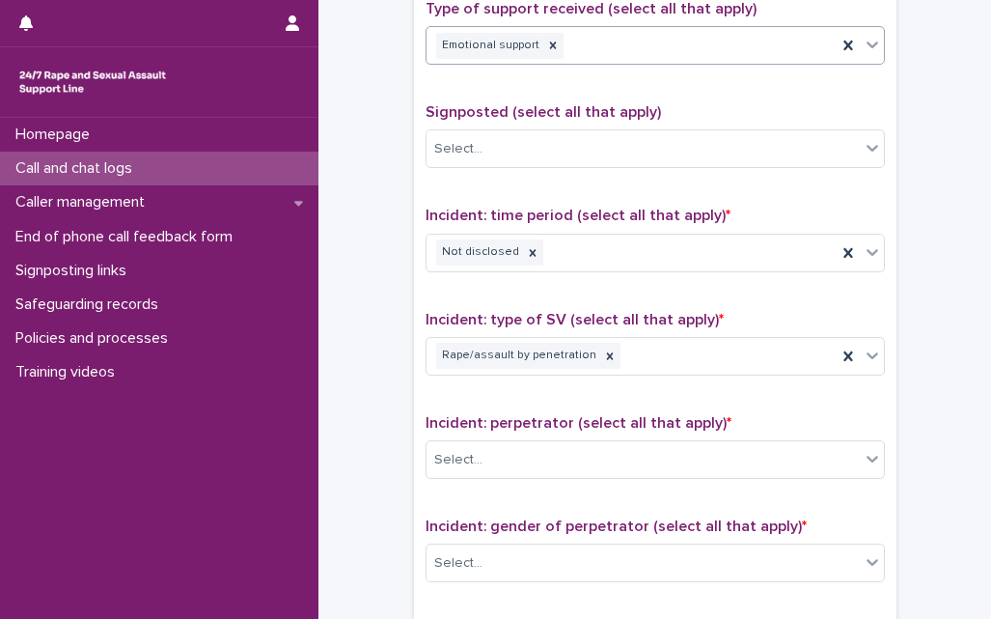
click at [414, 443] on div "Type of support received (select all that apply) Emotional support Signposted (…" at bounding box center [655, 403] width 482 height 831
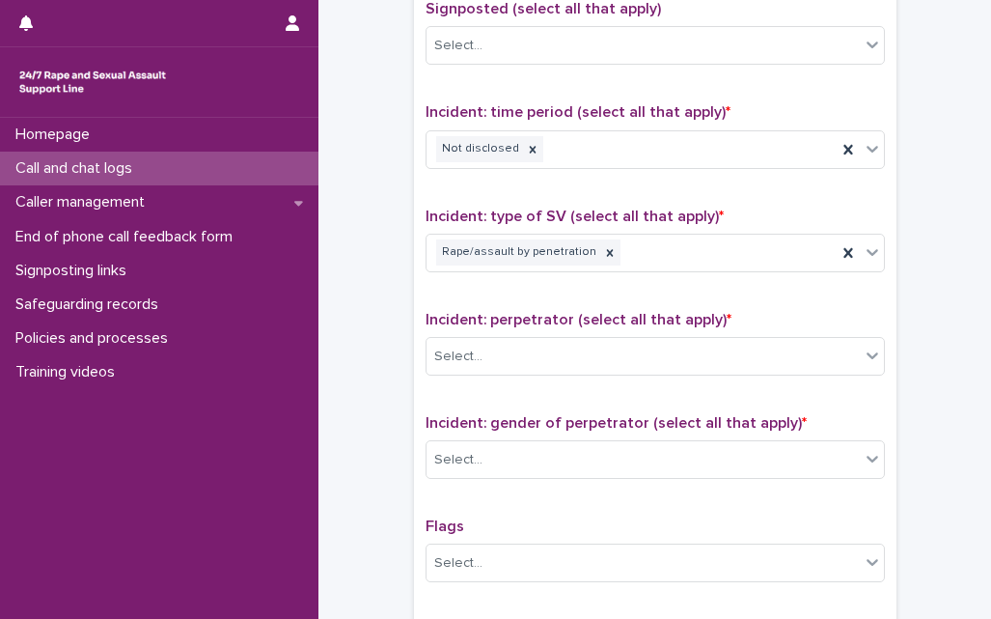
scroll to position [1312, 0]
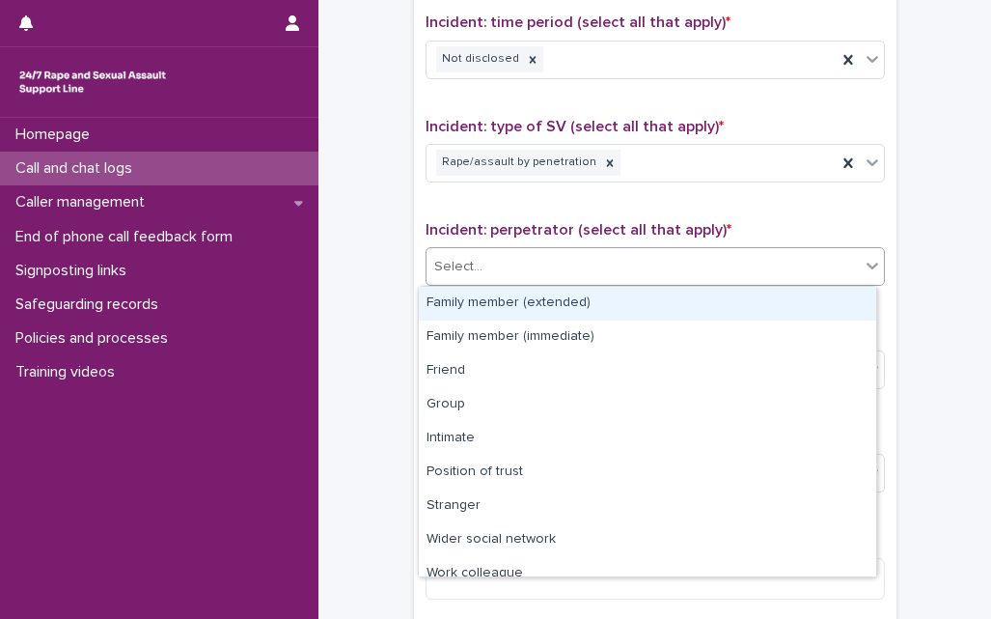
click at [506, 261] on div "Select..." at bounding box center [642, 267] width 433 height 32
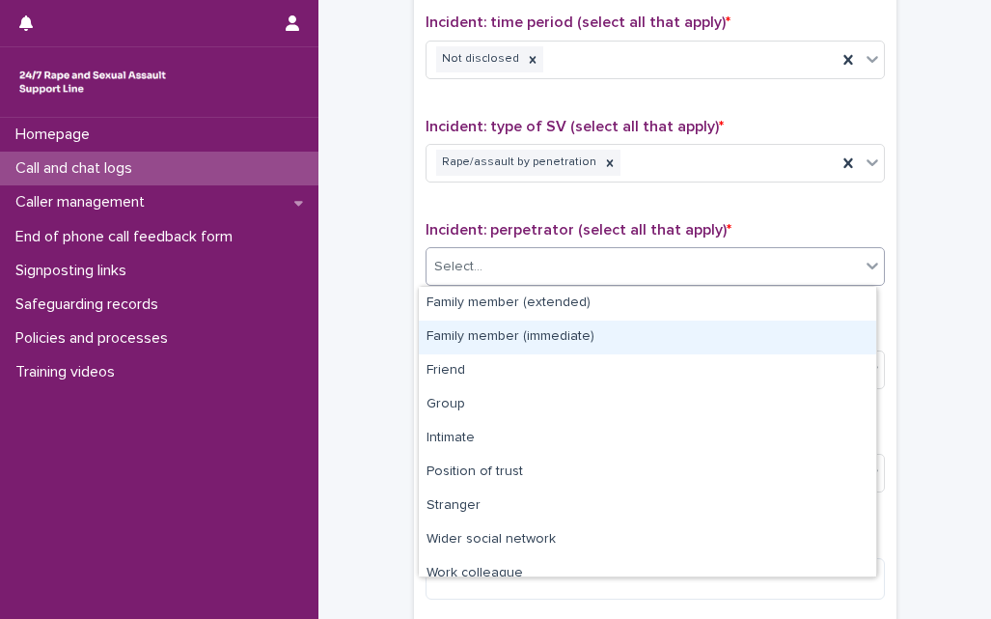
click at [500, 334] on div "Family member (immediate)" at bounding box center [647, 337] width 457 height 34
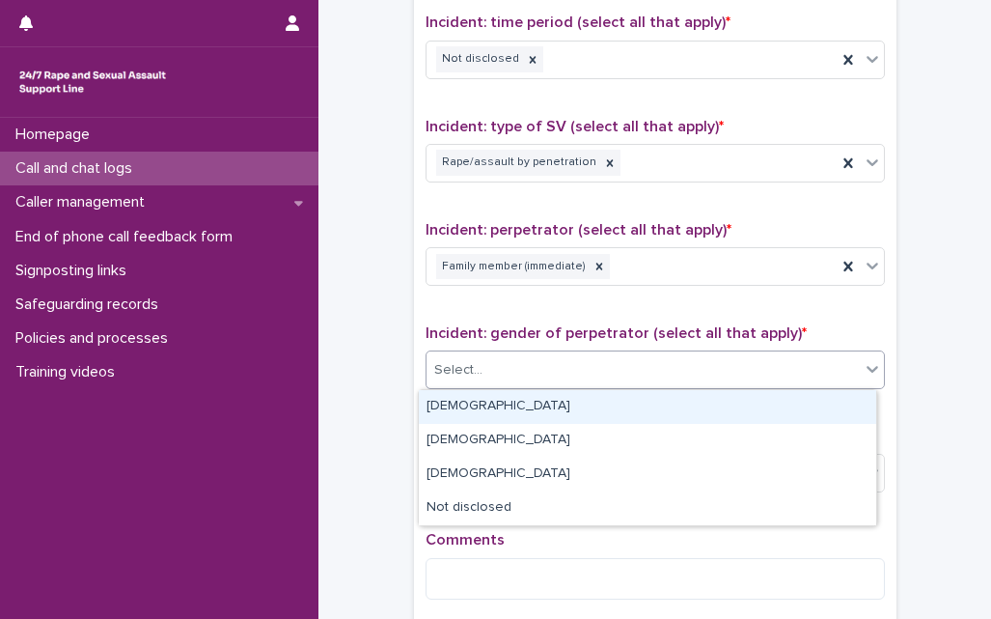
click at [494, 356] on div "Select..." at bounding box center [642, 370] width 433 height 32
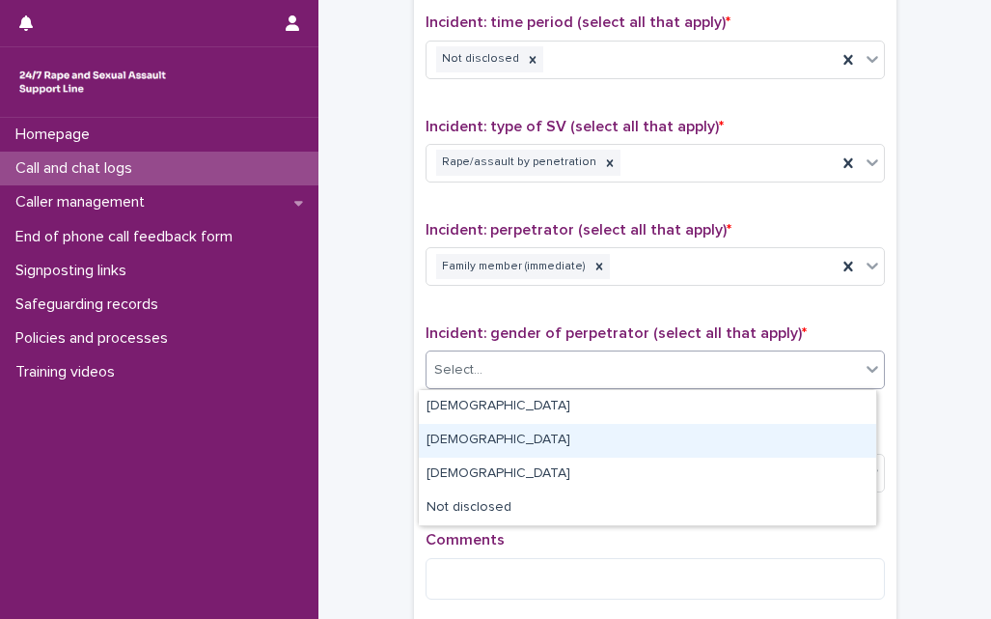
click at [466, 438] on div "[DEMOGRAPHIC_DATA]" at bounding box center [647, 441] width 457 height 34
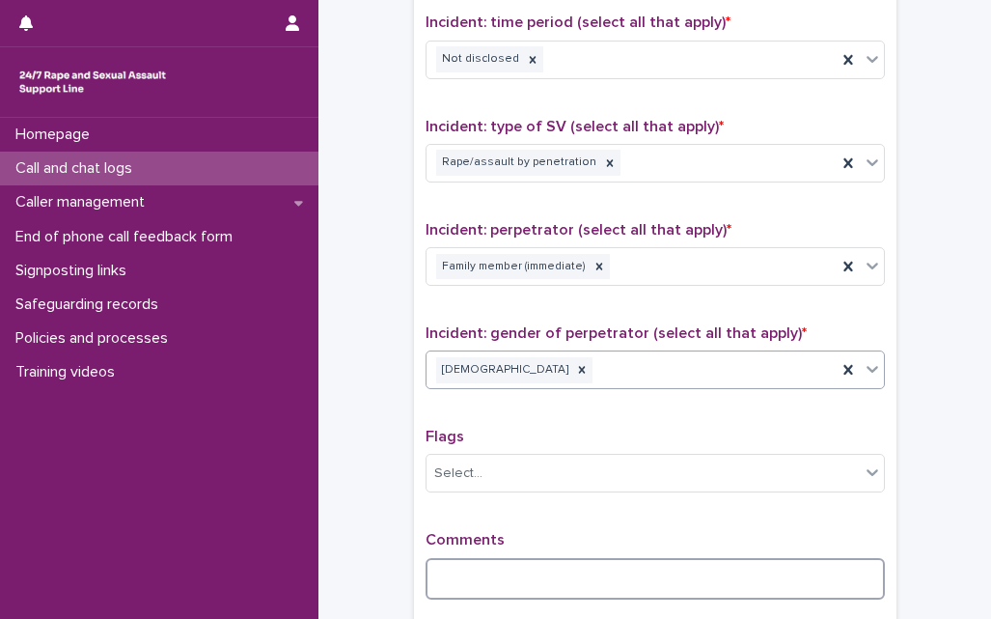
click at [460, 565] on textarea at bounding box center [655, 578] width 459 height 41
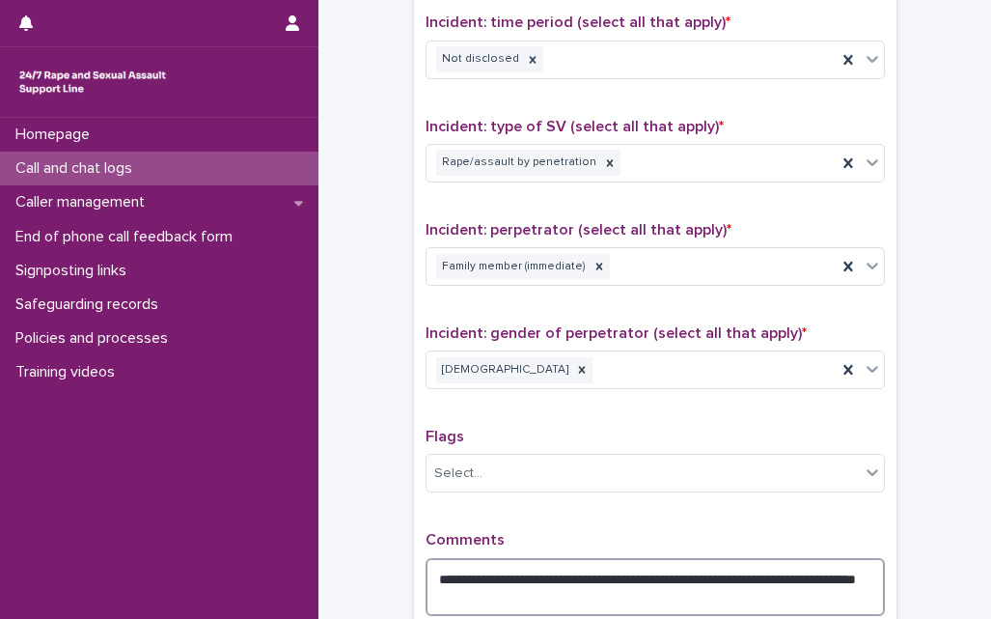
type textarea "**********"
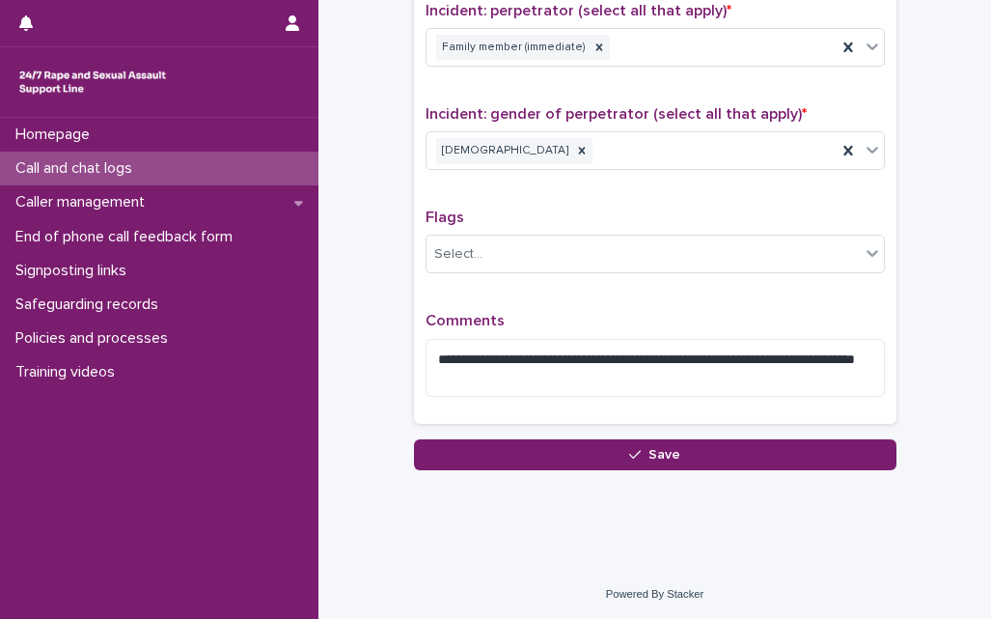
scroll to position [1533, 0]
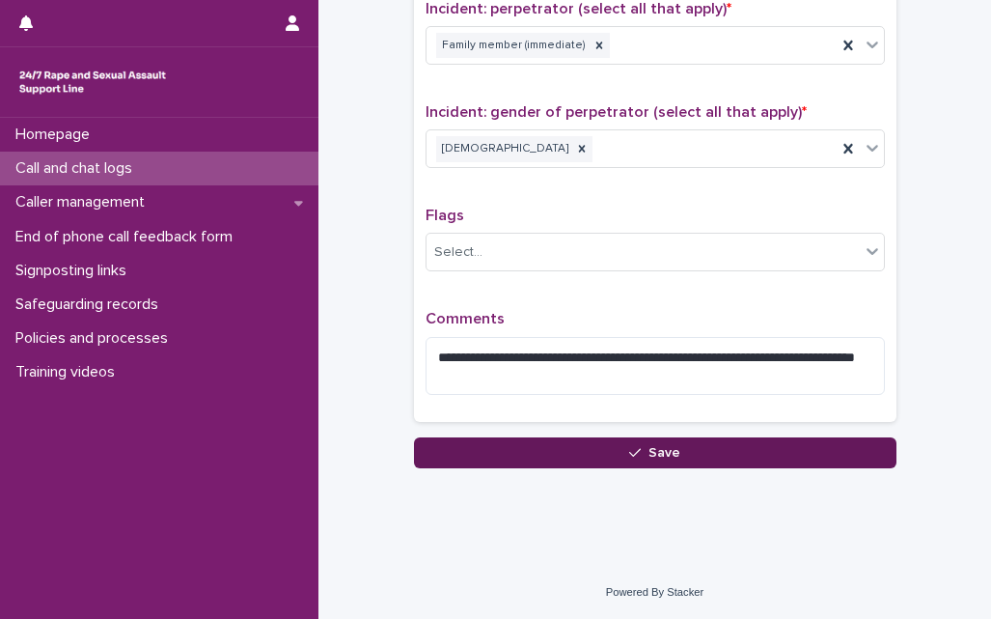
click at [523, 452] on button "Save" at bounding box center [655, 452] width 482 height 31
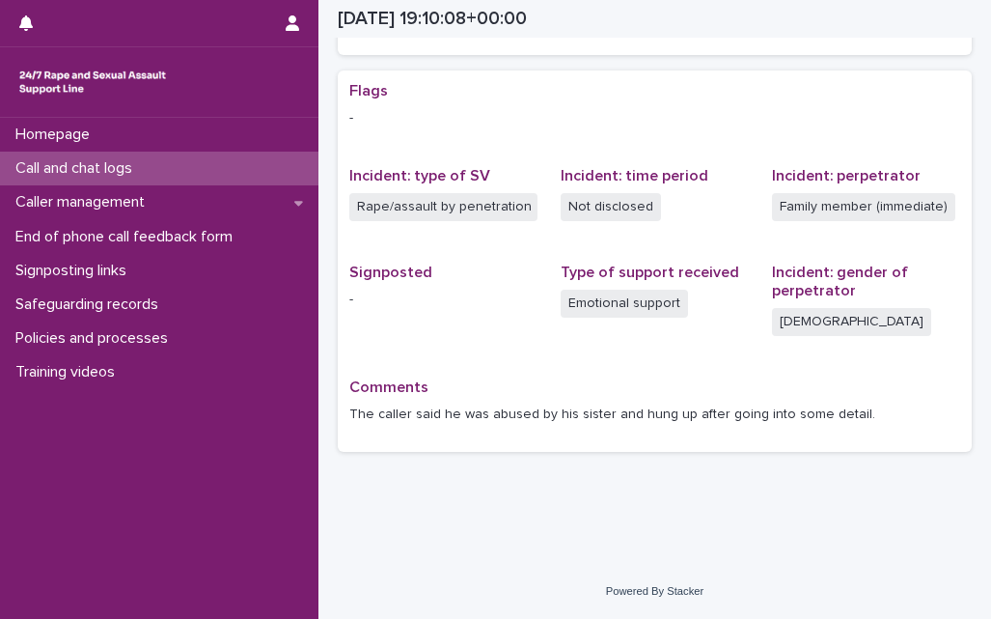
scroll to position [368, 0]
click at [134, 176] on p "Call and chat logs" at bounding box center [78, 168] width 140 height 18
